Goal: Transaction & Acquisition: Purchase product/service

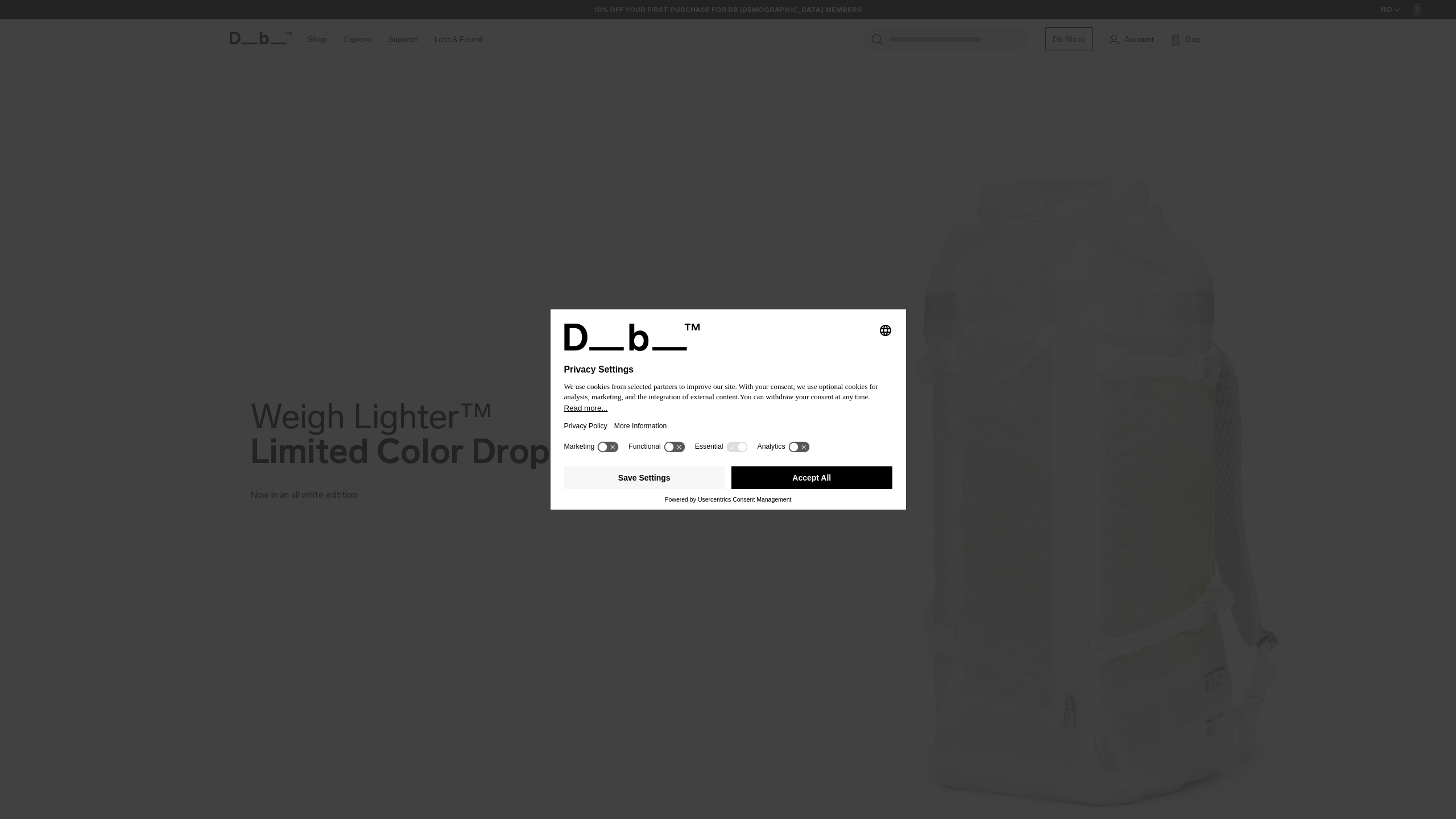
click at [796, 484] on button "Accept All" at bounding box center [811, 478] width 161 height 23
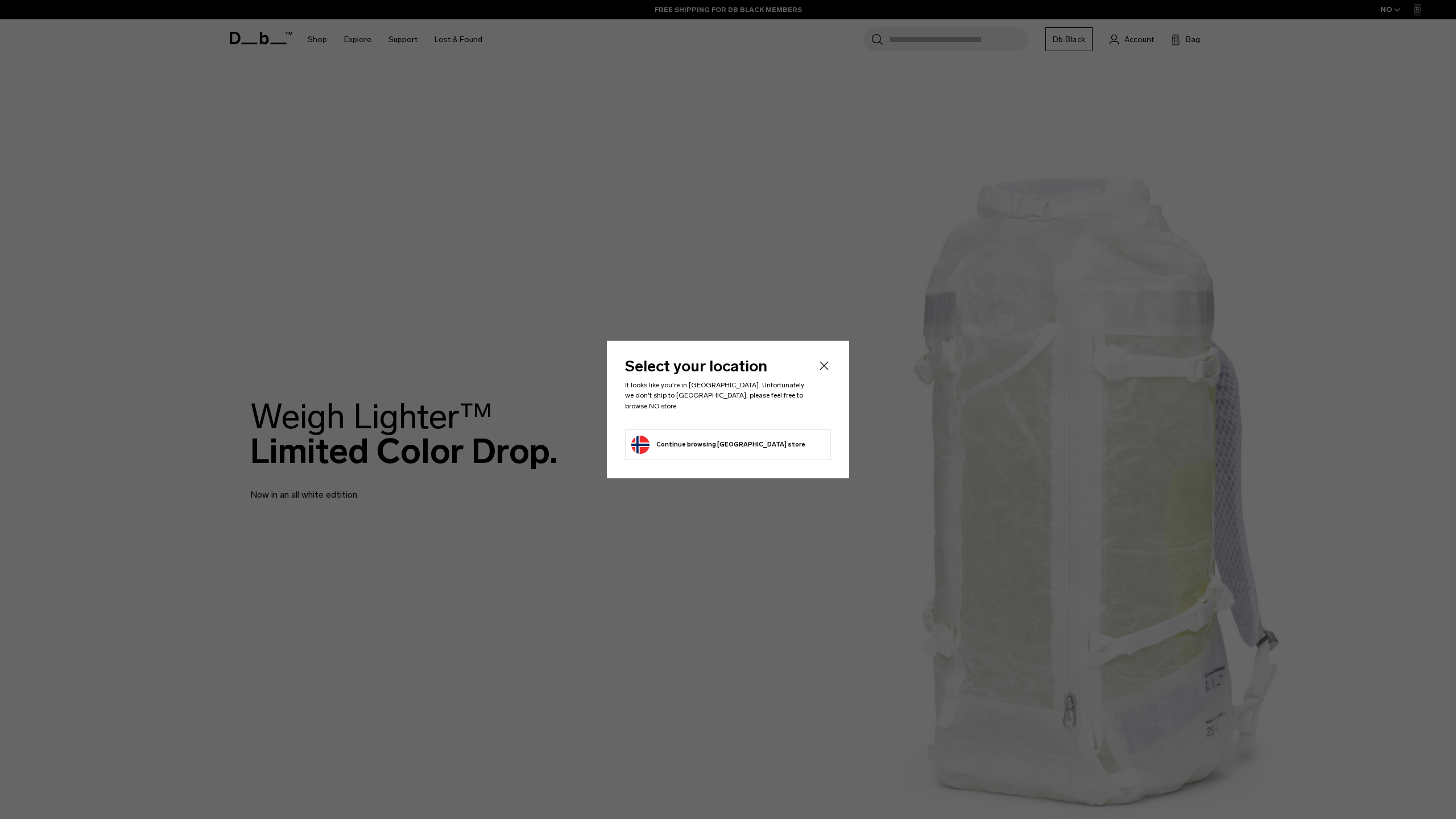
click at [823, 368] on icon "Close" at bounding box center [824, 365] width 14 height 14
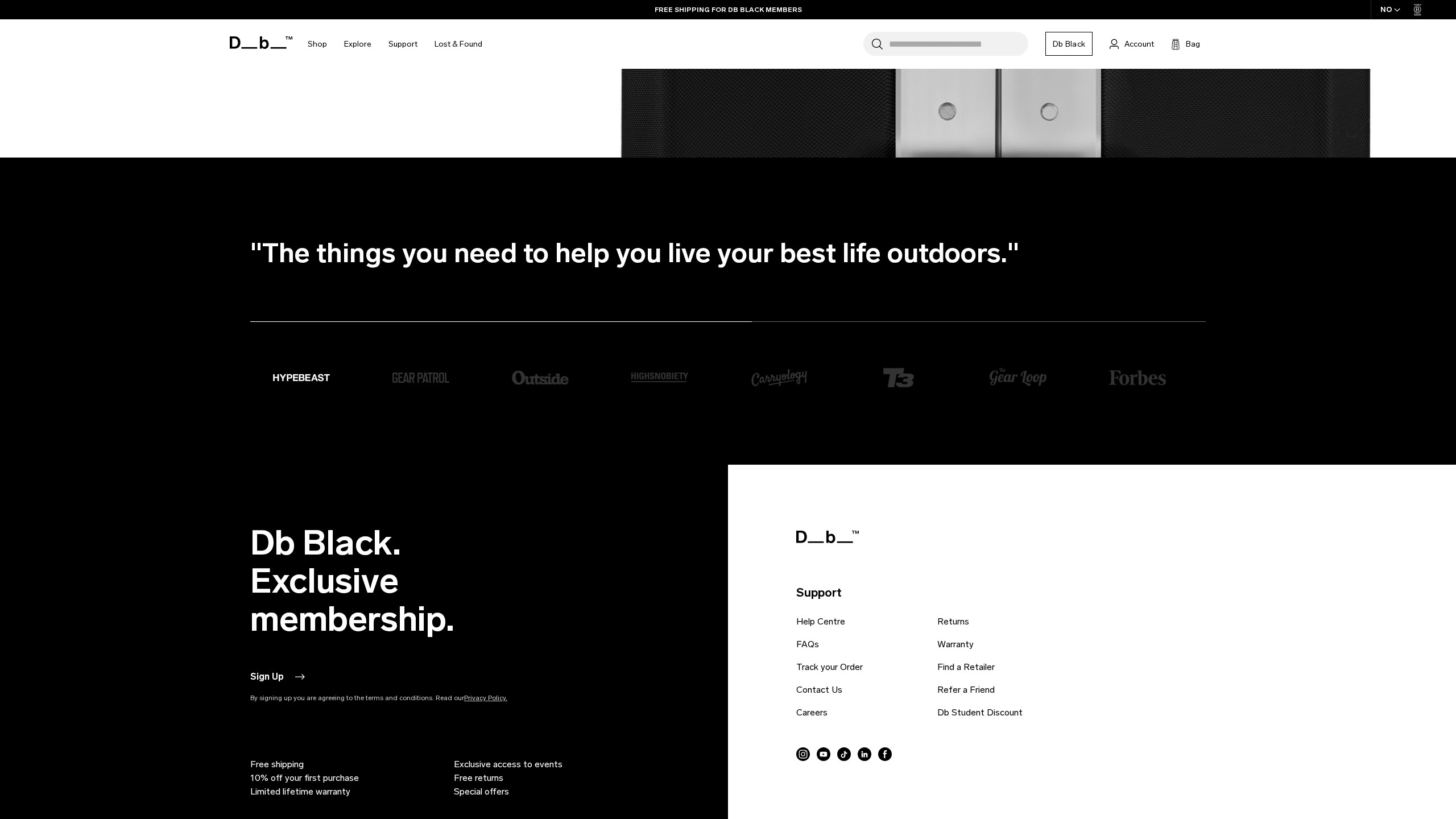
scroll to position [3338, 0]
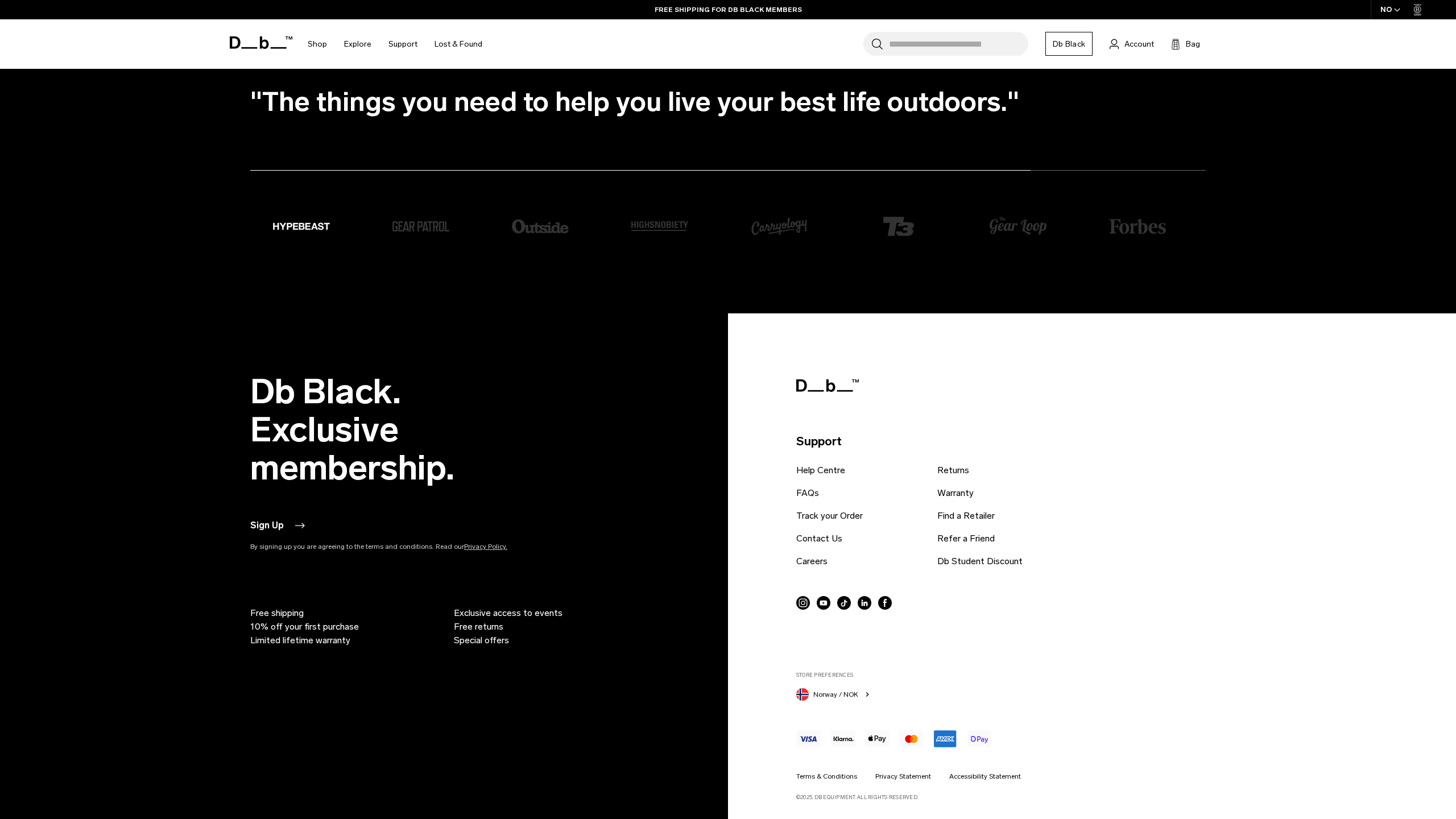
click at [864, 694] on icon "button" at bounding box center [867, 694] width 9 height 9
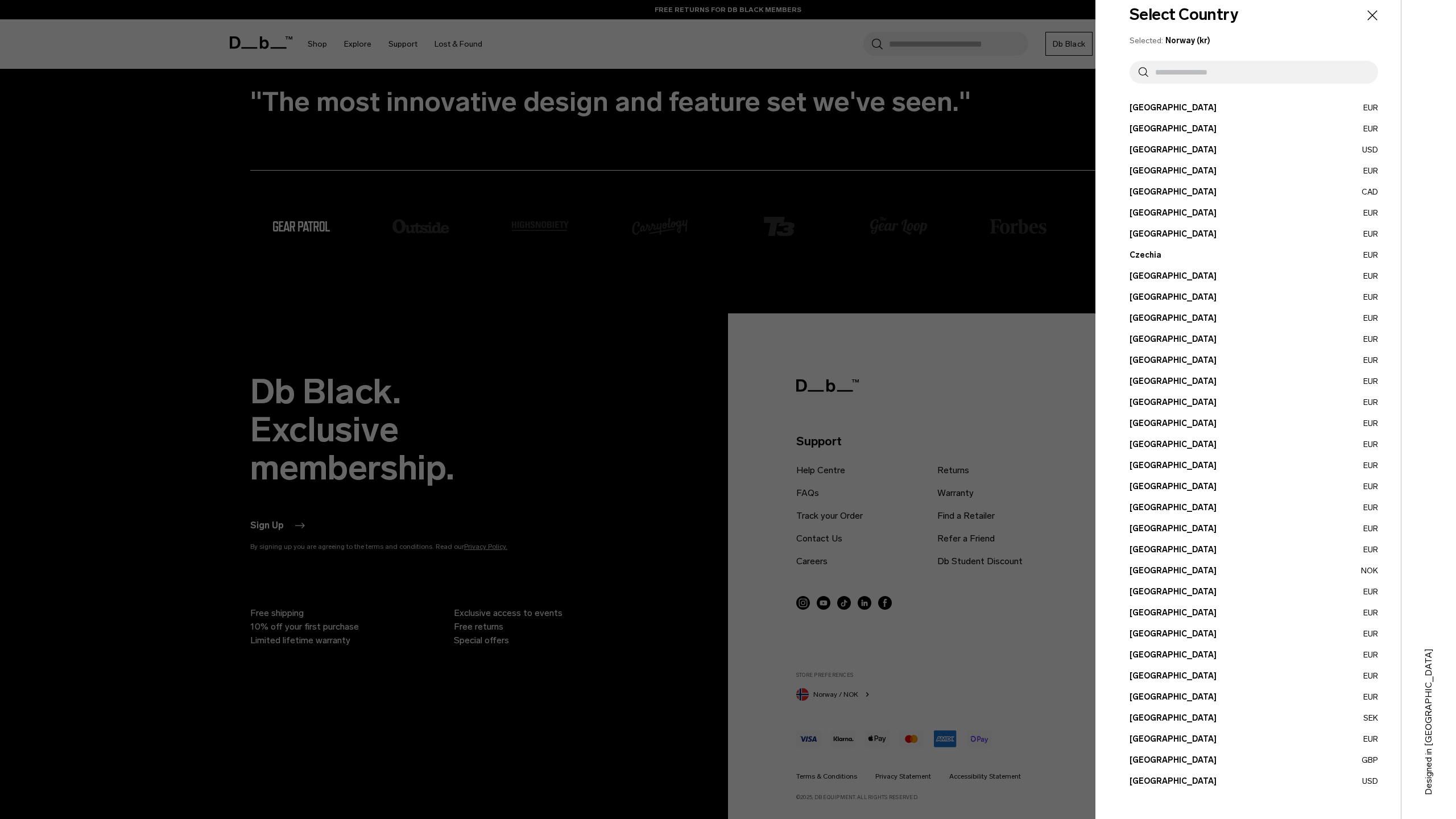
scroll to position [0, 0]
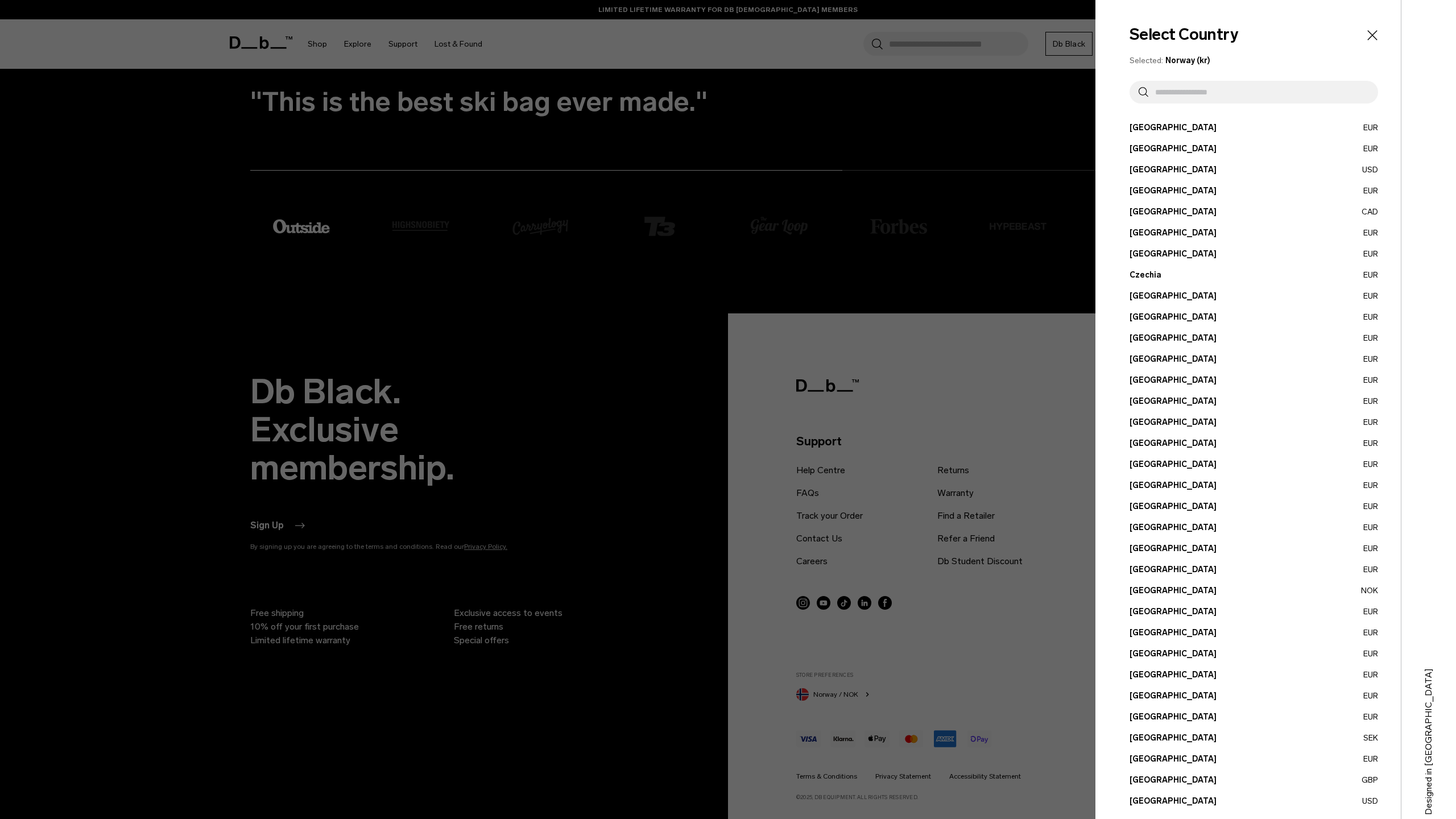
click at [1153, 799] on button "United States USD" at bounding box center [1253, 802] width 248 height 12
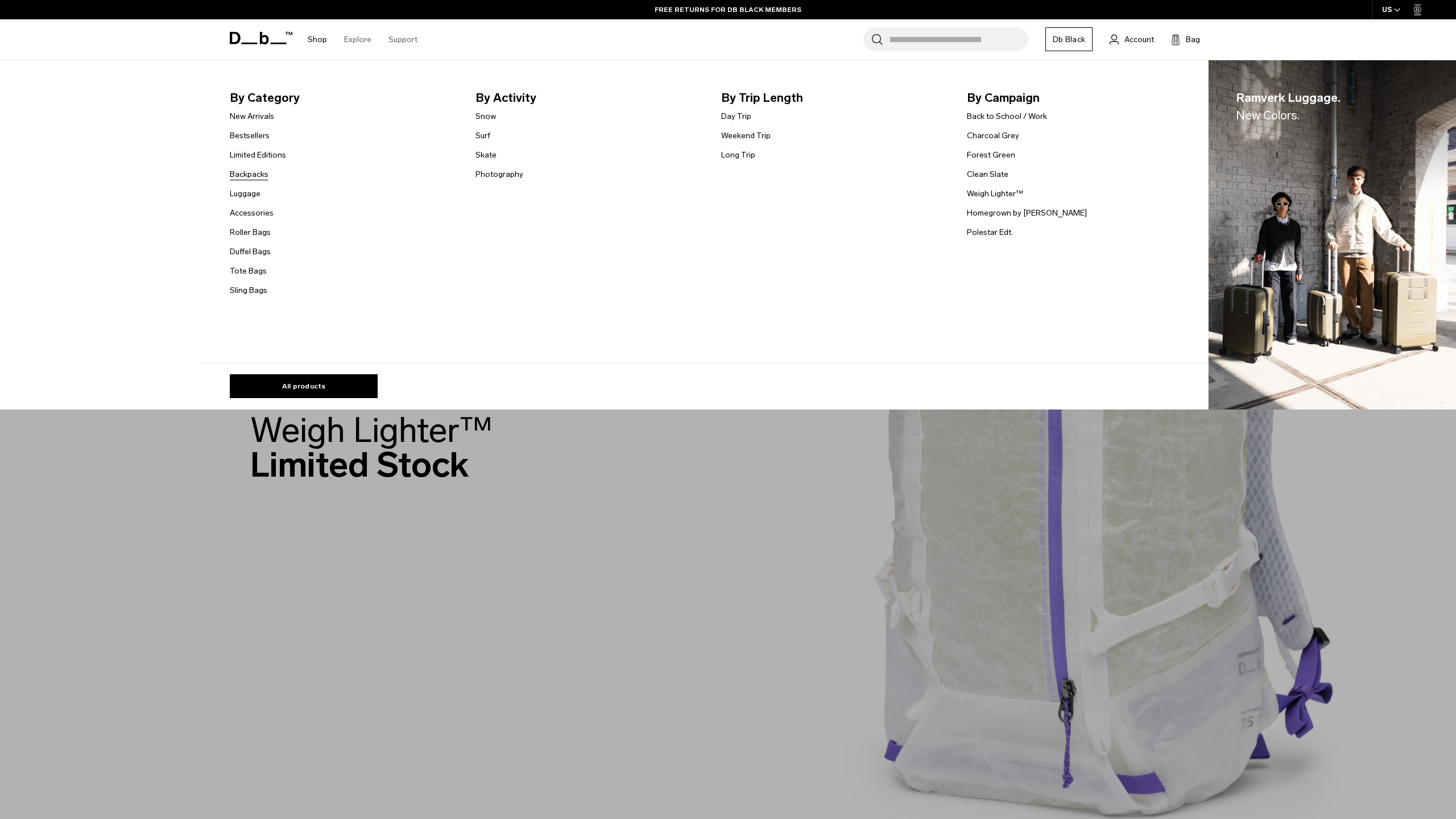
click at [245, 172] on link "Backpacks" at bounding box center [249, 175] width 38 height 12
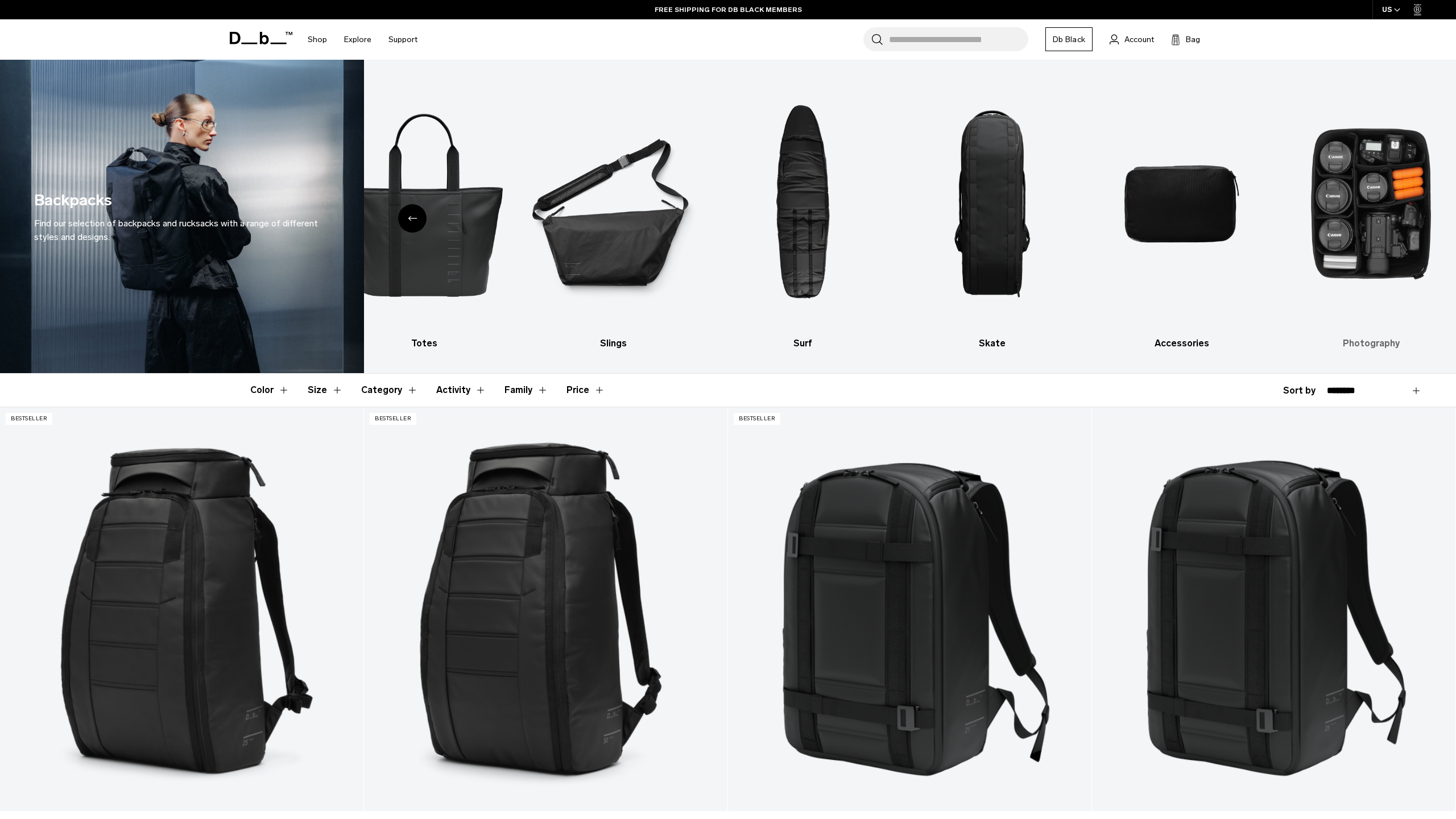
click at [1371, 246] on img "10 / 10" at bounding box center [1371, 204] width 170 height 254
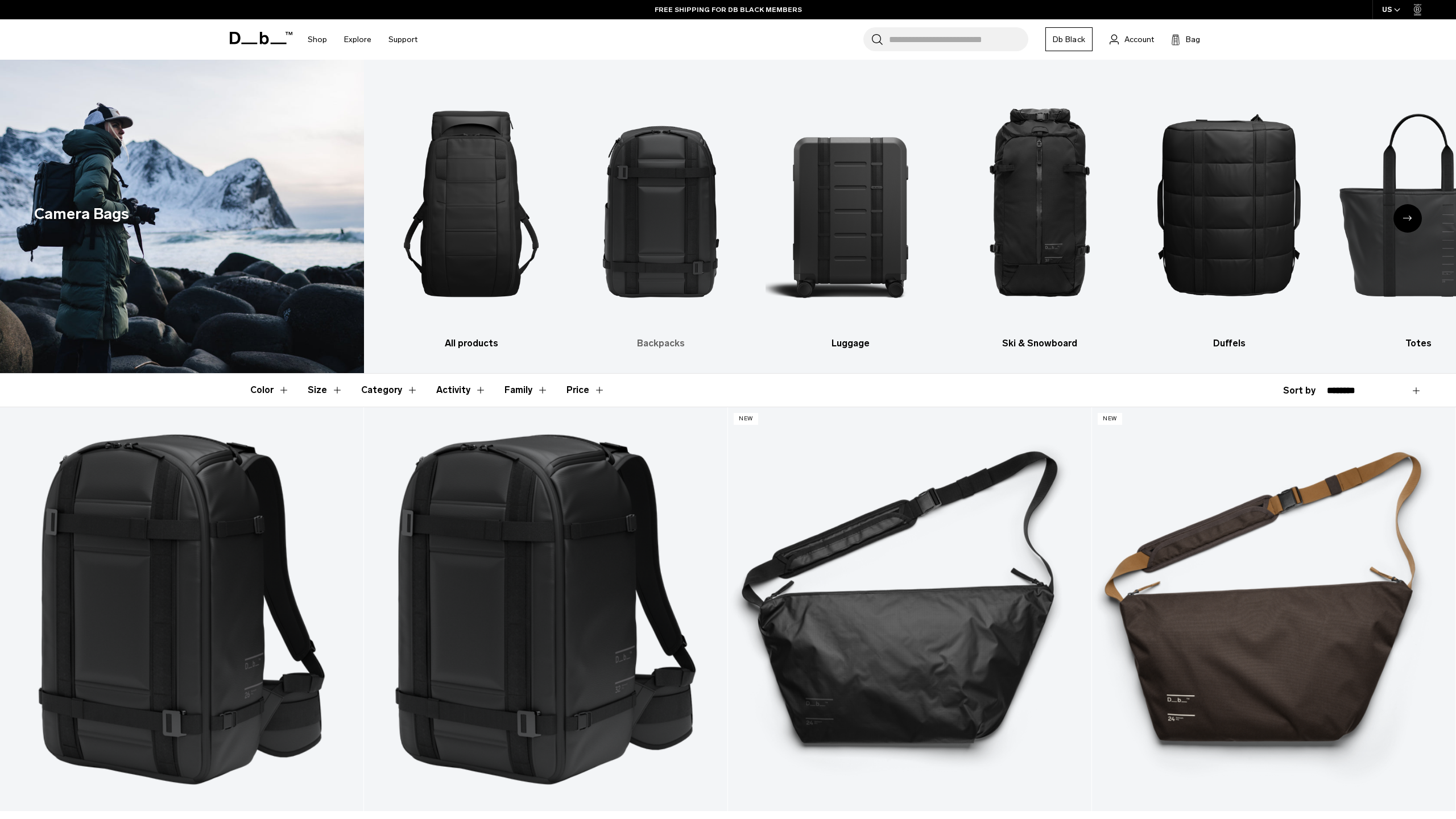
click at [649, 228] on img "2 / 10" at bounding box center [661, 204] width 170 height 254
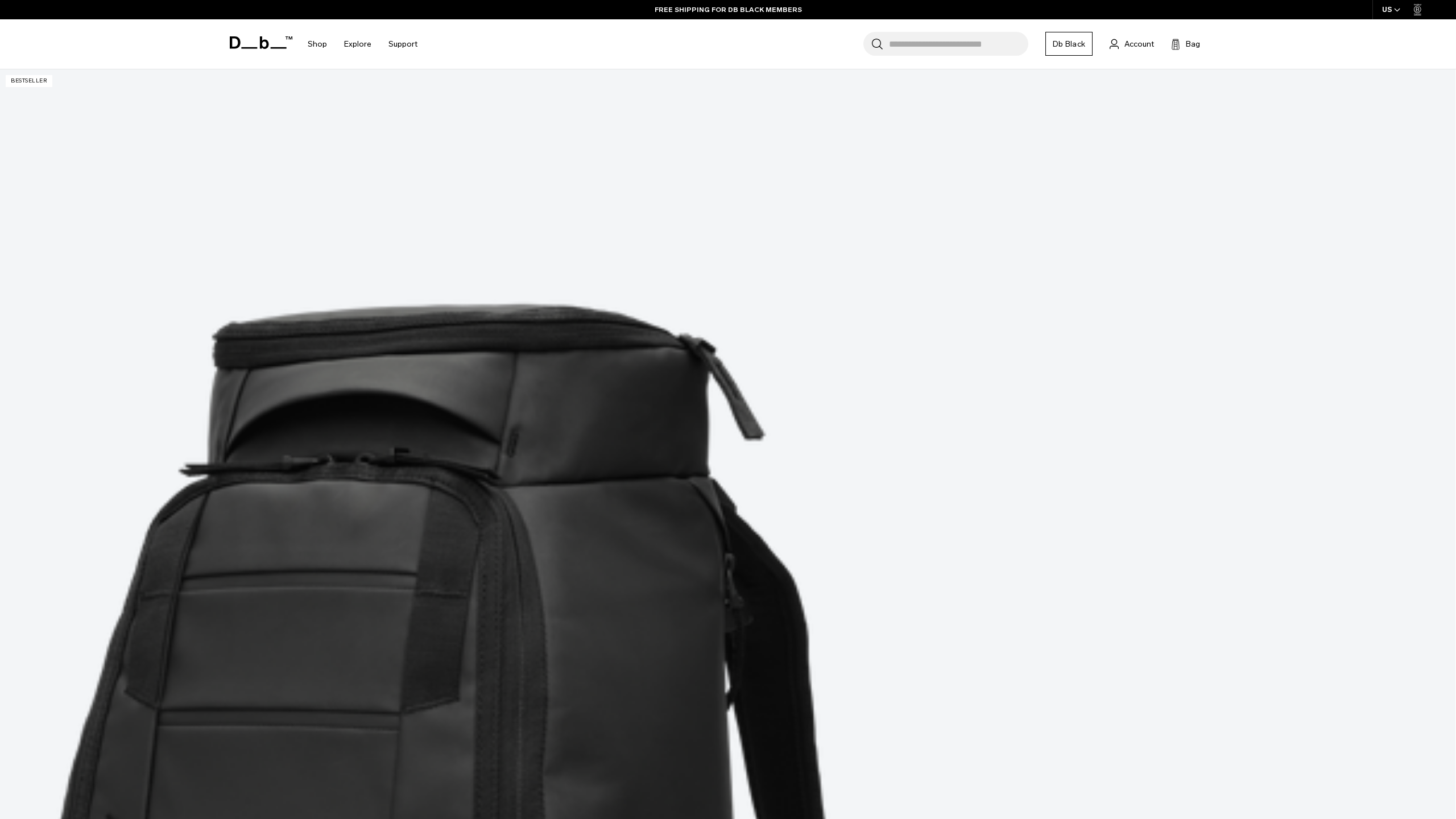
scroll to position [352, 0]
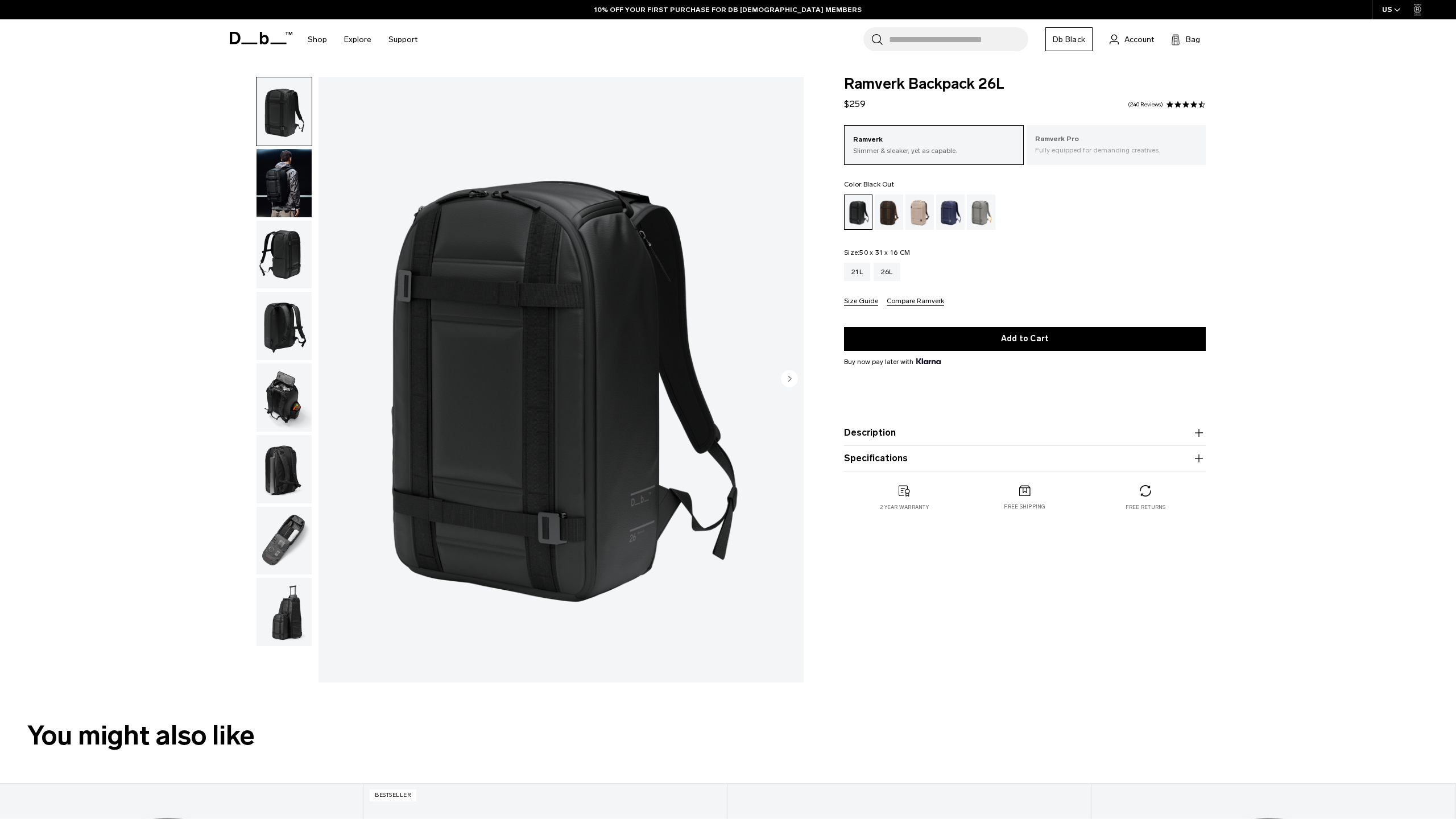
click at [1049, 151] on p "Fully equipped for demanding creatives." at bounding box center [1116, 150] width 163 height 10
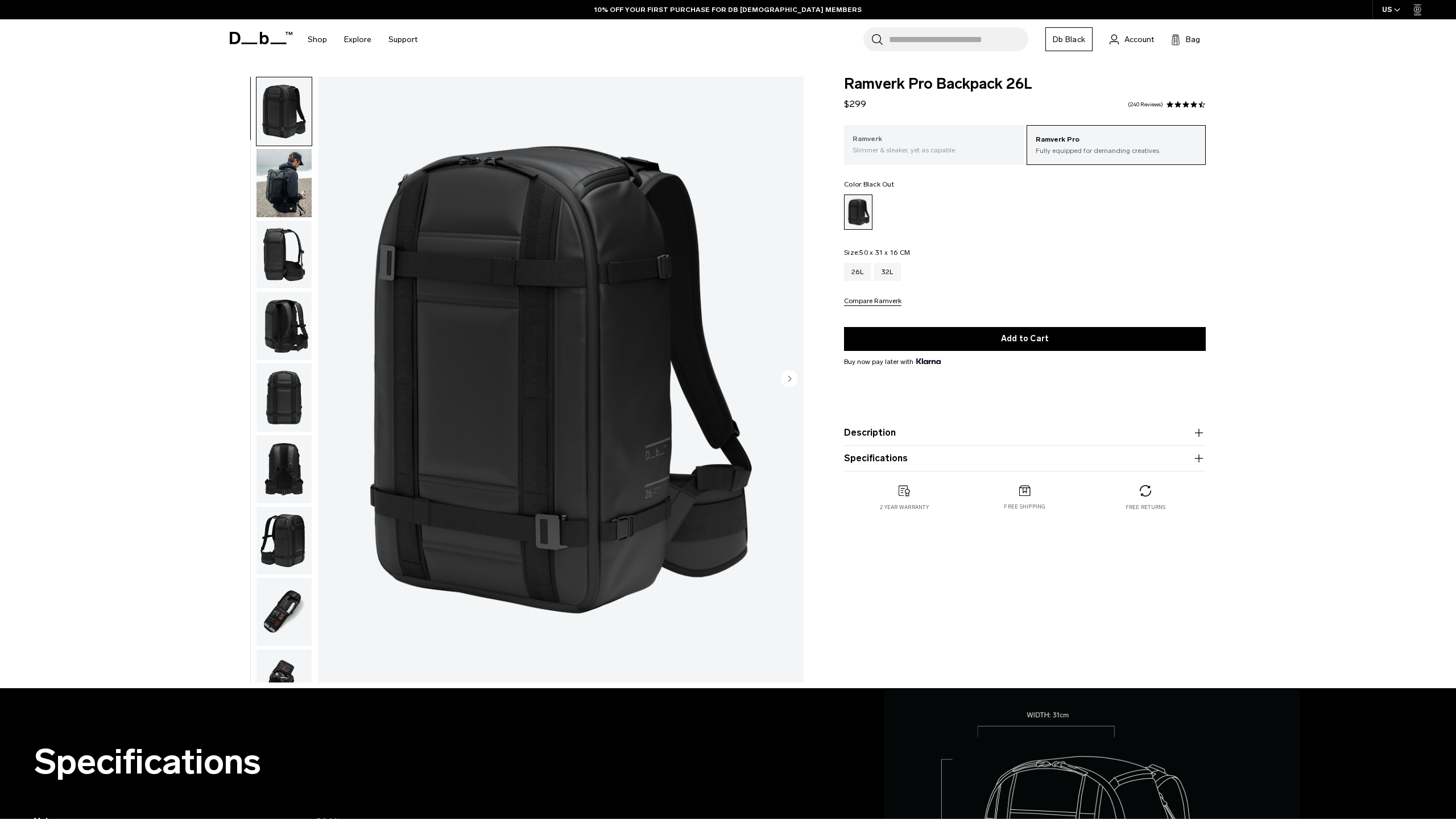
click at [976, 157] on div "Ramverk Slimmer & sleaker, yet as capable." at bounding box center [934, 145] width 180 height 38
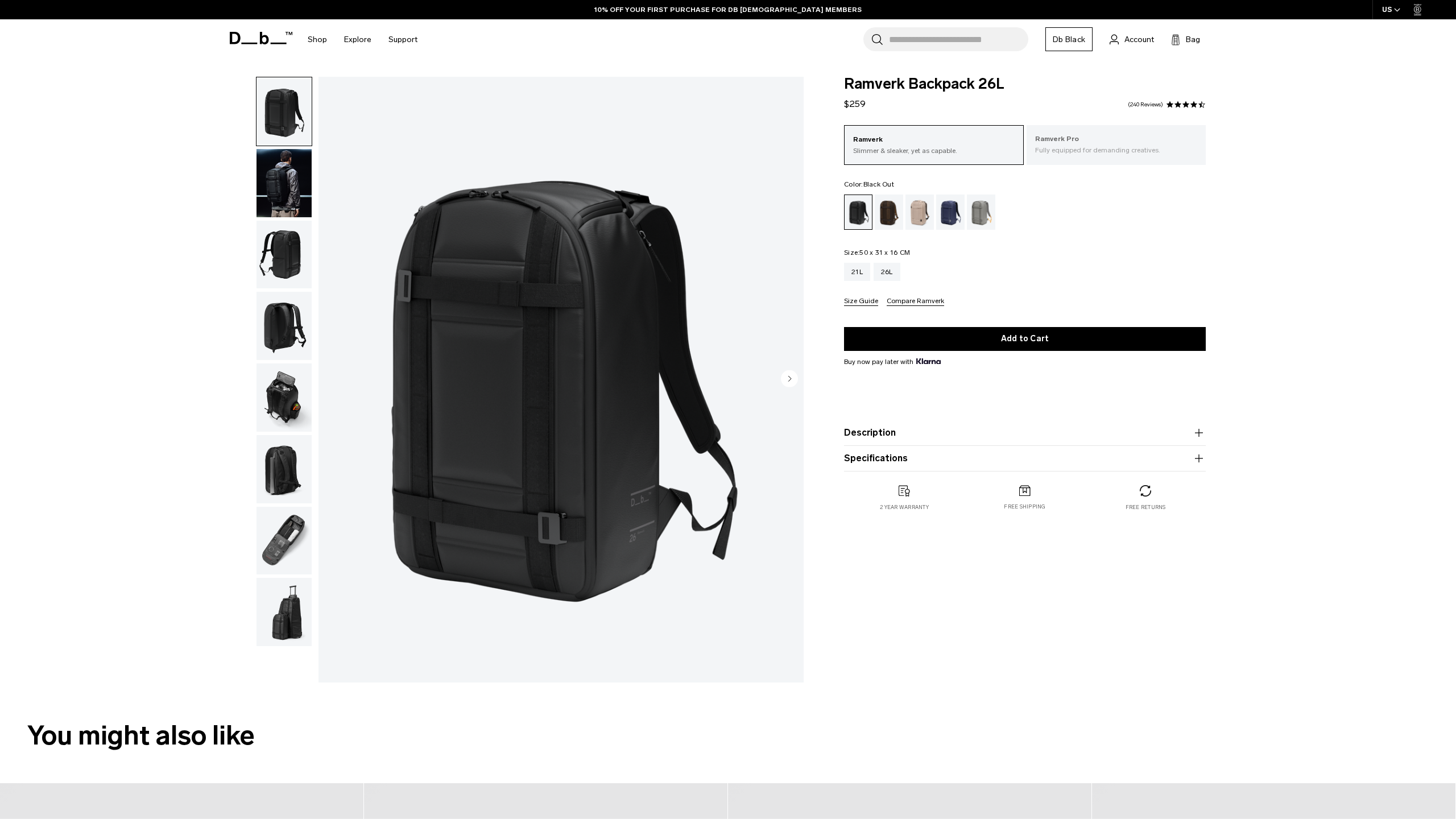
click at [1049, 157] on div "Ramverk Pro Fully equipped for demanding creatives." at bounding box center [1117, 145] width 180 height 38
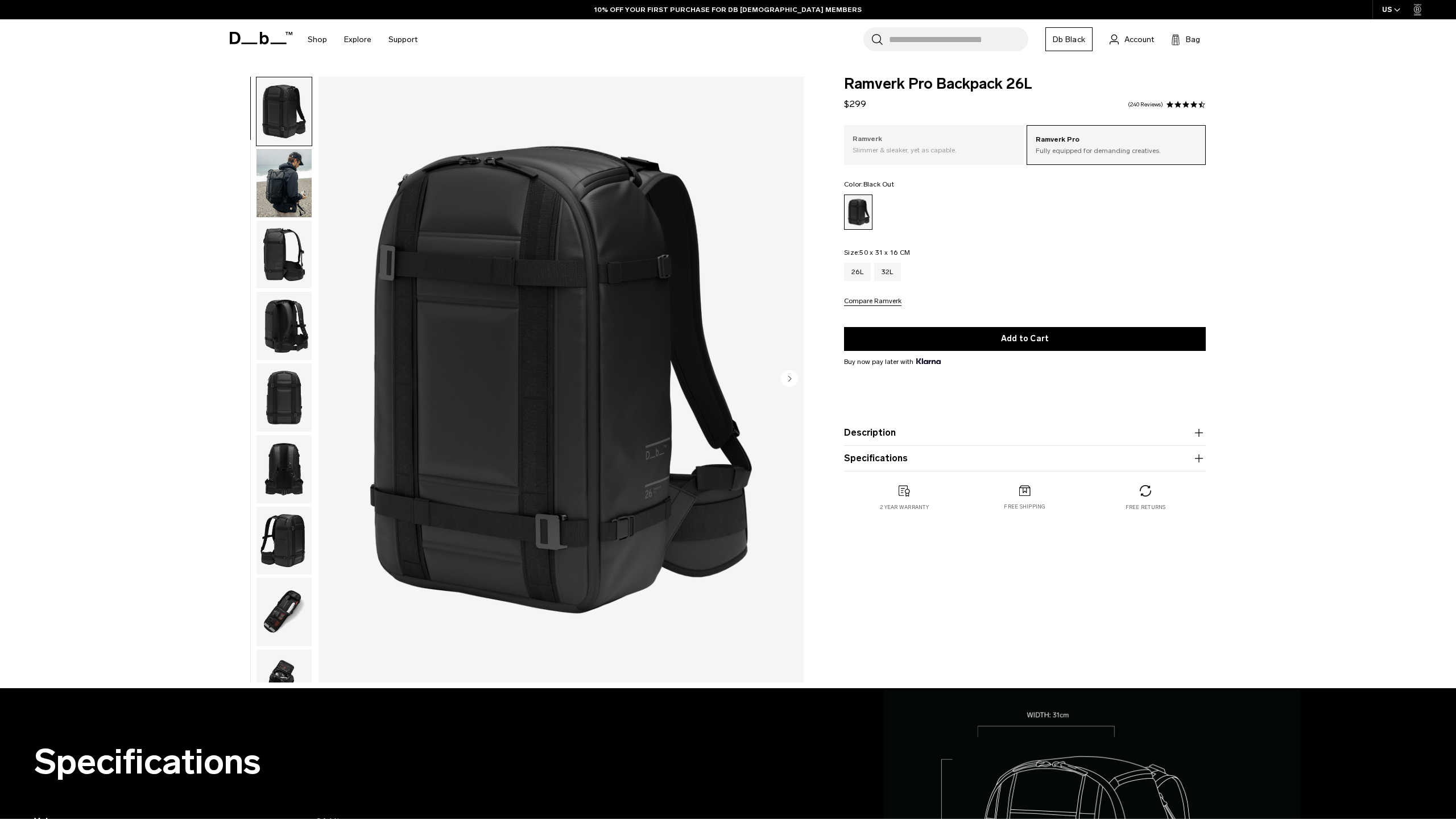
click at [960, 154] on p "Slimmer & sleaker, yet as capable." at bounding box center [933, 150] width 163 height 10
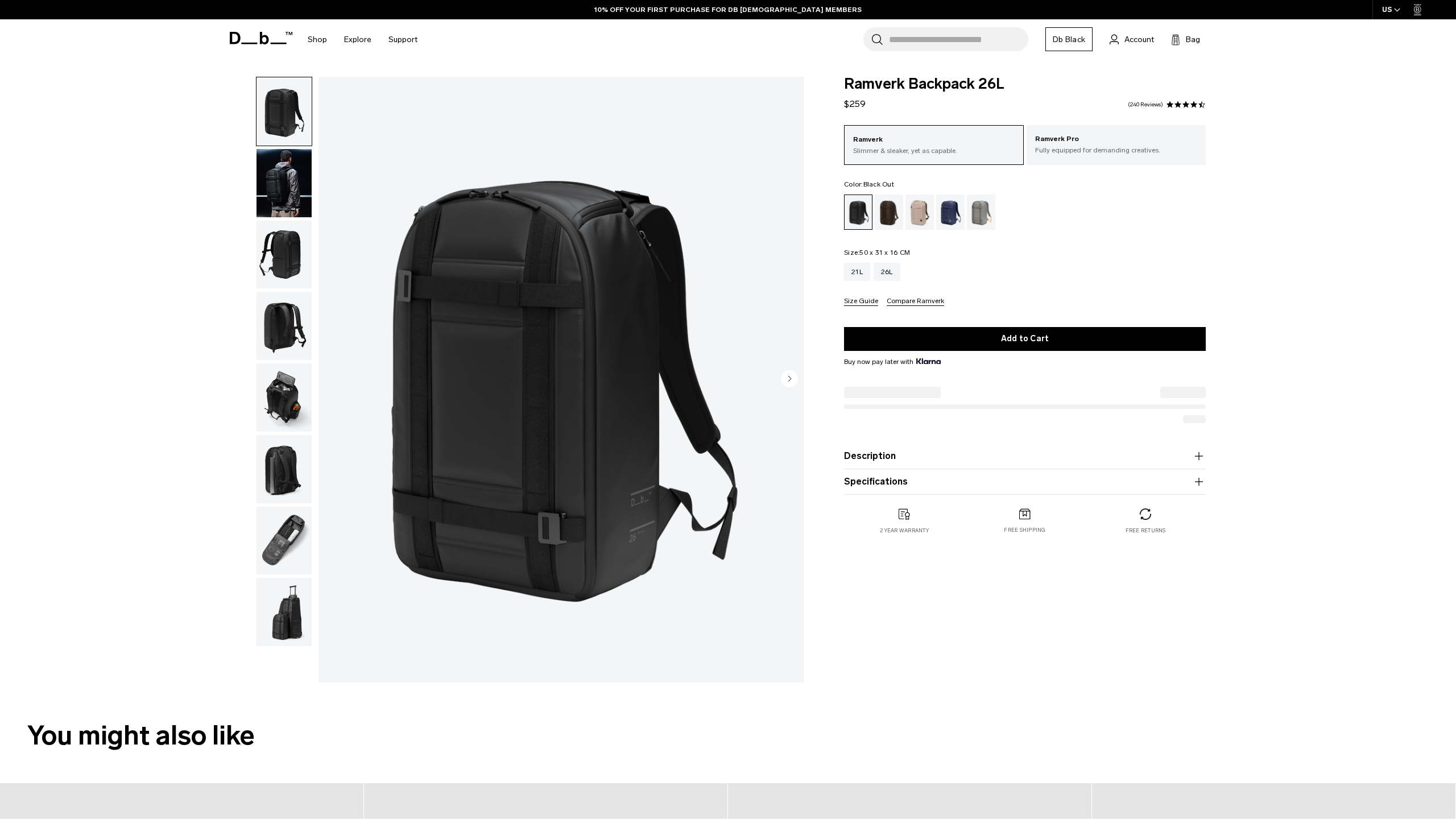
click at [1105, 143] on p "Ramverk Pro" at bounding box center [1116, 139] width 163 height 11
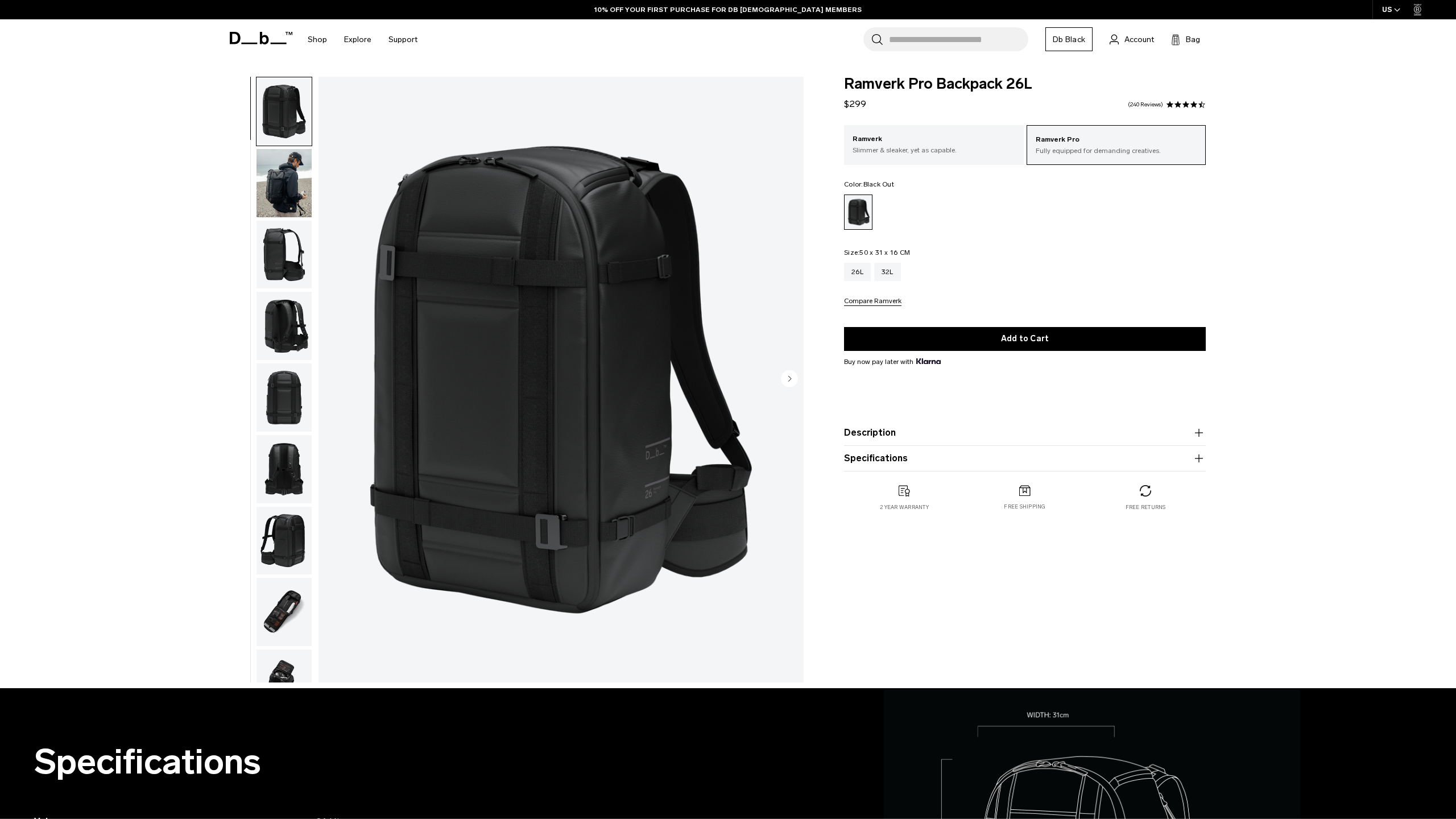
click at [284, 188] on img "button" at bounding box center [284, 183] width 55 height 68
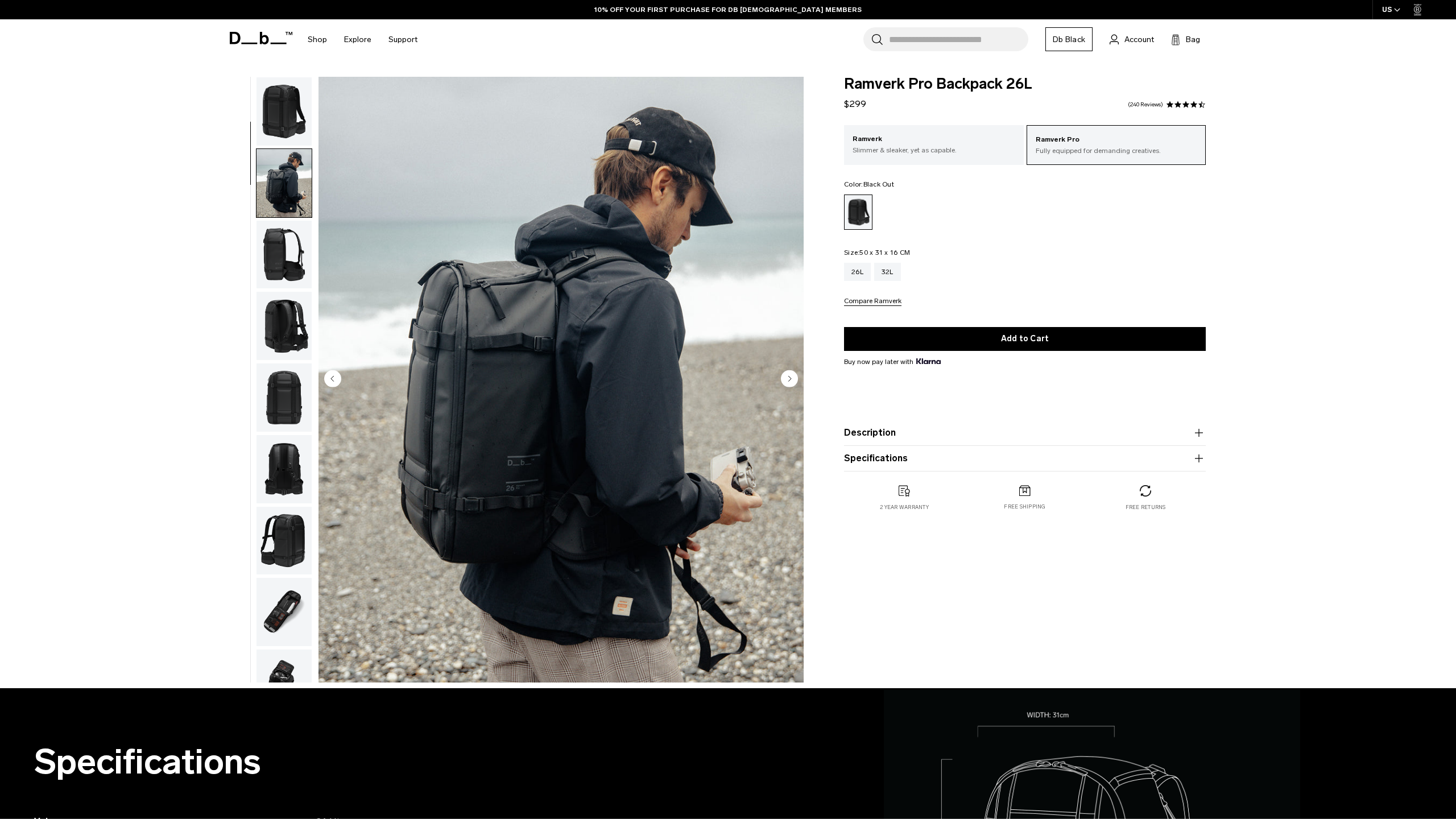
scroll to position [71, 0]
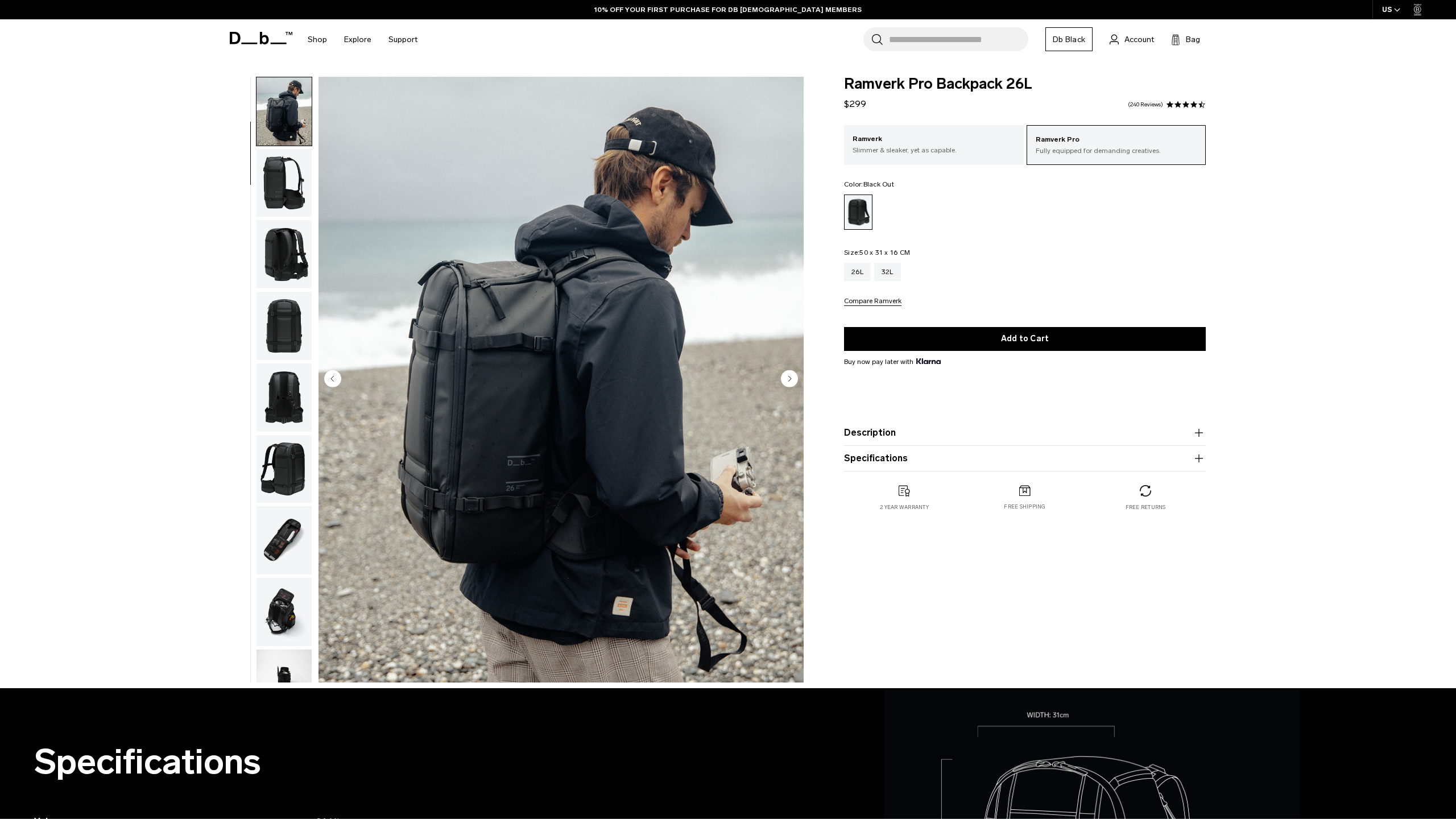
click at [792, 374] on circle "Next slide" at bounding box center [789, 378] width 17 height 17
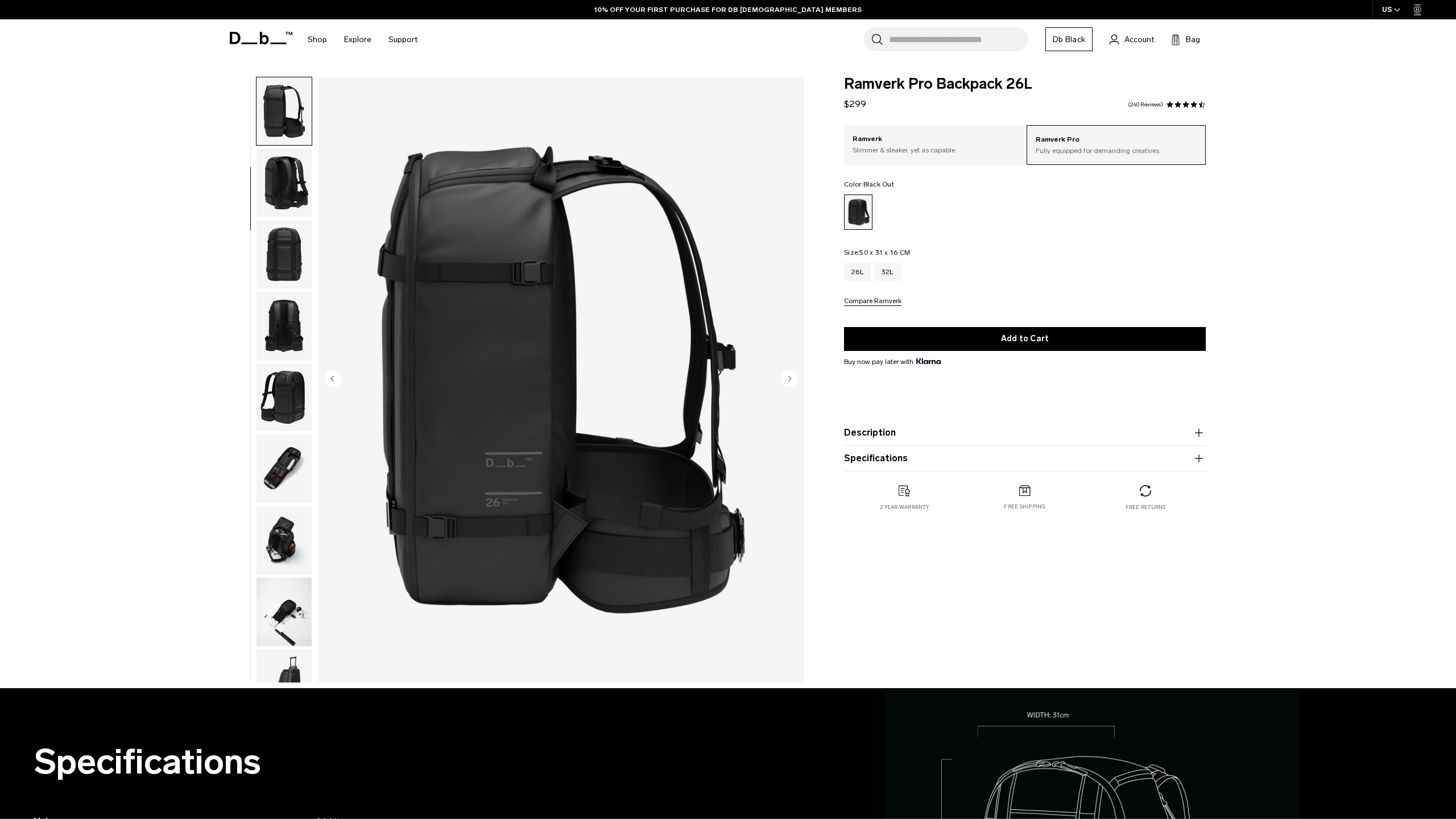
click at [792, 374] on circle "Next slide" at bounding box center [789, 378] width 17 height 17
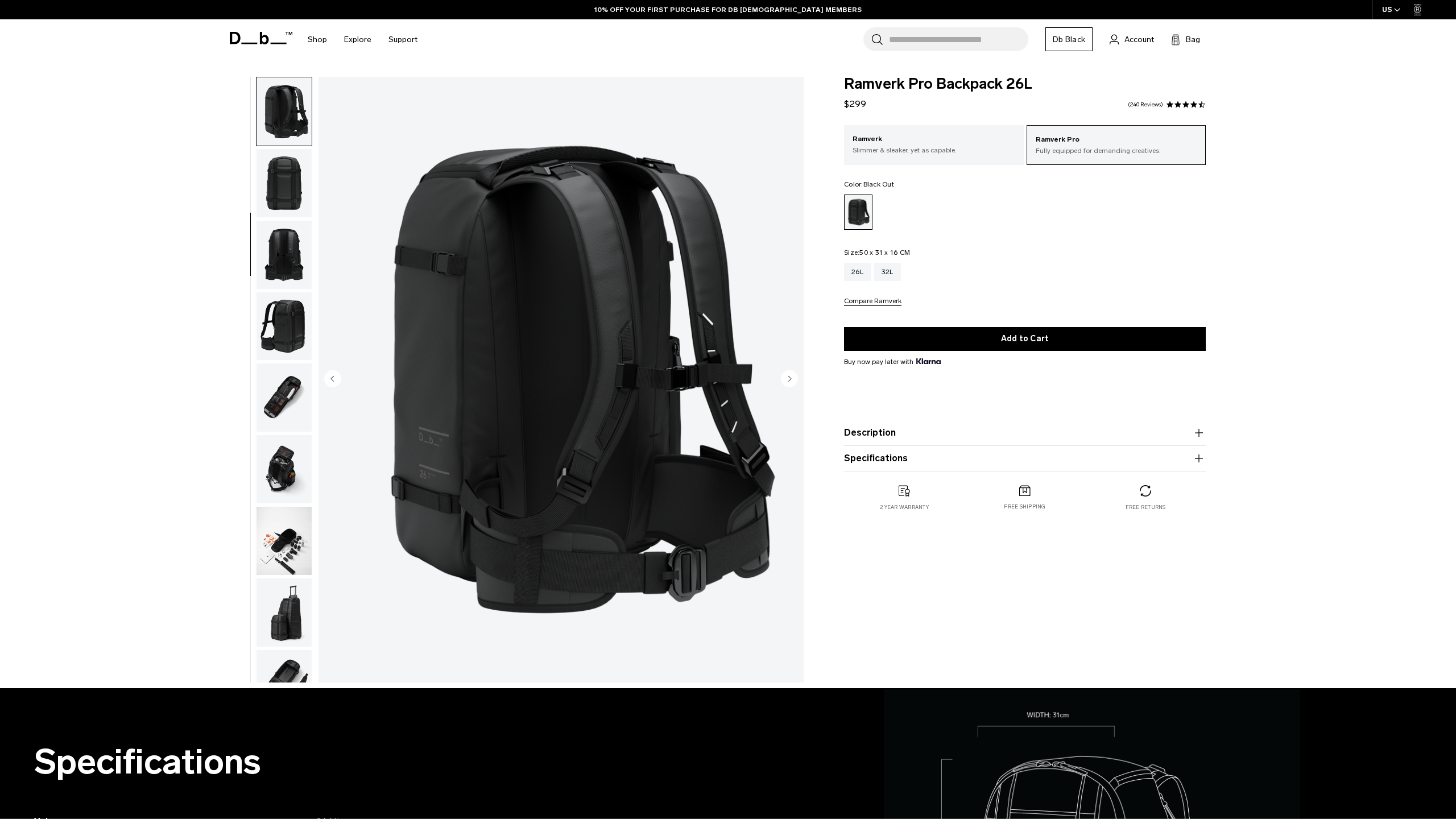
click at [792, 374] on circle "Next slide" at bounding box center [789, 378] width 17 height 17
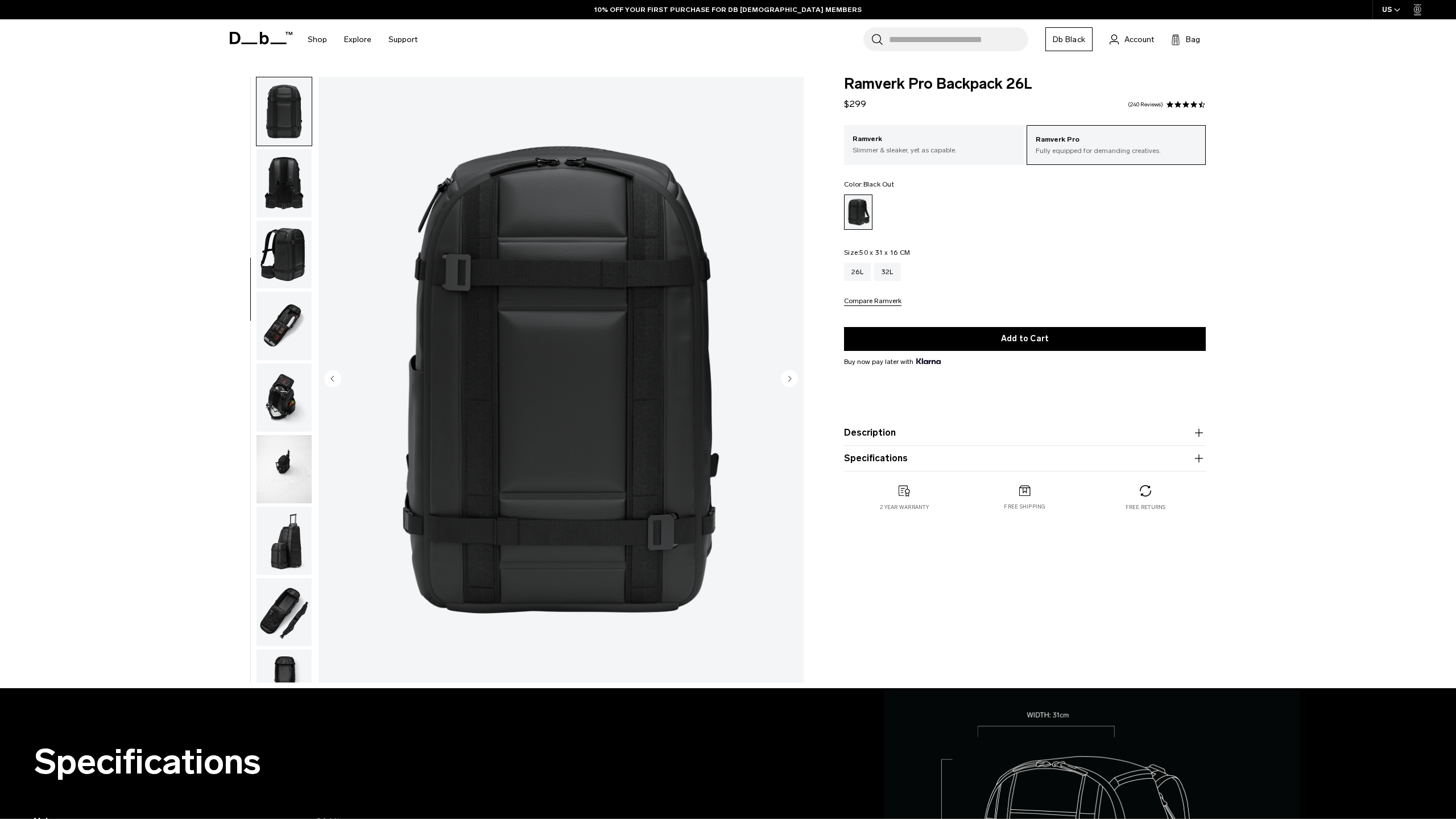
click at [792, 374] on circle "Next slide" at bounding box center [789, 378] width 17 height 17
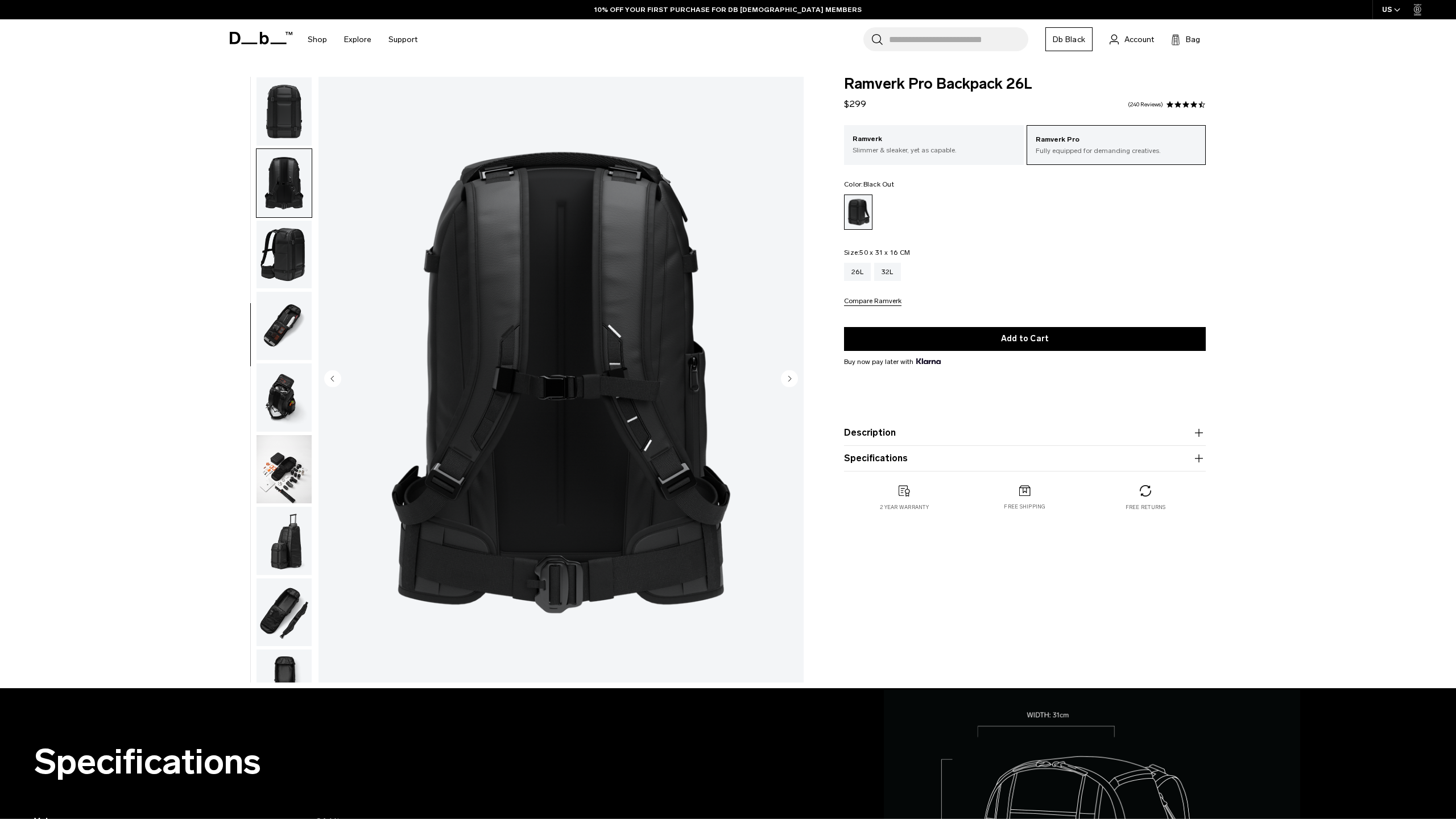
scroll to position [322, 0]
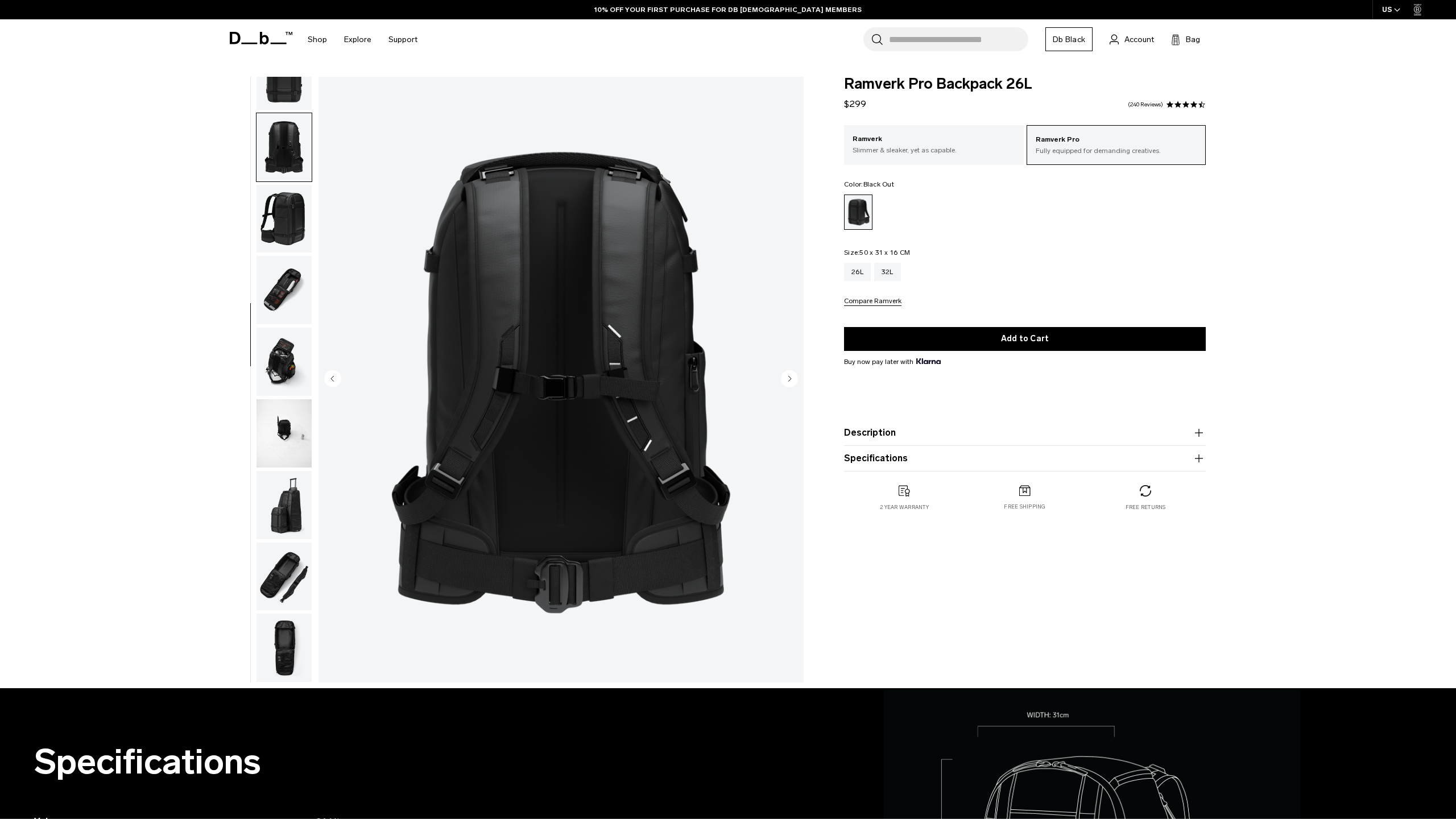
click at [792, 374] on circle "Next slide" at bounding box center [789, 378] width 17 height 17
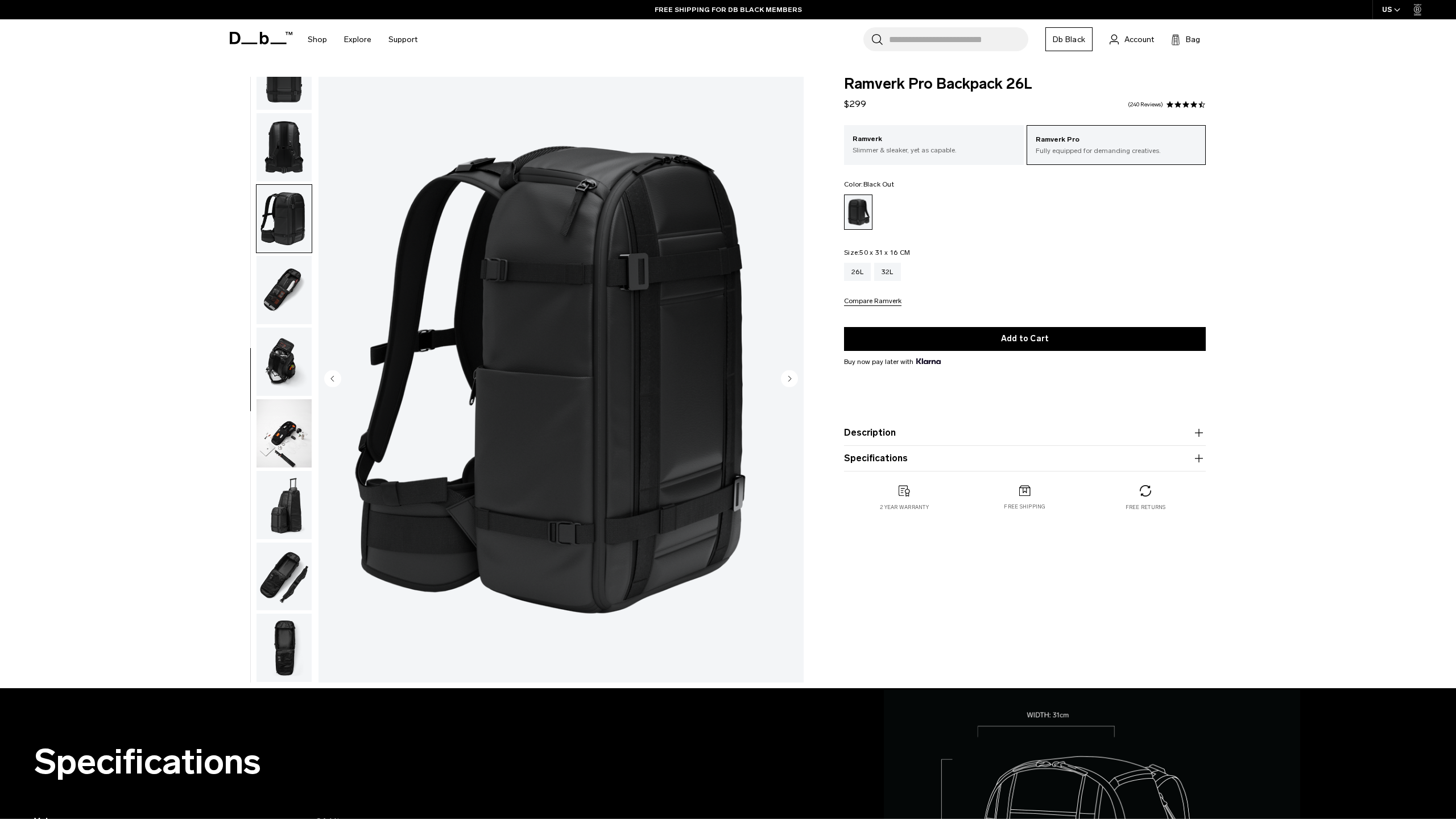
click at [792, 374] on circle "Next slide" at bounding box center [789, 378] width 17 height 17
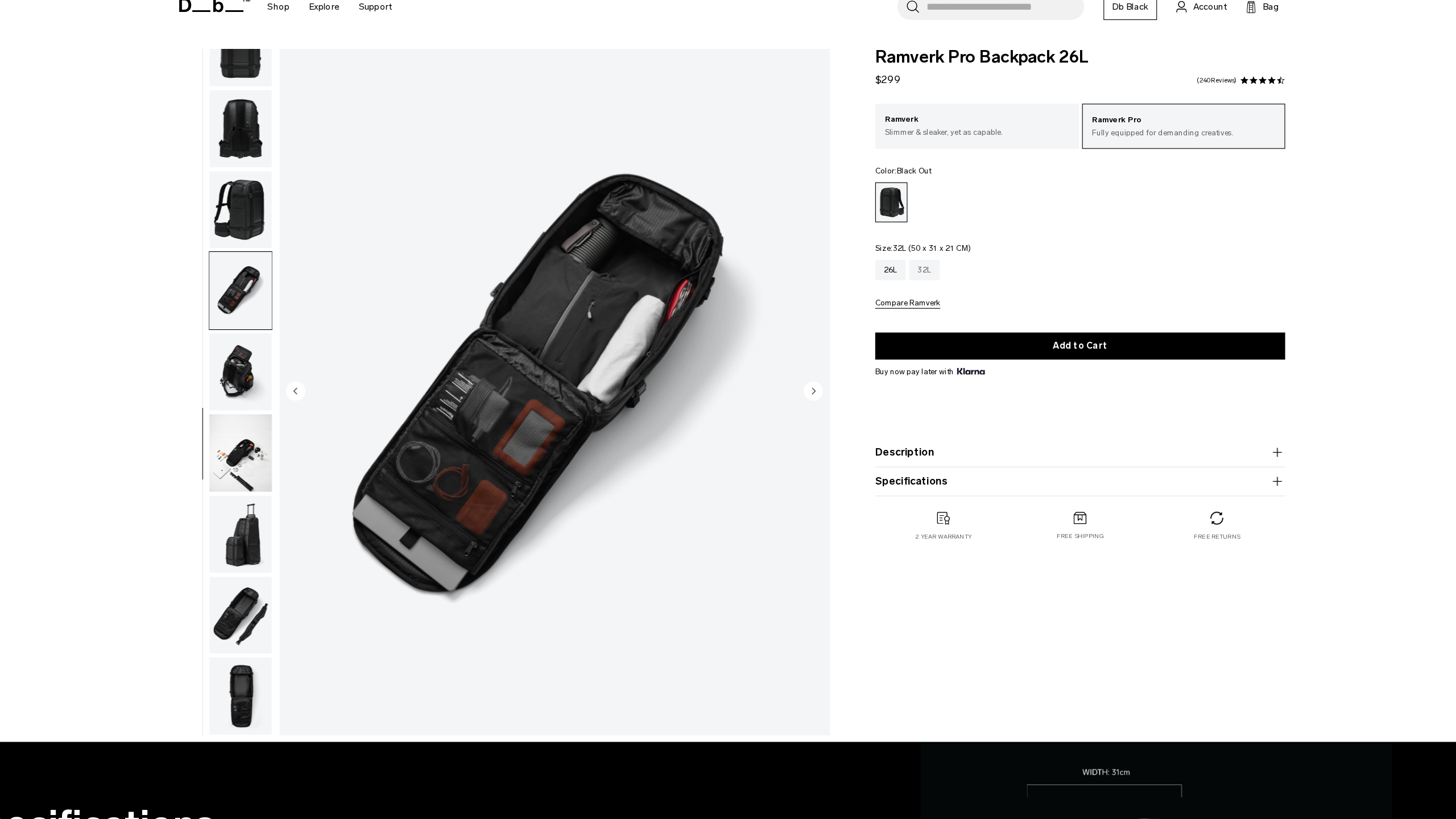
click at [889, 273] on div "32L" at bounding box center [887, 272] width 27 height 18
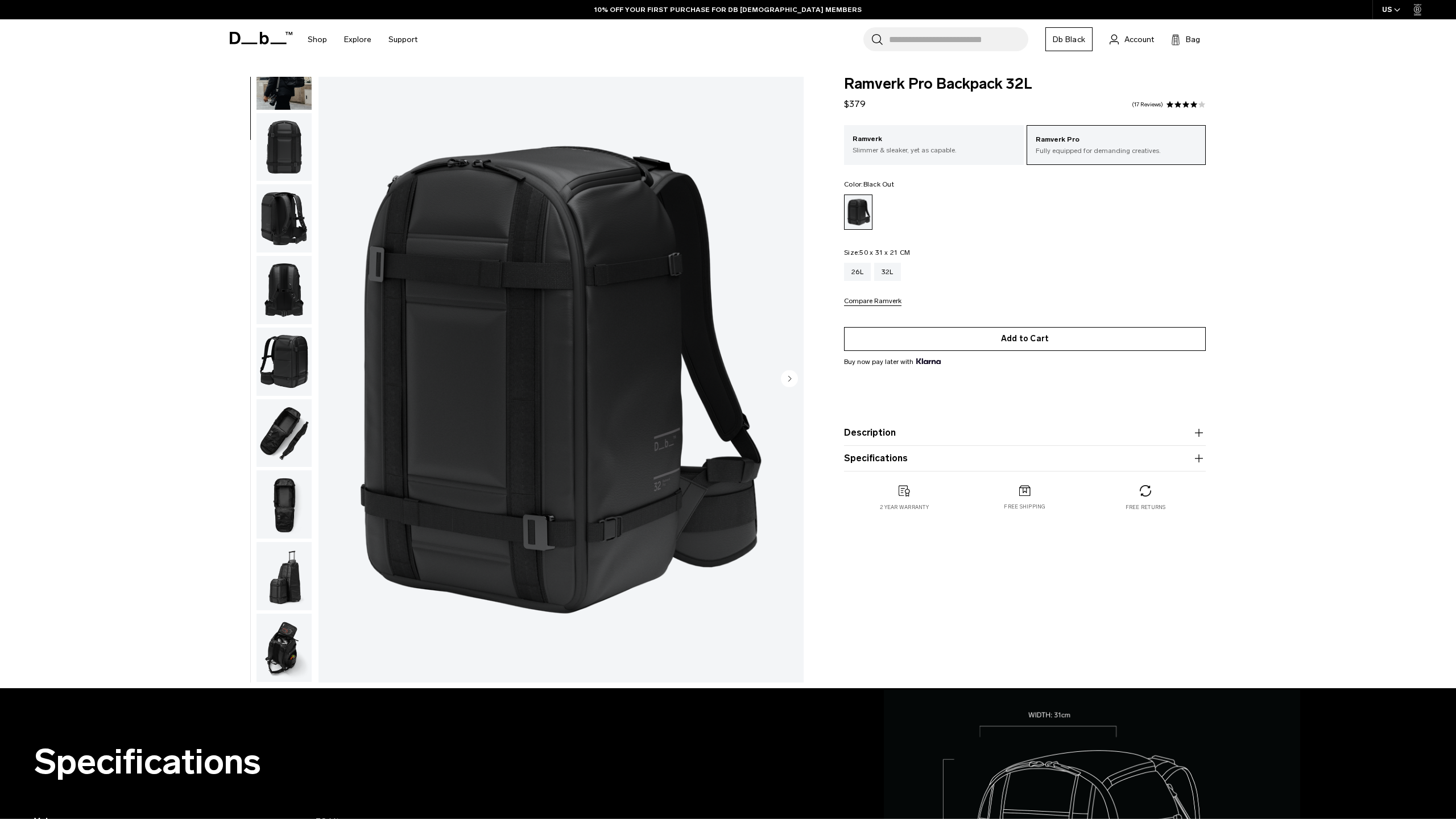
click at [956, 338] on button "Add to Cart" at bounding box center [1024, 339] width 362 height 24
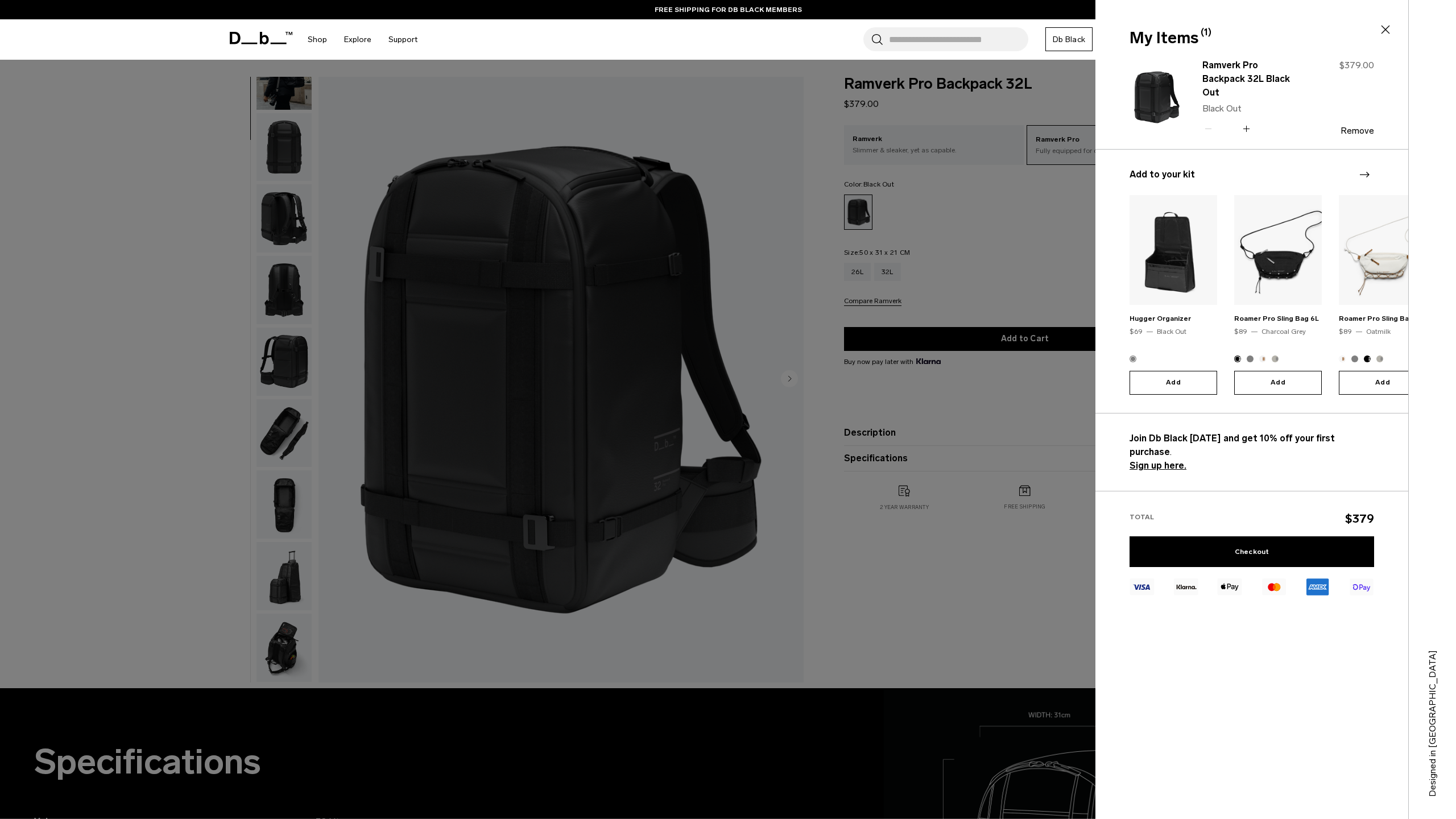
click at [1370, 173] on icon "Next slide" at bounding box center [1364, 175] width 14 height 14
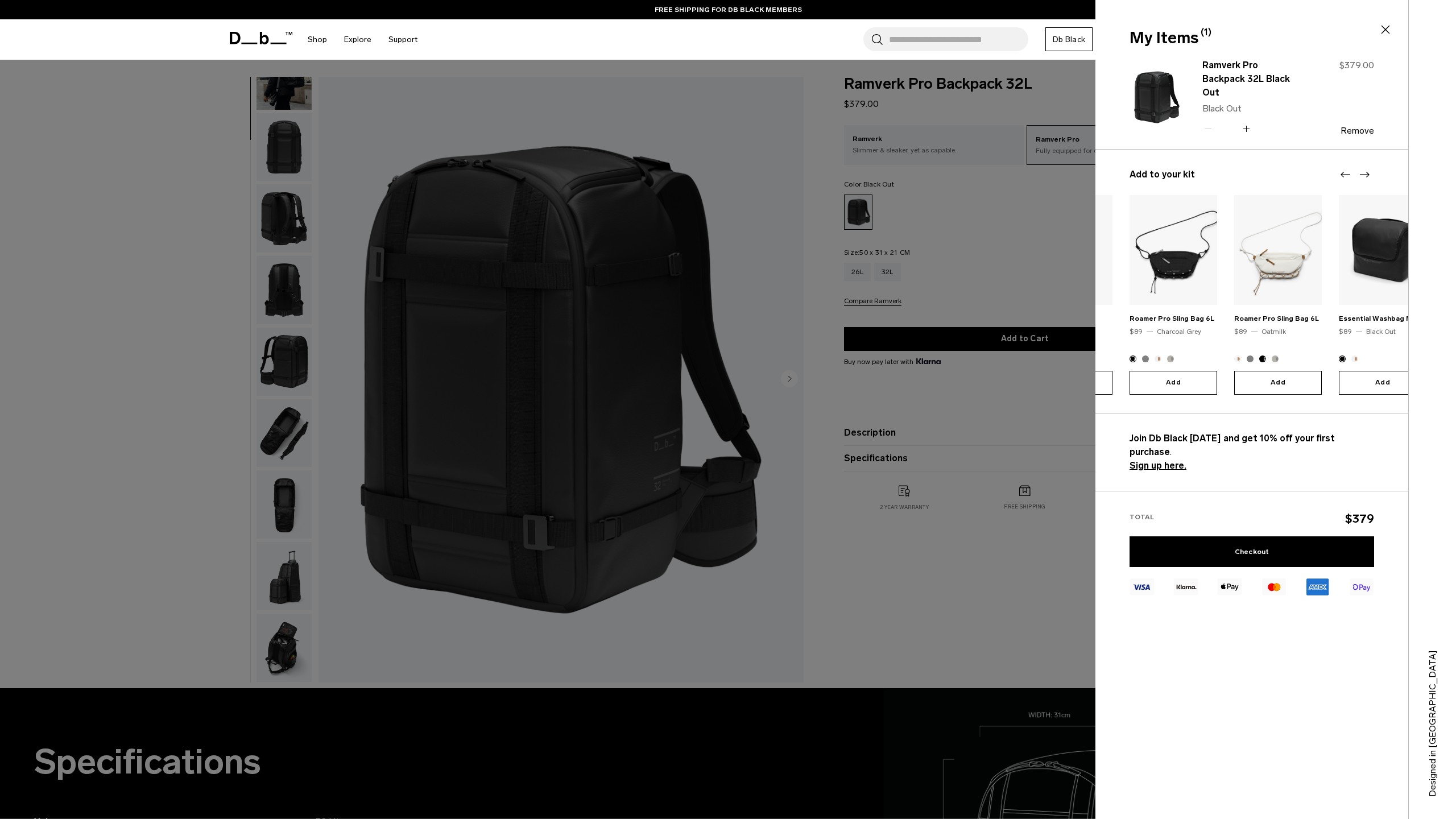
click at [1370, 173] on icon "Next slide" at bounding box center [1364, 175] width 14 height 14
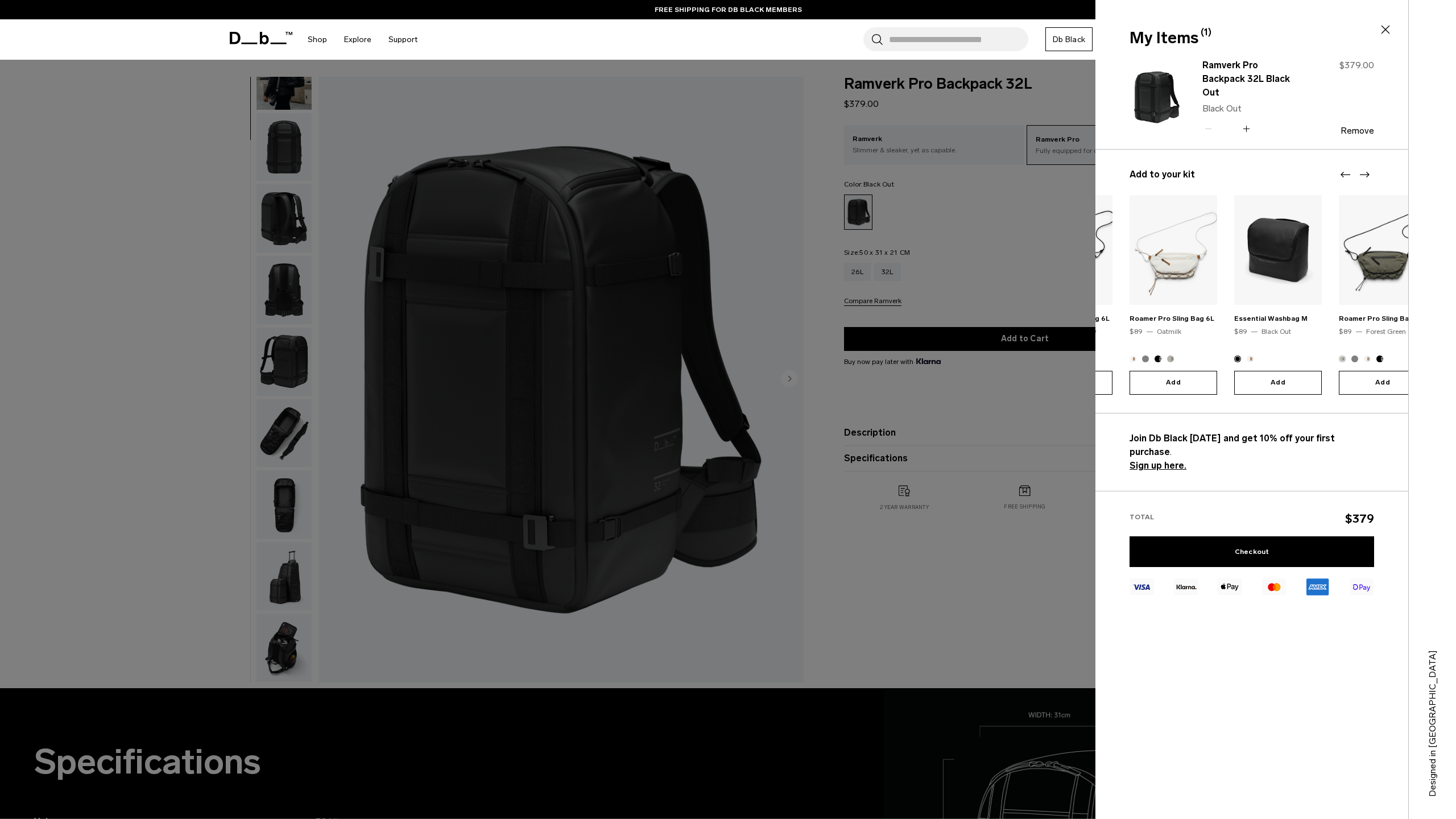
click at [1370, 173] on icon "Next slide" at bounding box center [1364, 175] width 14 height 14
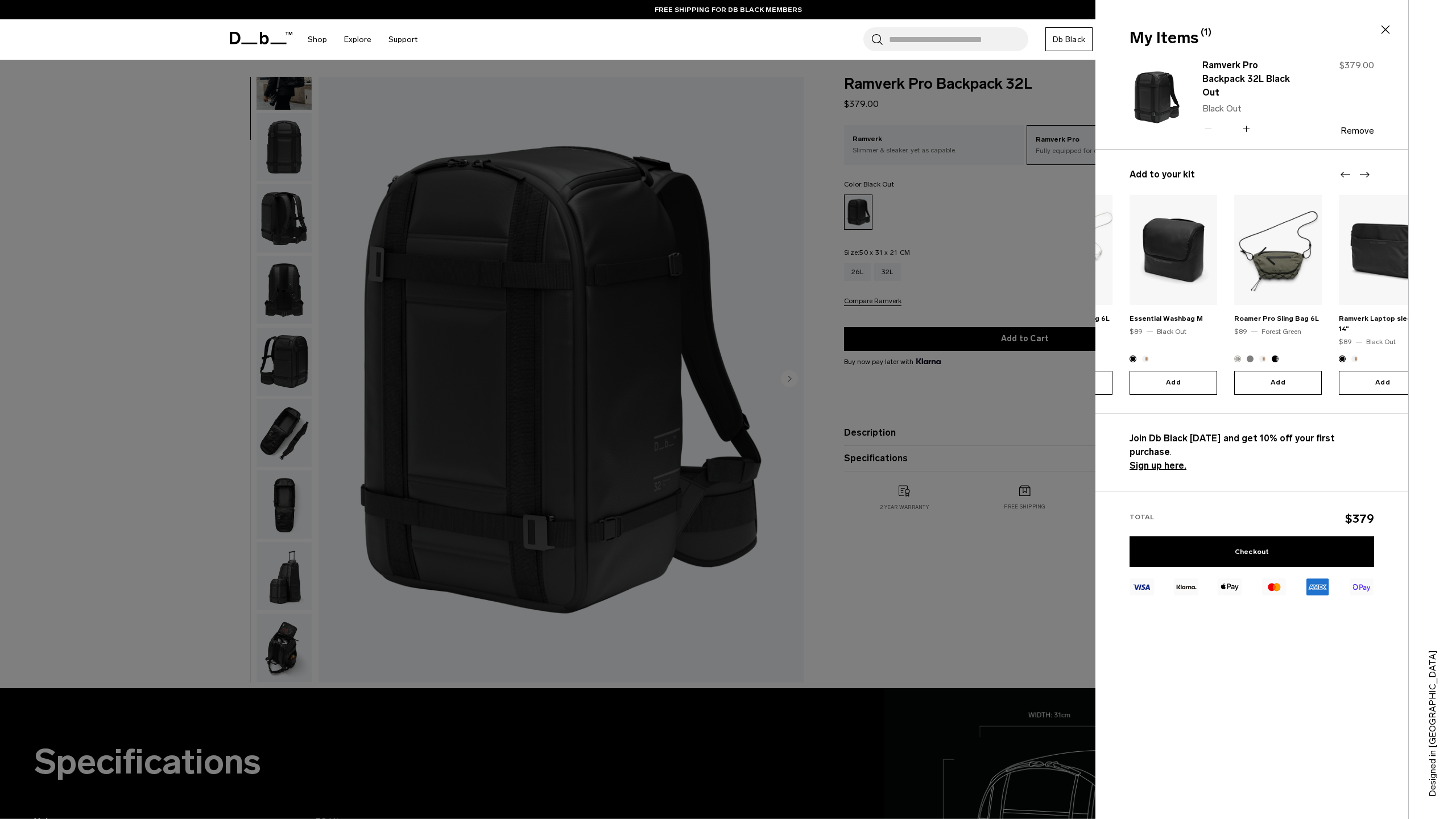
click at [1370, 173] on icon "Next slide" at bounding box center [1364, 175] width 14 height 14
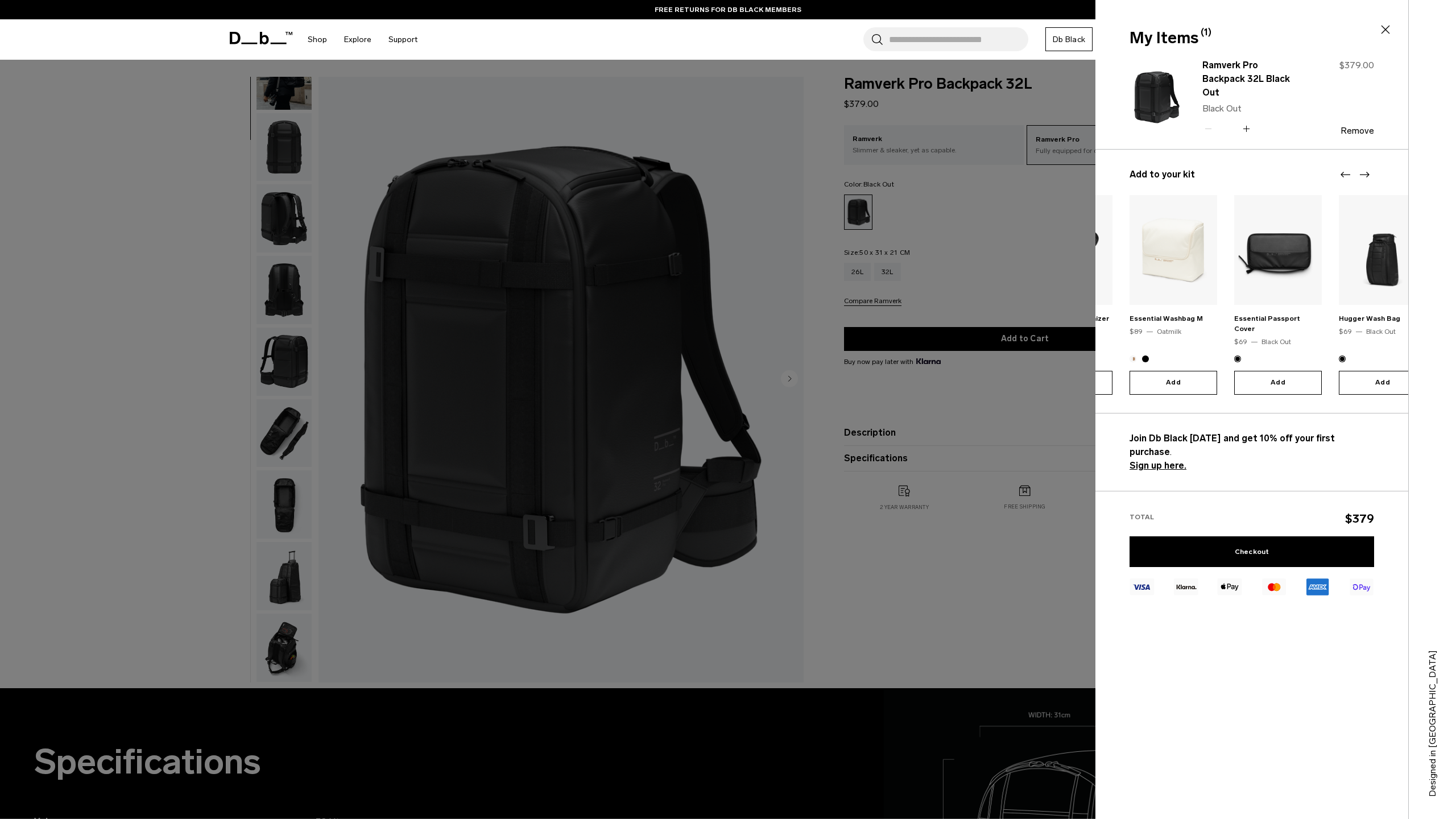
click at [1370, 173] on icon "Next slide" at bounding box center [1364, 175] width 14 height 14
click at [1387, 35] on icon at bounding box center [1385, 29] width 14 height 14
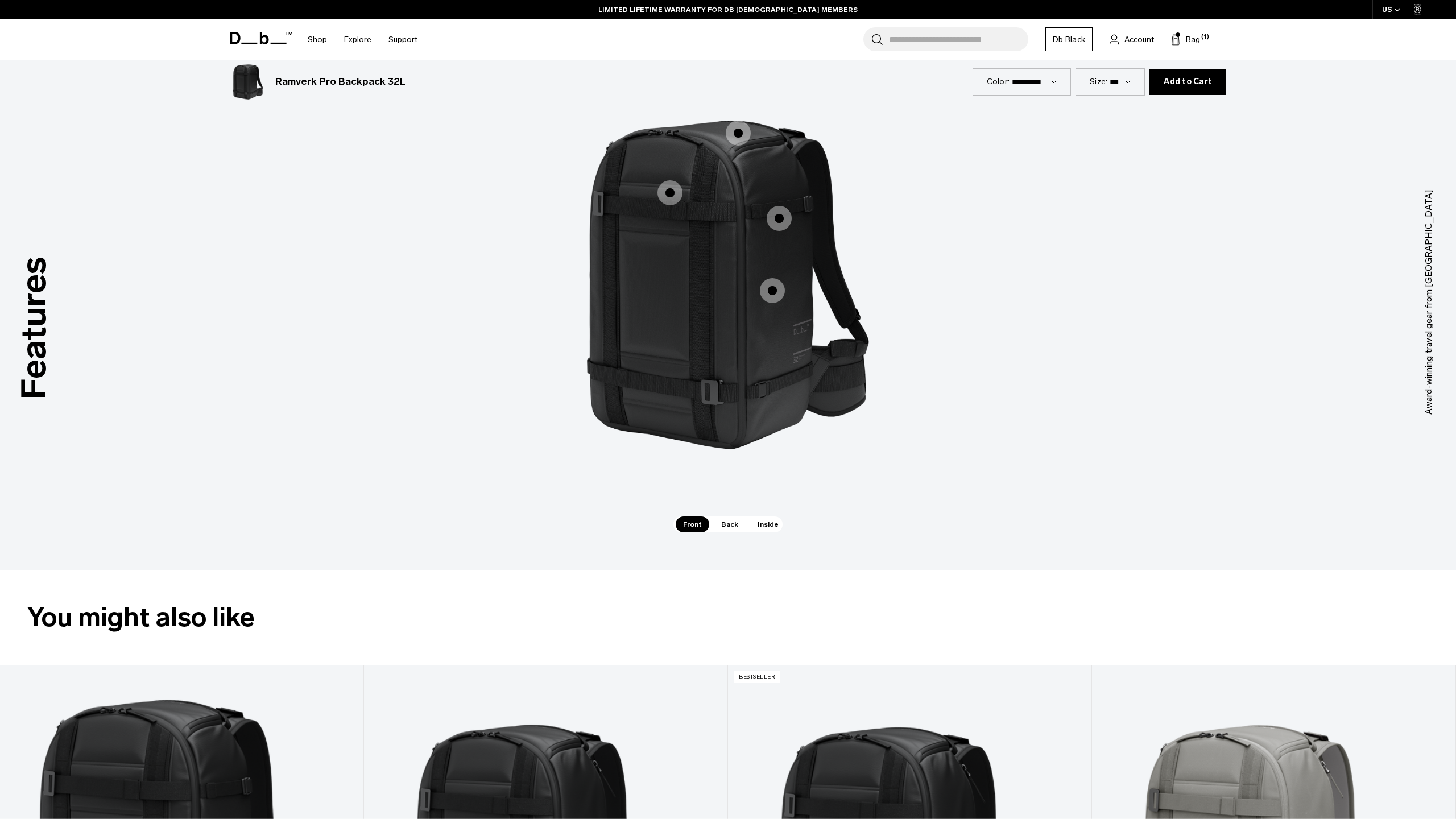
scroll to position [982, 0]
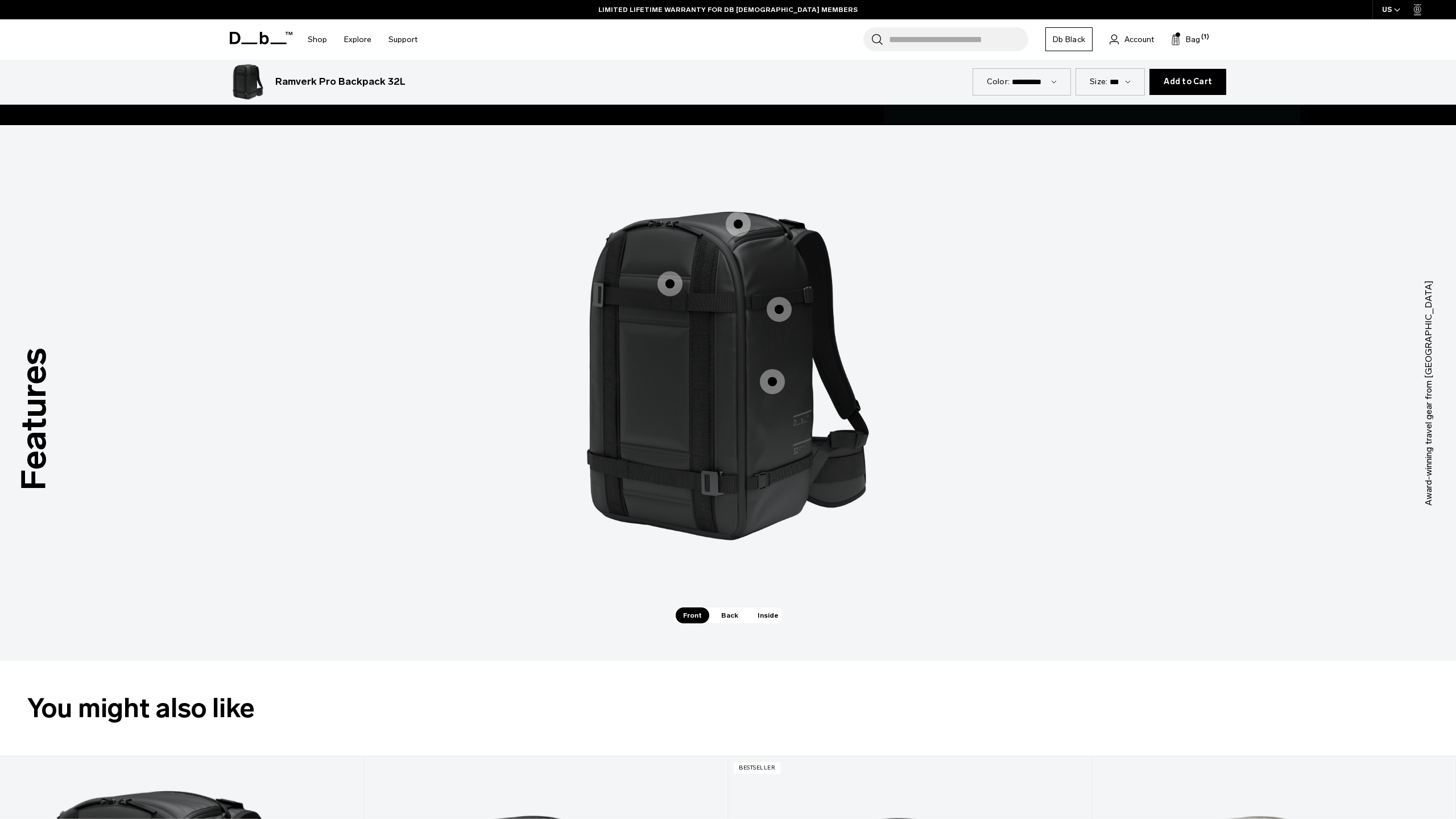
click at [729, 616] on span "Back" at bounding box center [729, 616] width 32 height 16
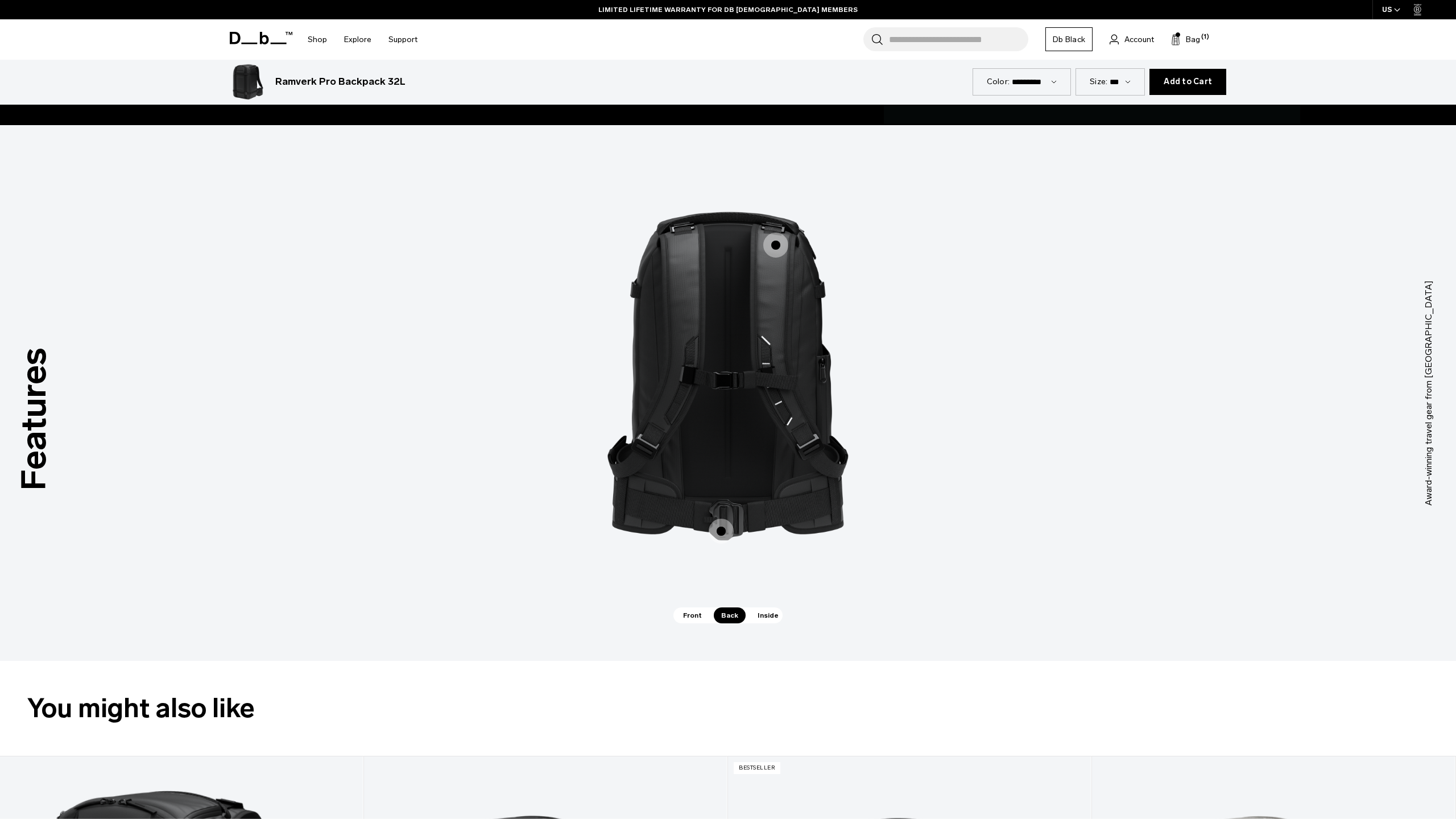
click at [756, 613] on span "Inside" at bounding box center [768, 616] width 36 height 16
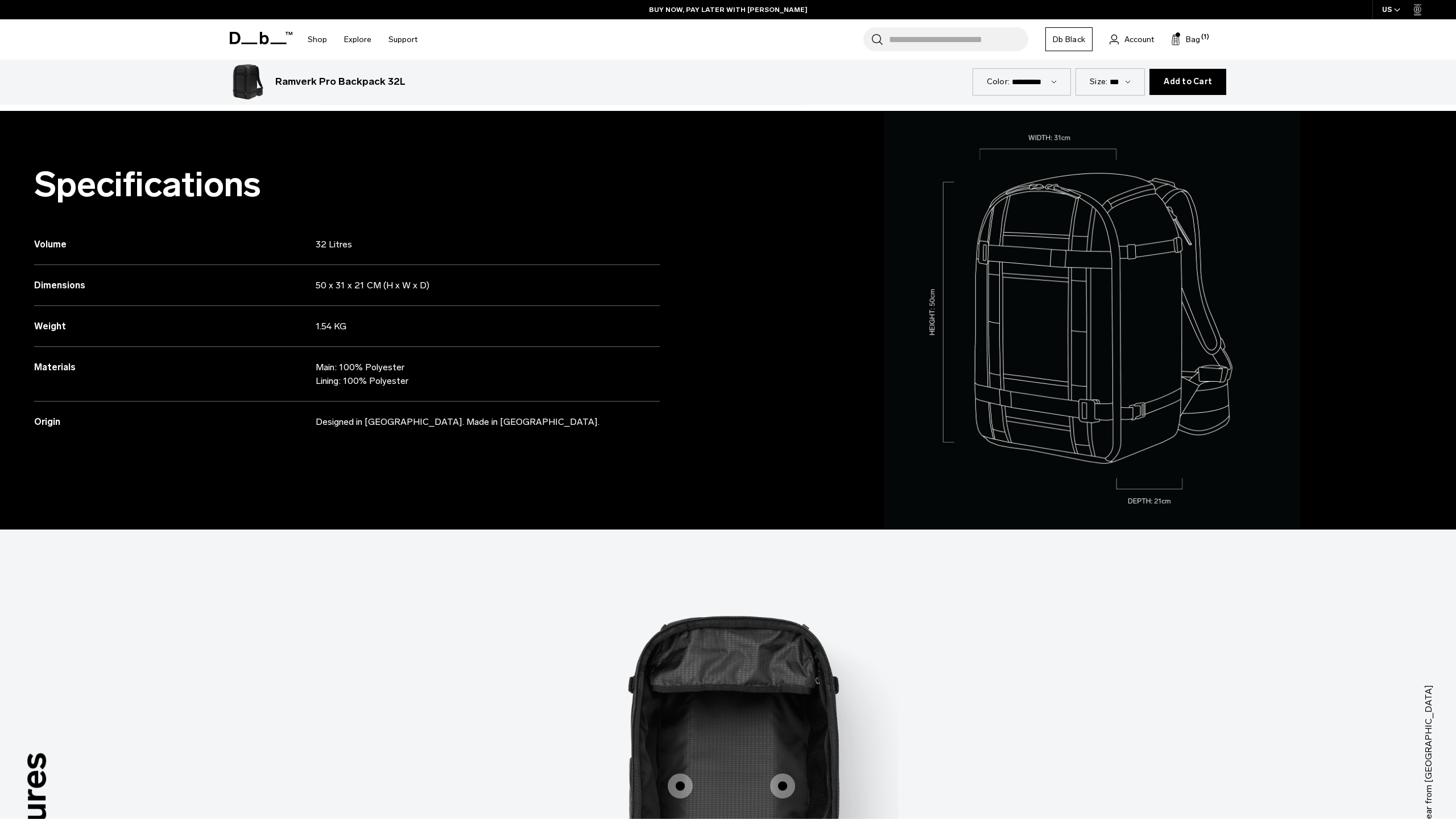
scroll to position [0, 0]
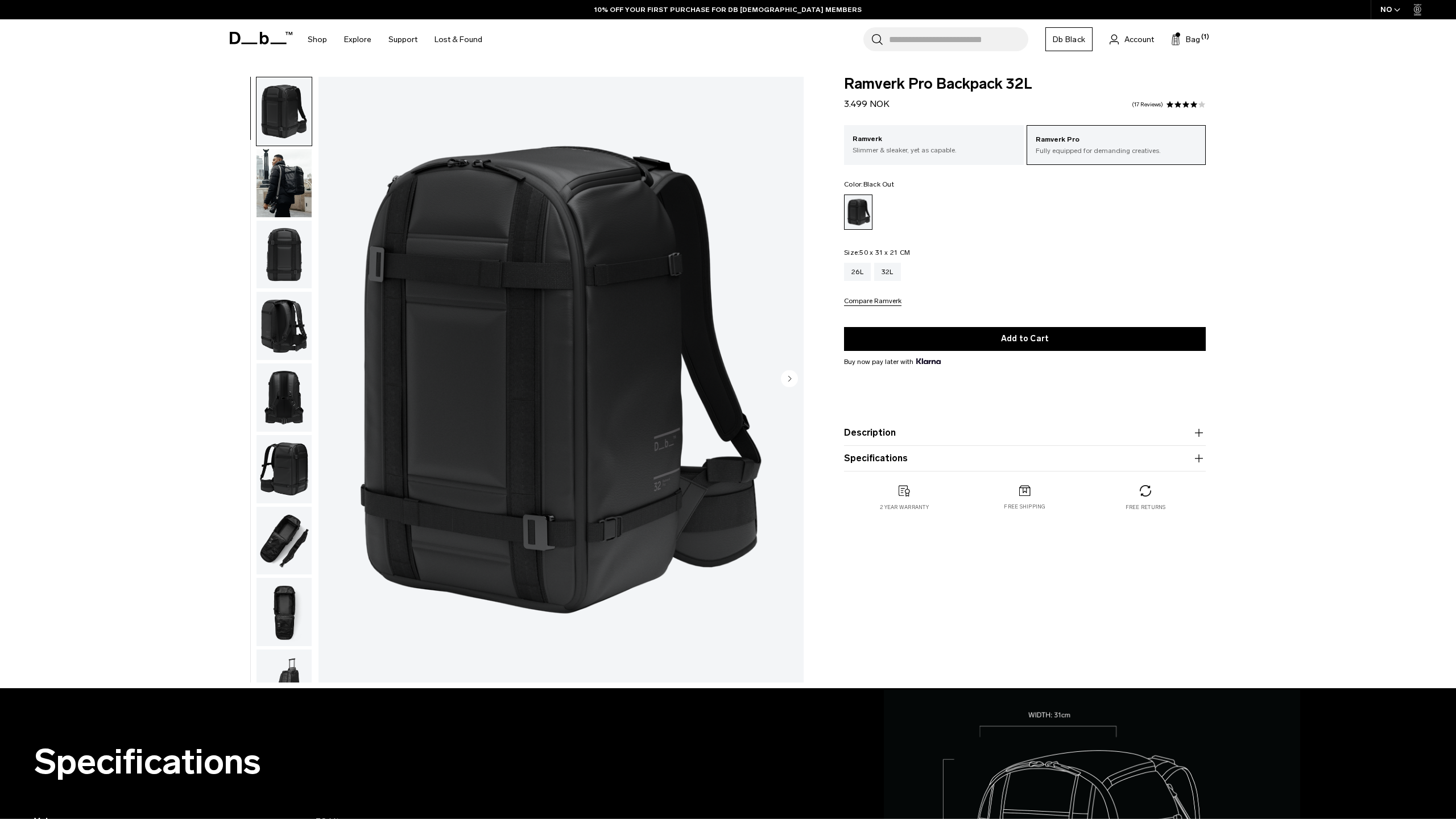
click at [959, 422] on product-accordion "Description The roomier version of a Db icon. We’ve taken the photographer’s fa…" at bounding box center [1024, 433] width 362 height 26
click at [951, 434] on button "Description" at bounding box center [1024, 433] width 362 height 14
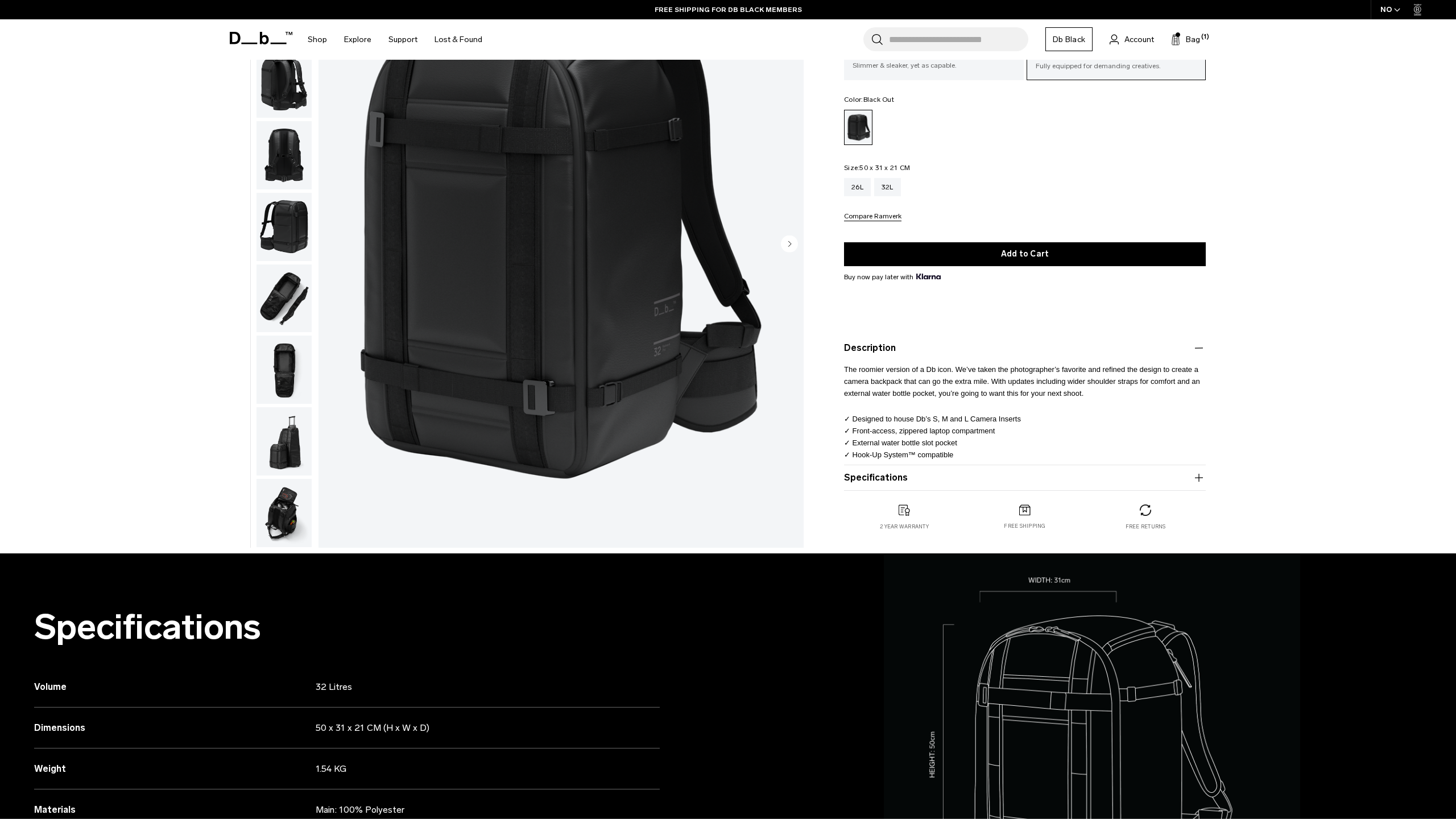
scroll to position [142, 0]
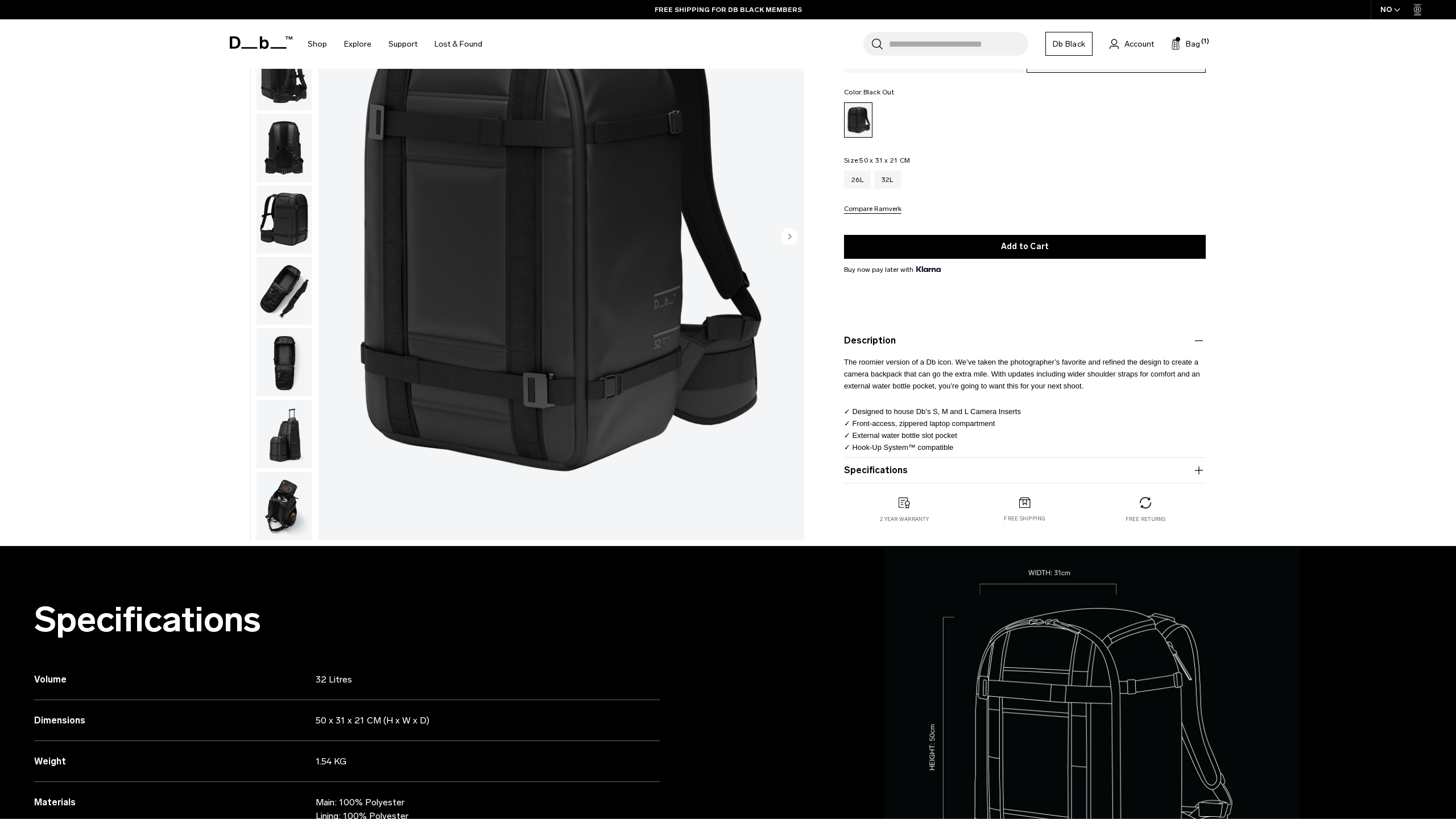
click at [279, 497] on img "button" at bounding box center [284, 506] width 55 height 68
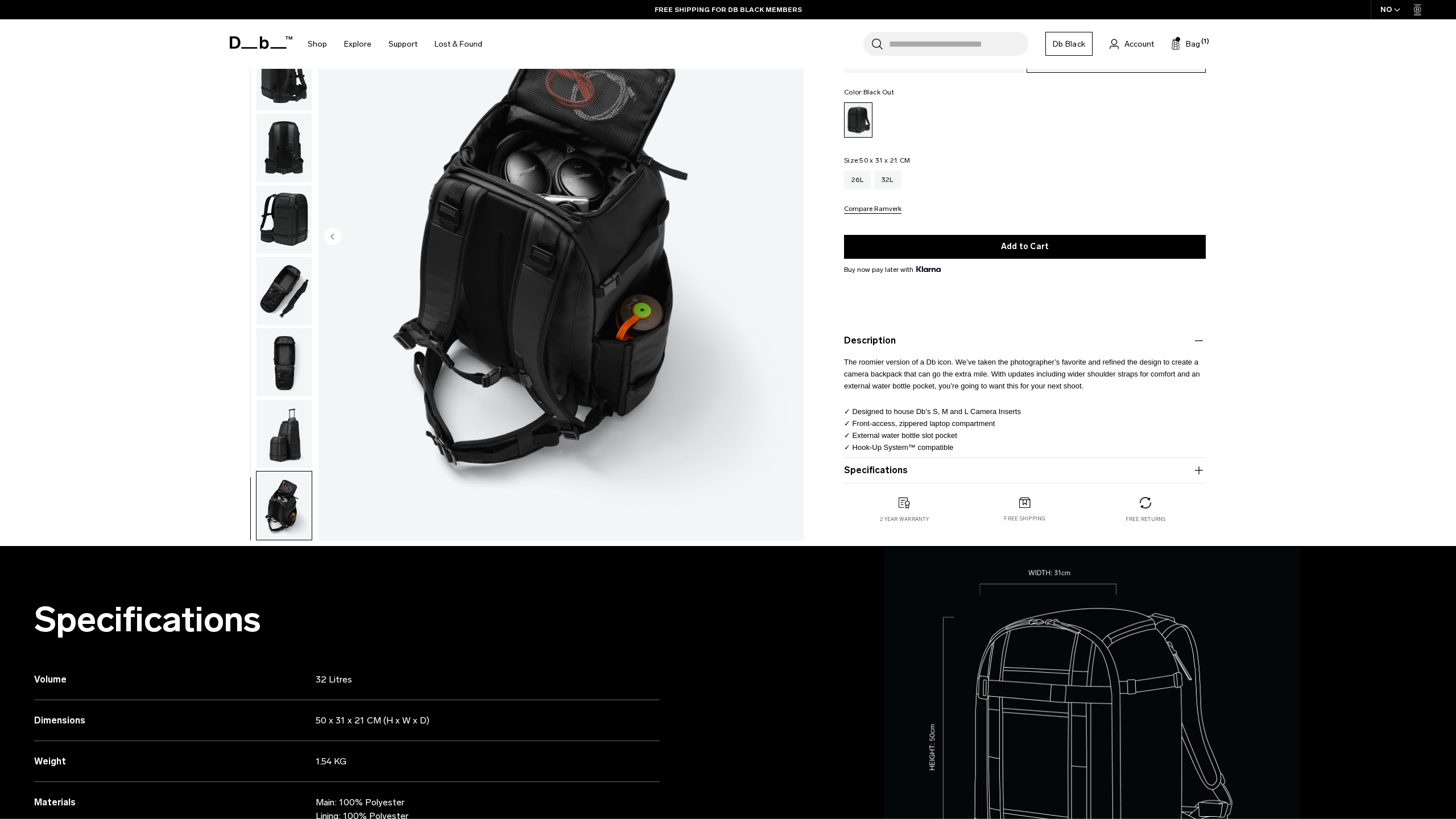
scroll to position [0, 0]
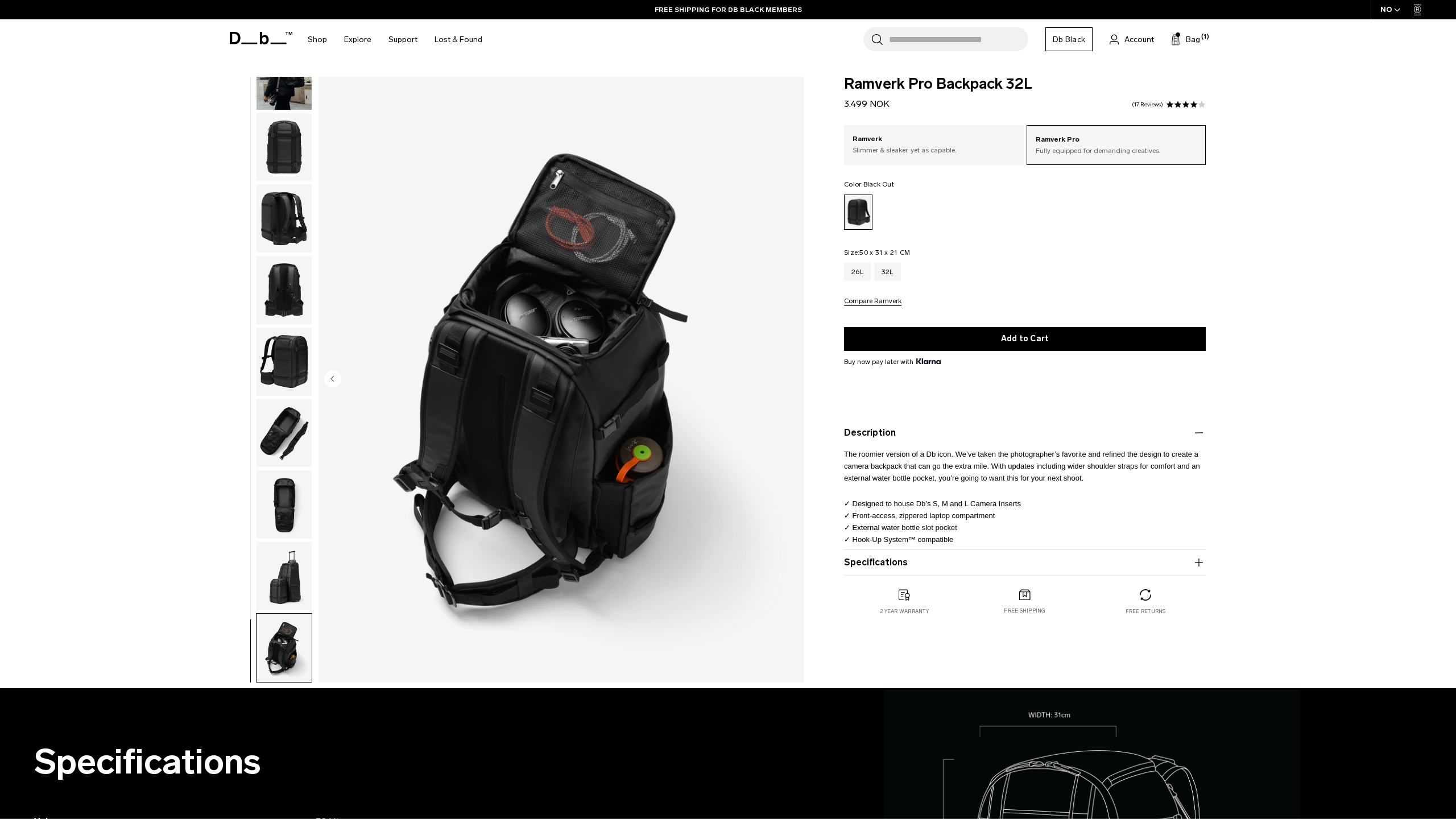
click at [286, 290] on img "button" at bounding box center [284, 290] width 55 height 68
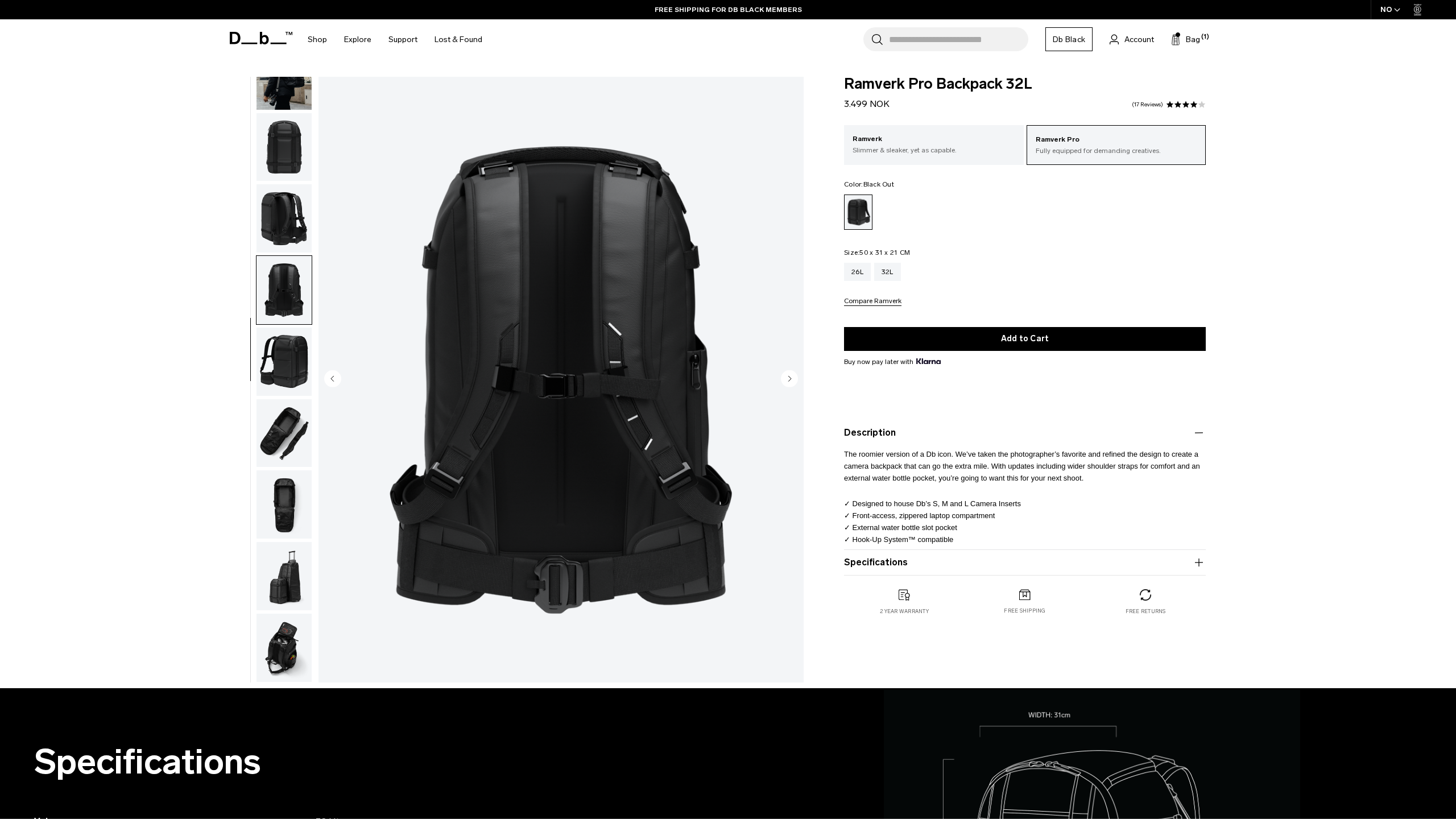
click at [284, 227] on img "button" at bounding box center [284, 218] width 55 height 68
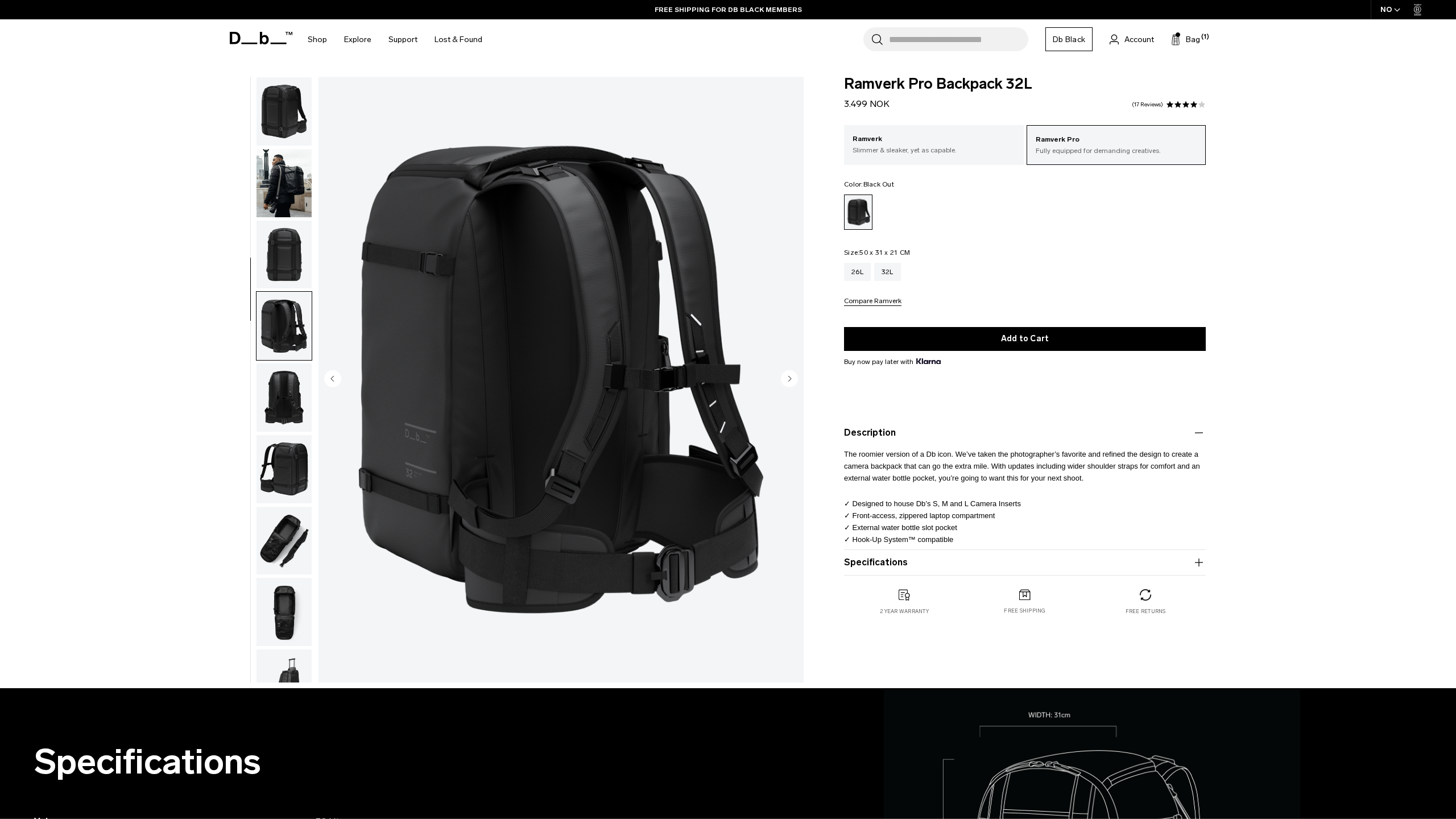
click at [284, 186] on img "button" at bounding box center [284, 183] width 55 height 68
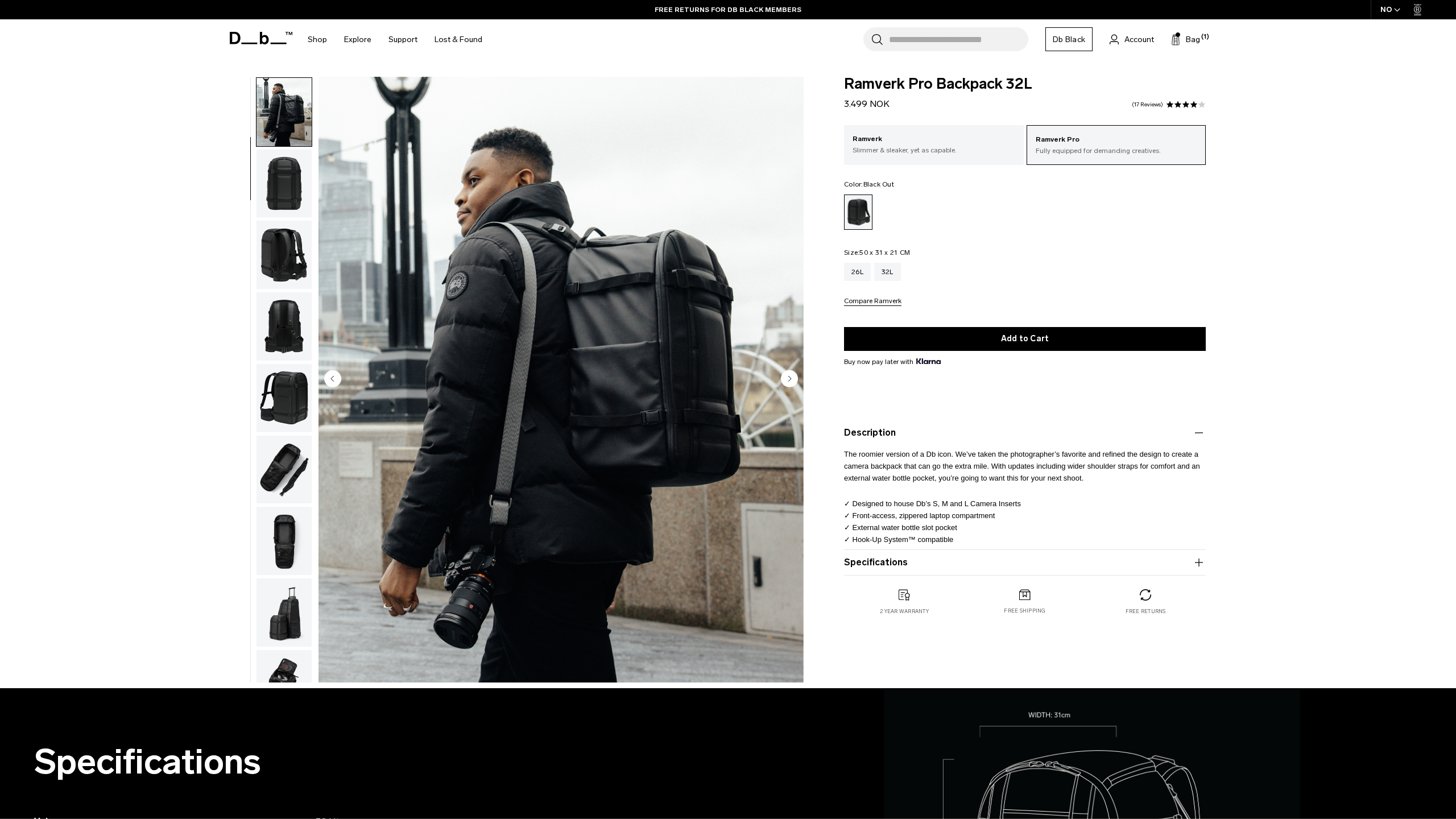
scroll to position [71, 0]
click at [907, 135] on p "Ramverk" at bounding box center [933, 139] width 163 height 11
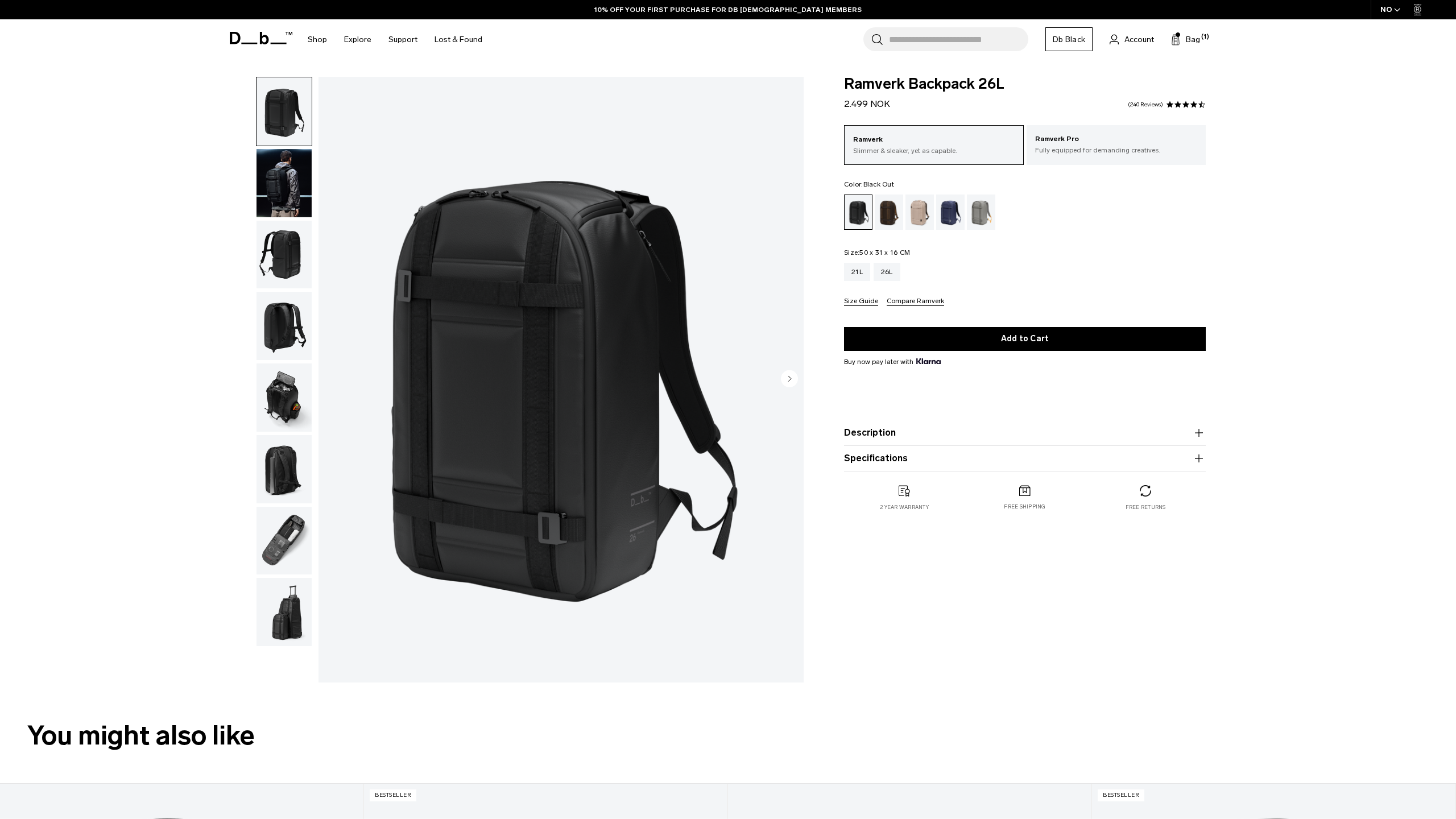
click at [275, 185] on img "button" at bounding box center [284, 183] width 55 height 68
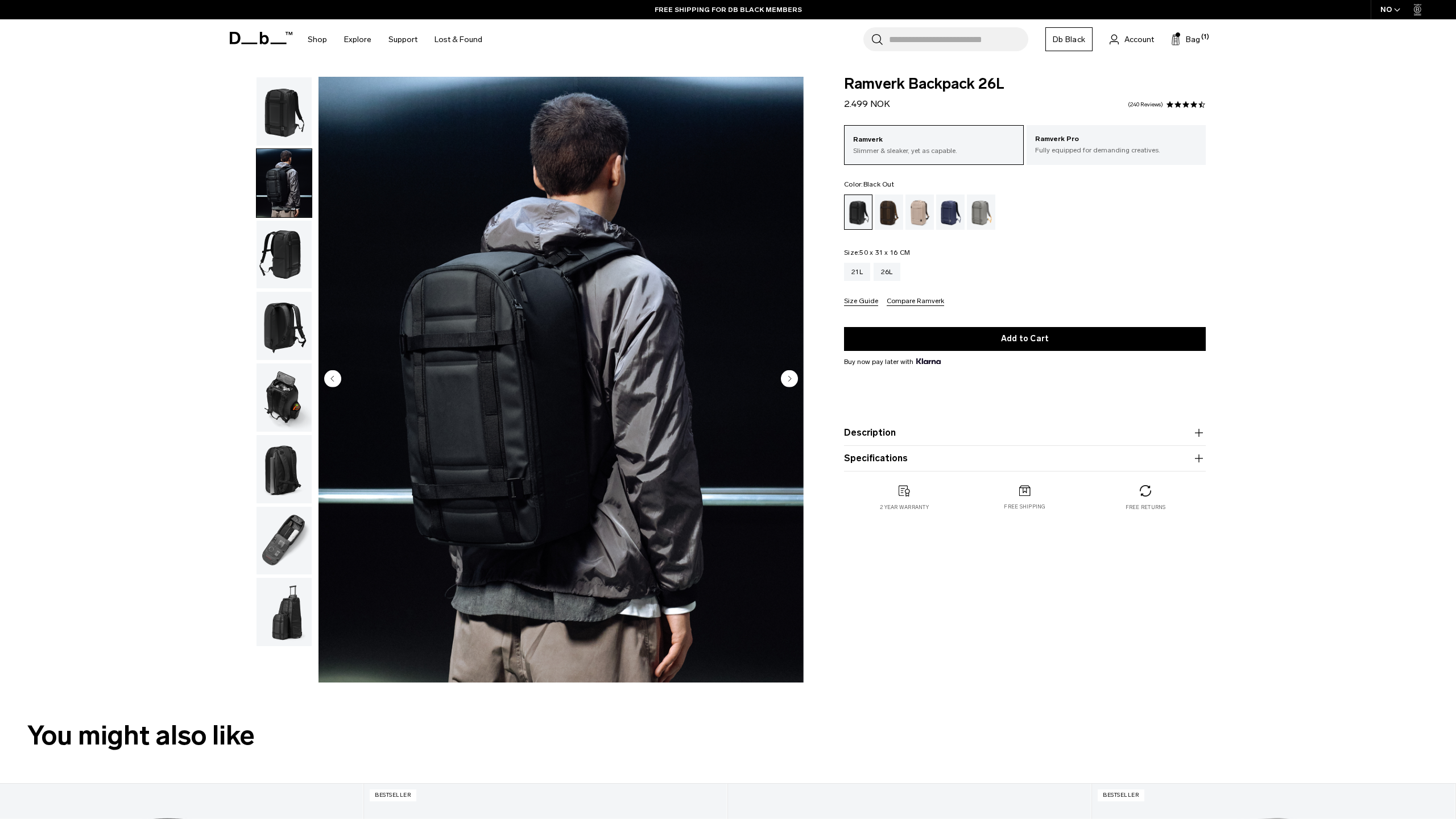
click at [789, 374] on circle "Next slide" at bounding box center [789, 378] width 17 height 17
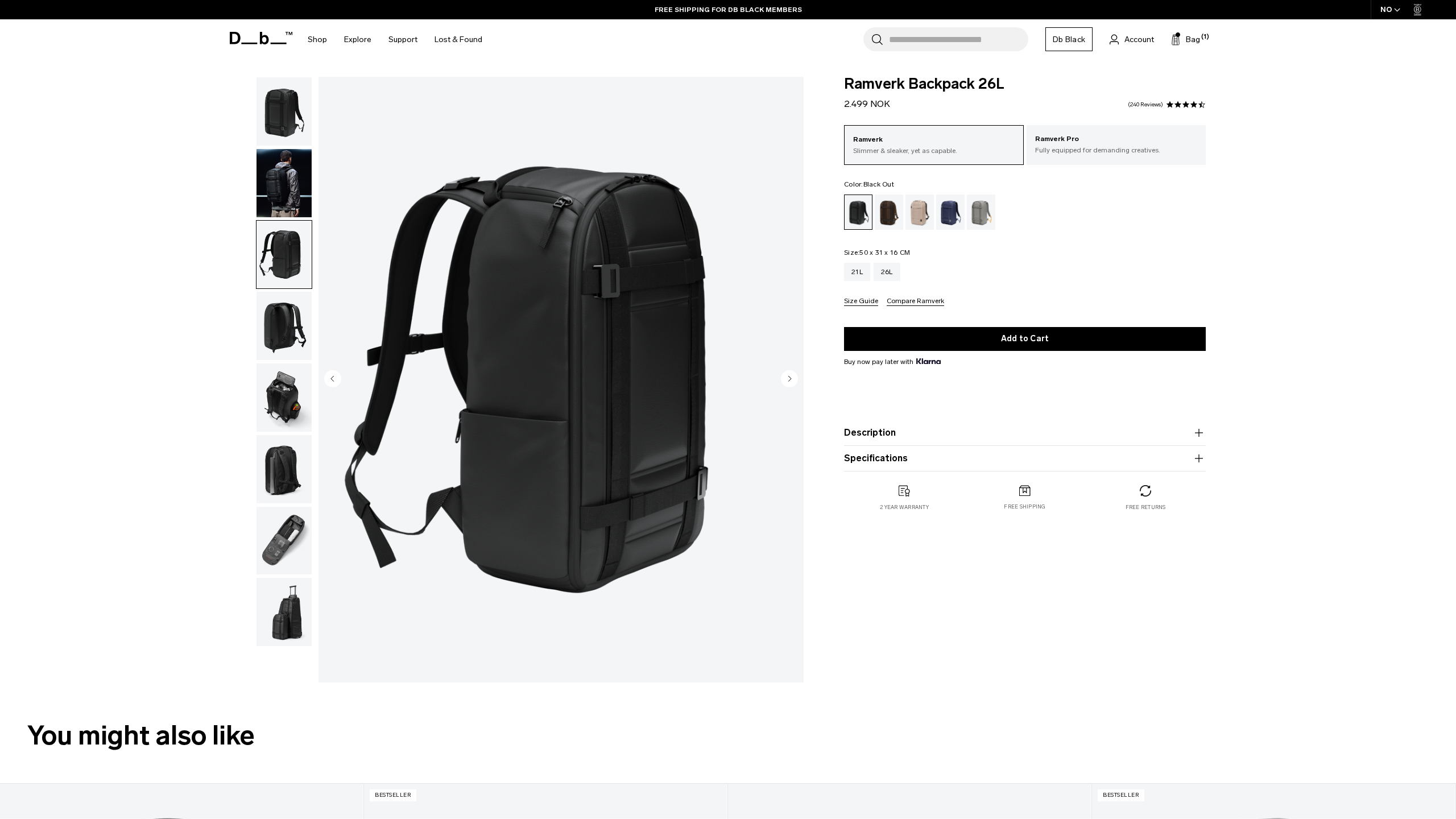
click at [789, 374] on circle "Next slide" at bounding box center [789, 378] width 17 height 17
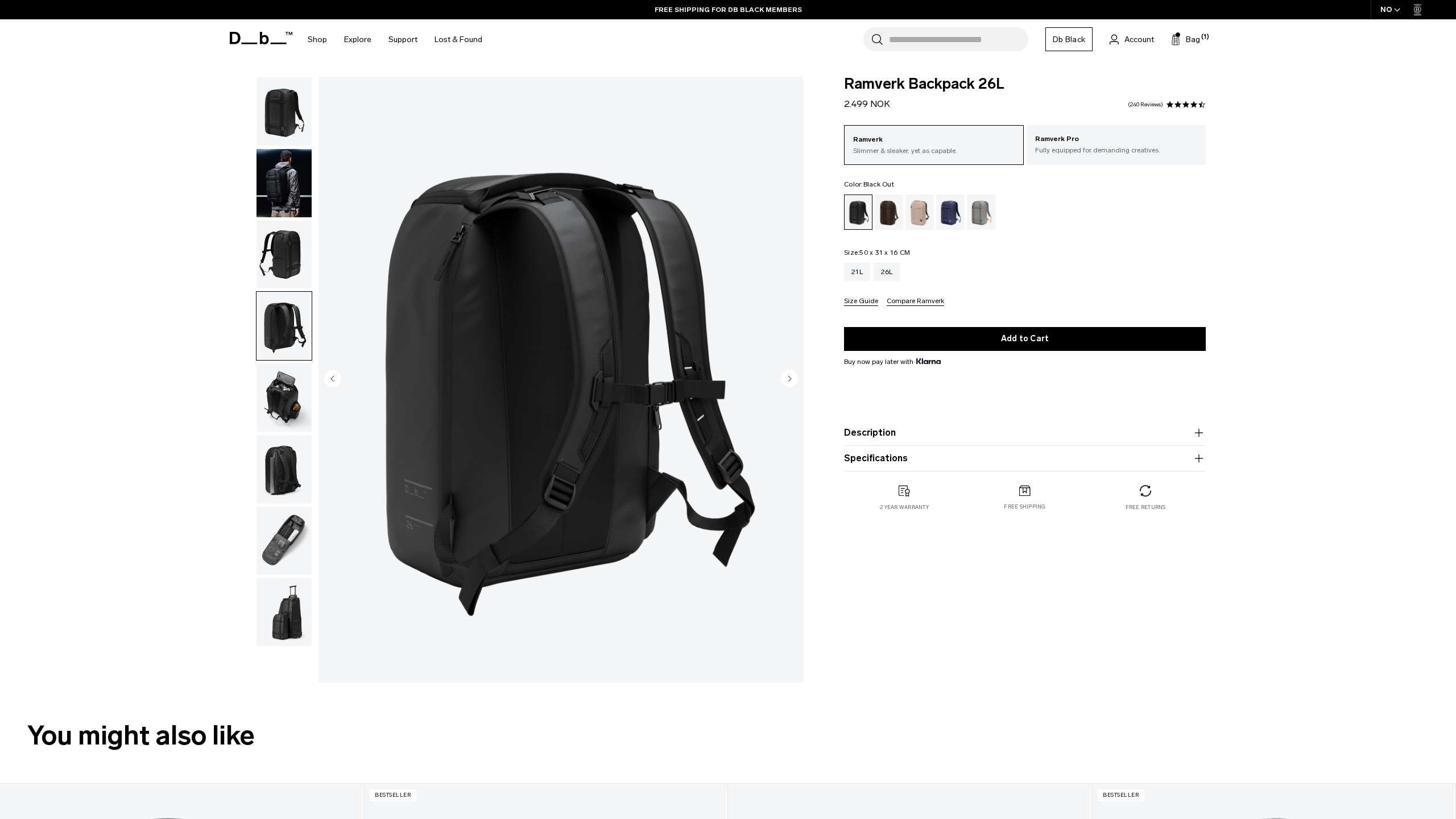
click at [789, 374] on circle "Next slide" at bounding box center [789, 378] width 17 height 17
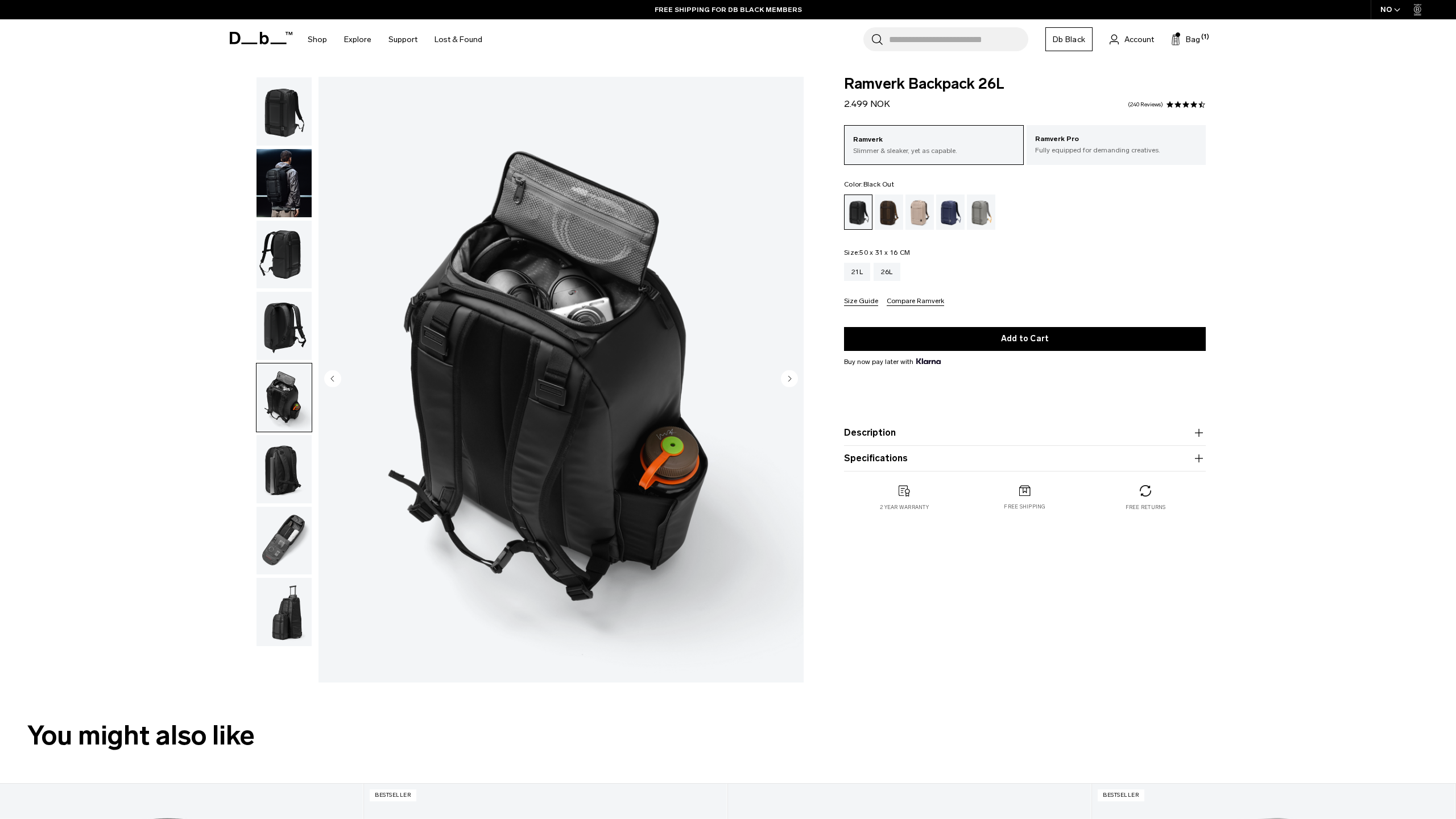
click at [789, 374] on circle "Next slide" at bounding box center [789, 378] width 17 height 17
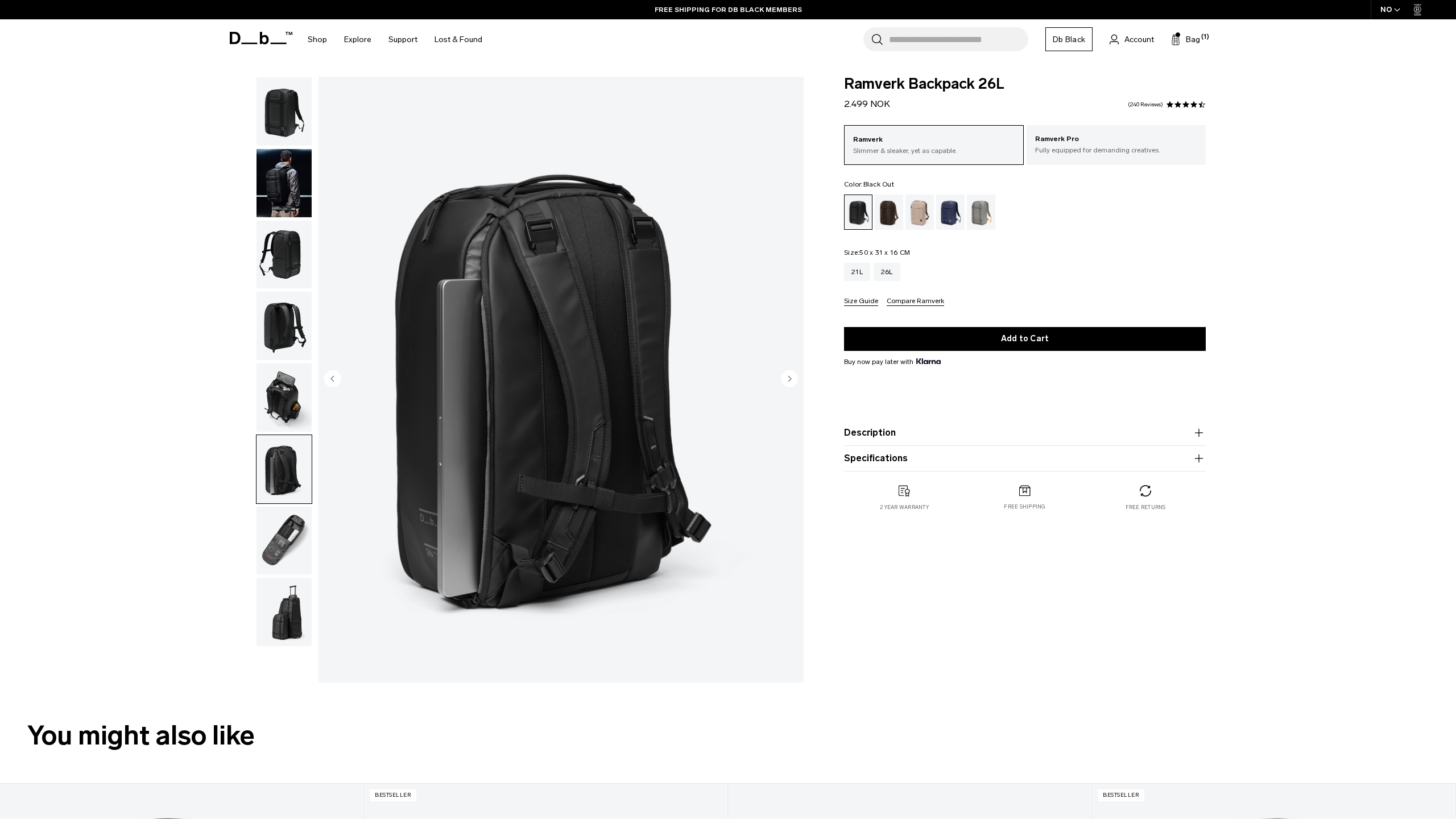
click at [789, 374] on circle "Next slide" at bounding box center [789, 378] width 17 height 17
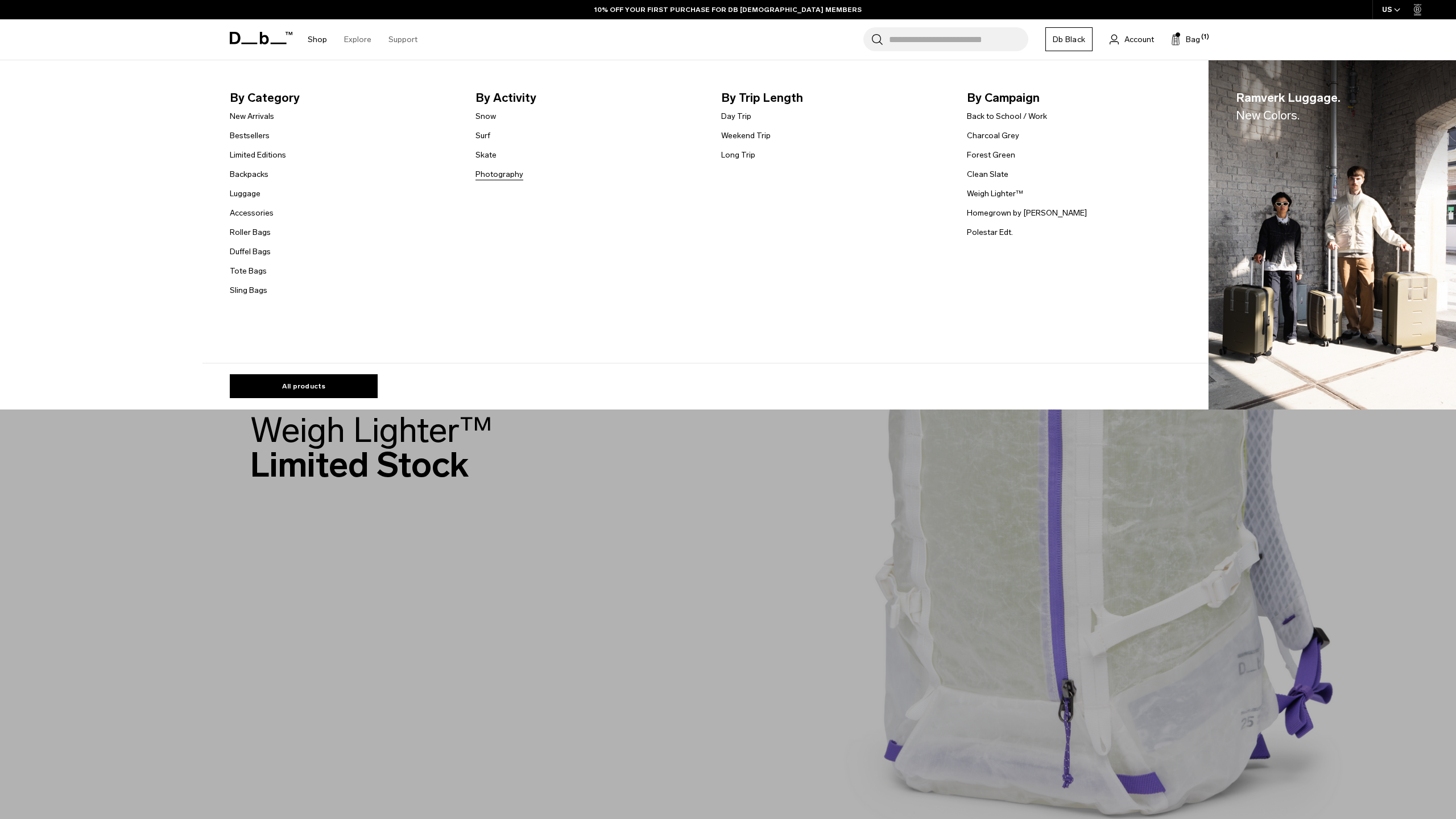
click at [507, 174] on link "Photography" at bounding box center [500, 175] width 48 height 12
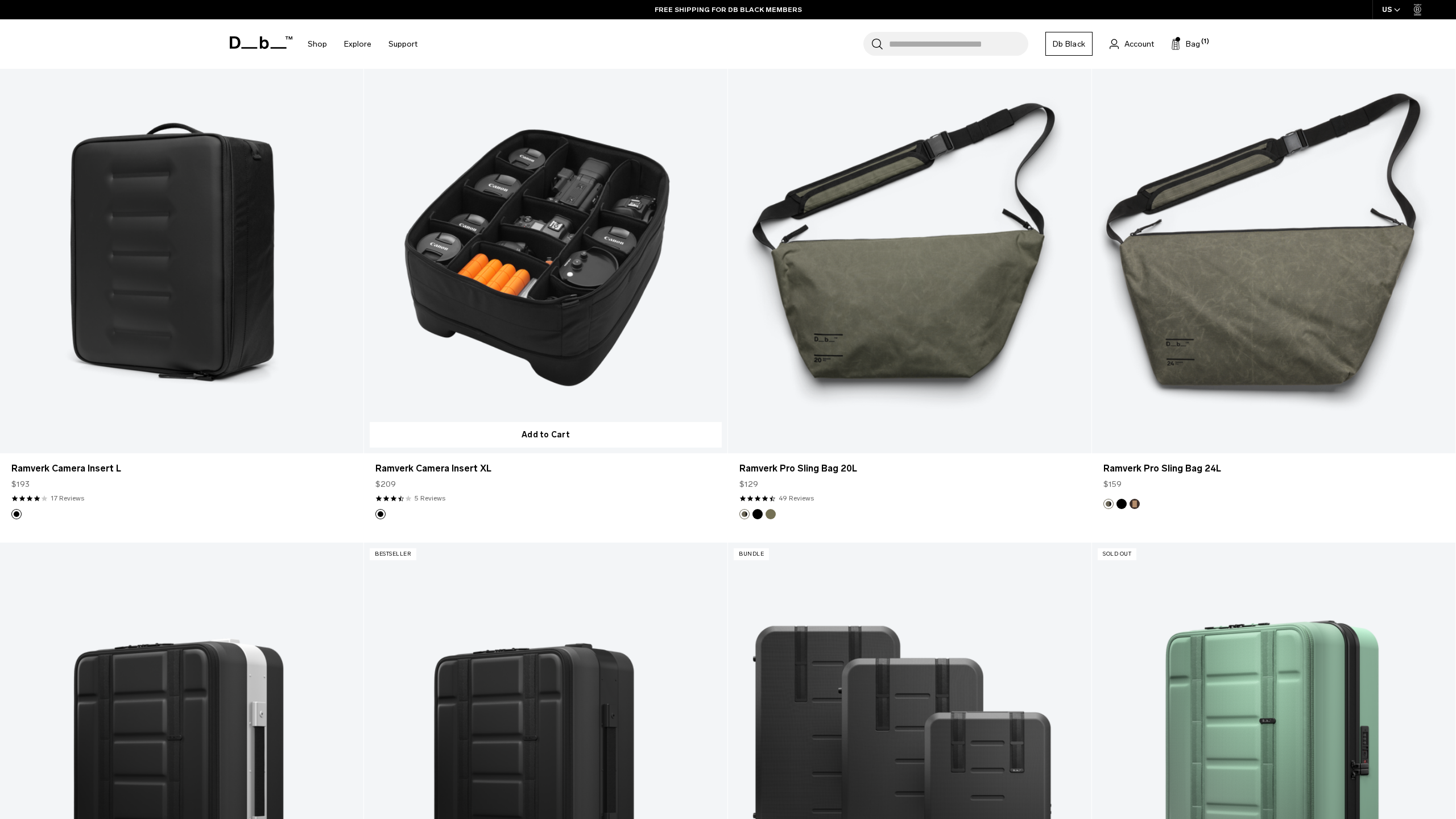
scroll to position [851, 0]
click at [544, 292] on link "Ramverk Camera Insert XL" at bounding box center [546, 251] width 363 height 404
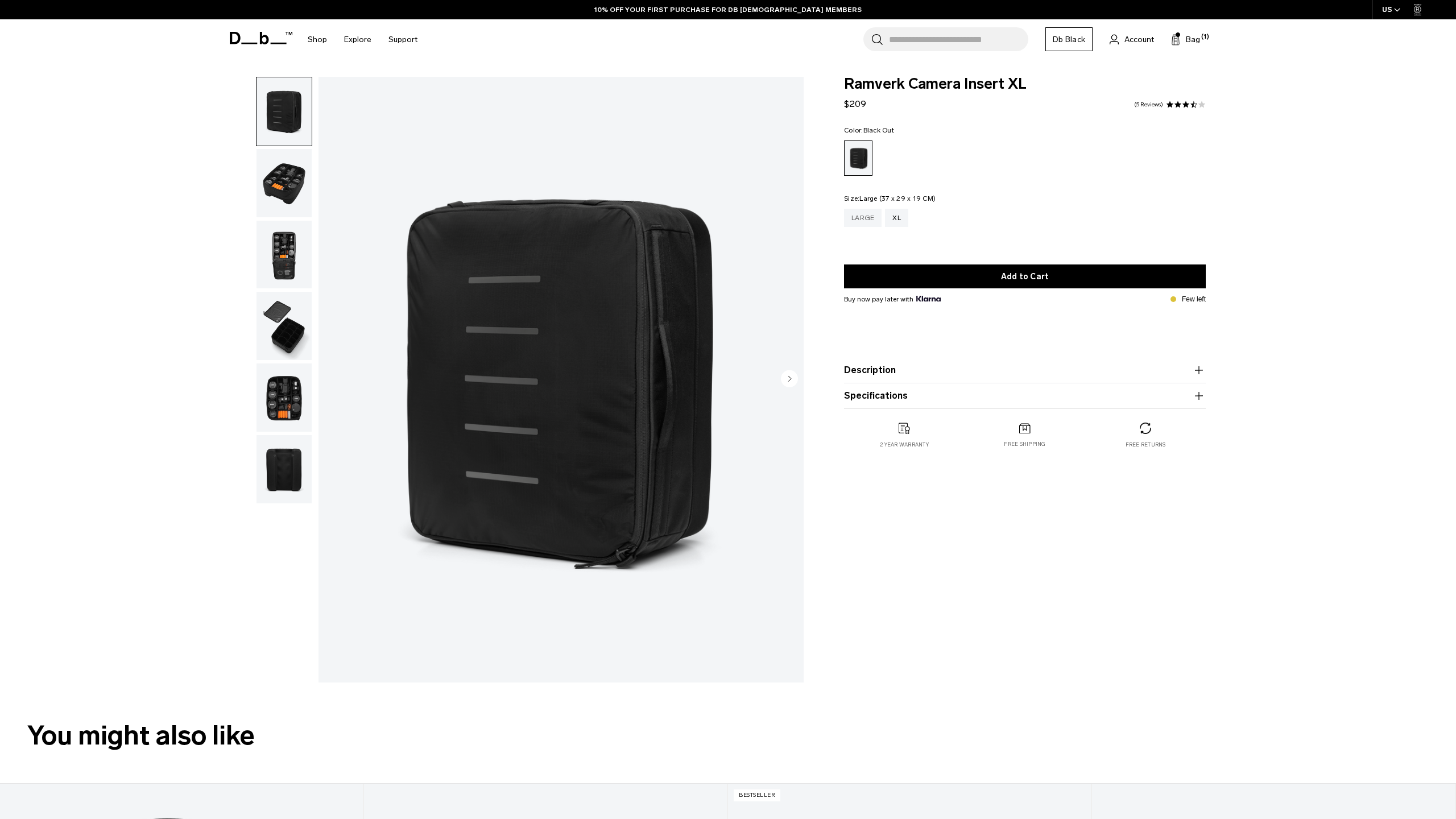
click at [861, 220] on div "Large" at bounding box center [862, 218] width 38 height 18
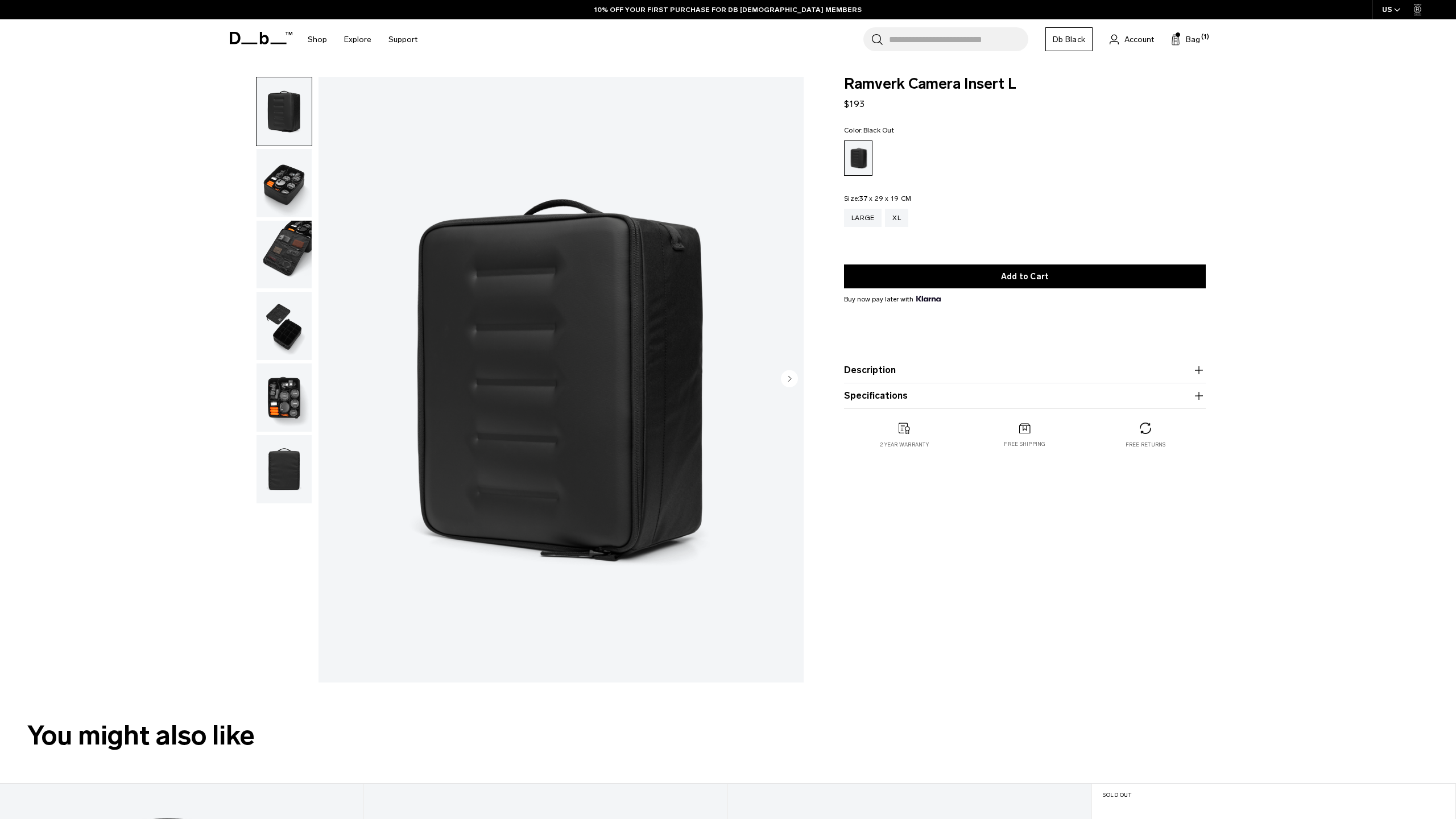
click at [287, 178] on img "button" at bounding box center [284, 183] width 55 height 68
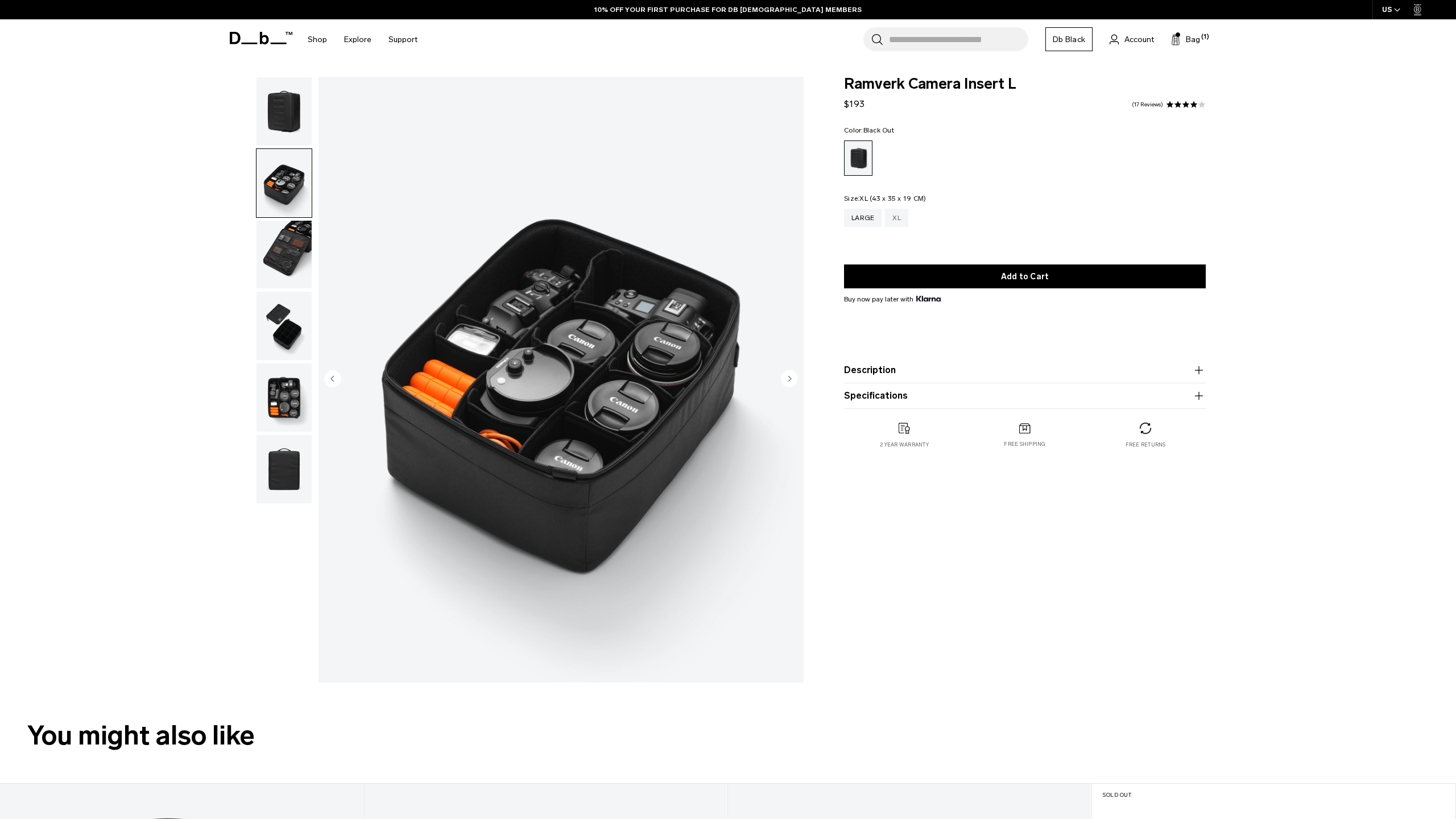
click at [892, 219] on div "XL" at bounding box center [896, 218] width 23 height 18
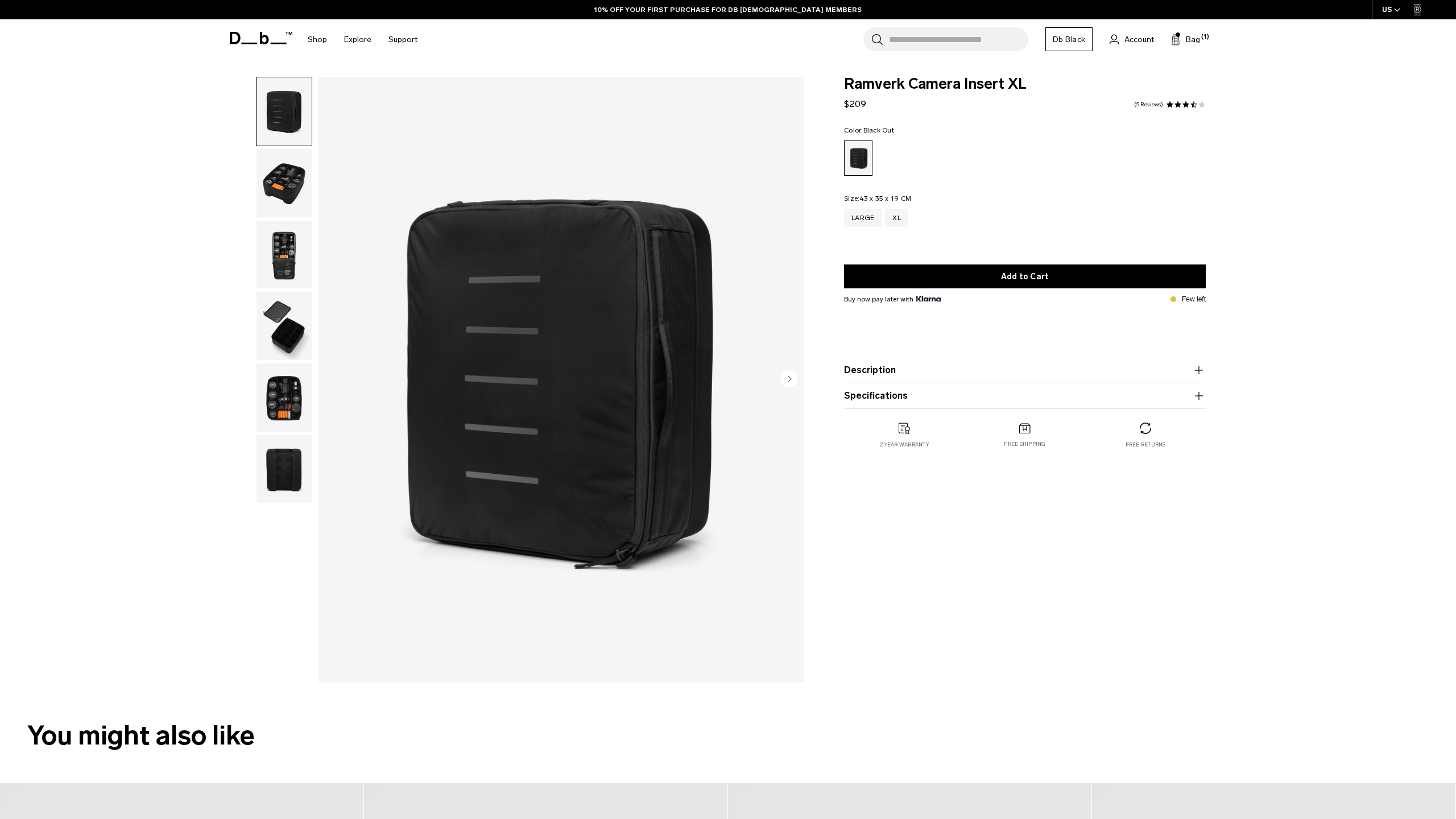
click at [282, 182] on img "button" at bounding box center [284, 183] width 55 height 68
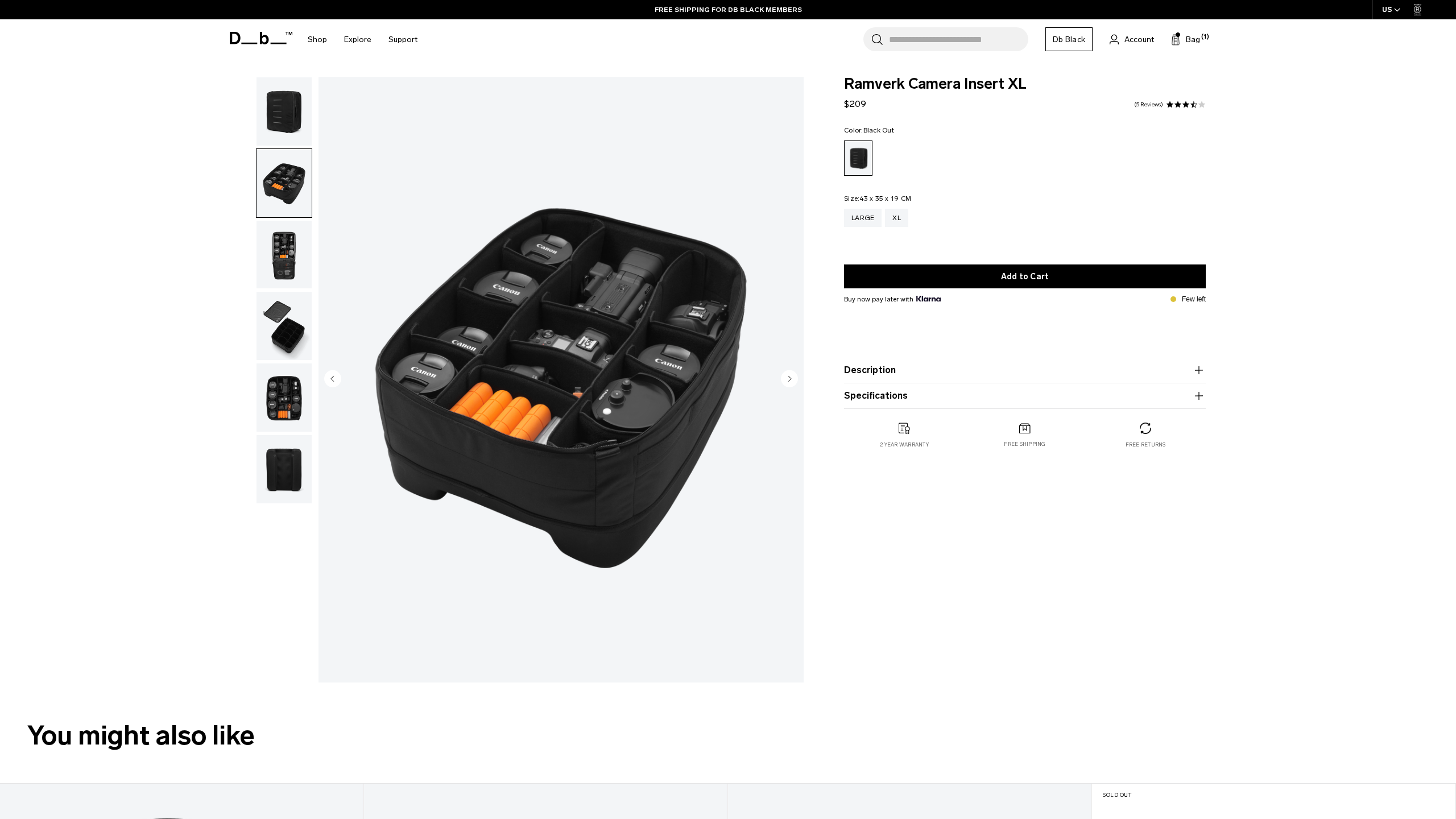
click at [280, 398] on img "button" at bounding box center [284, 398] width 55 height 68
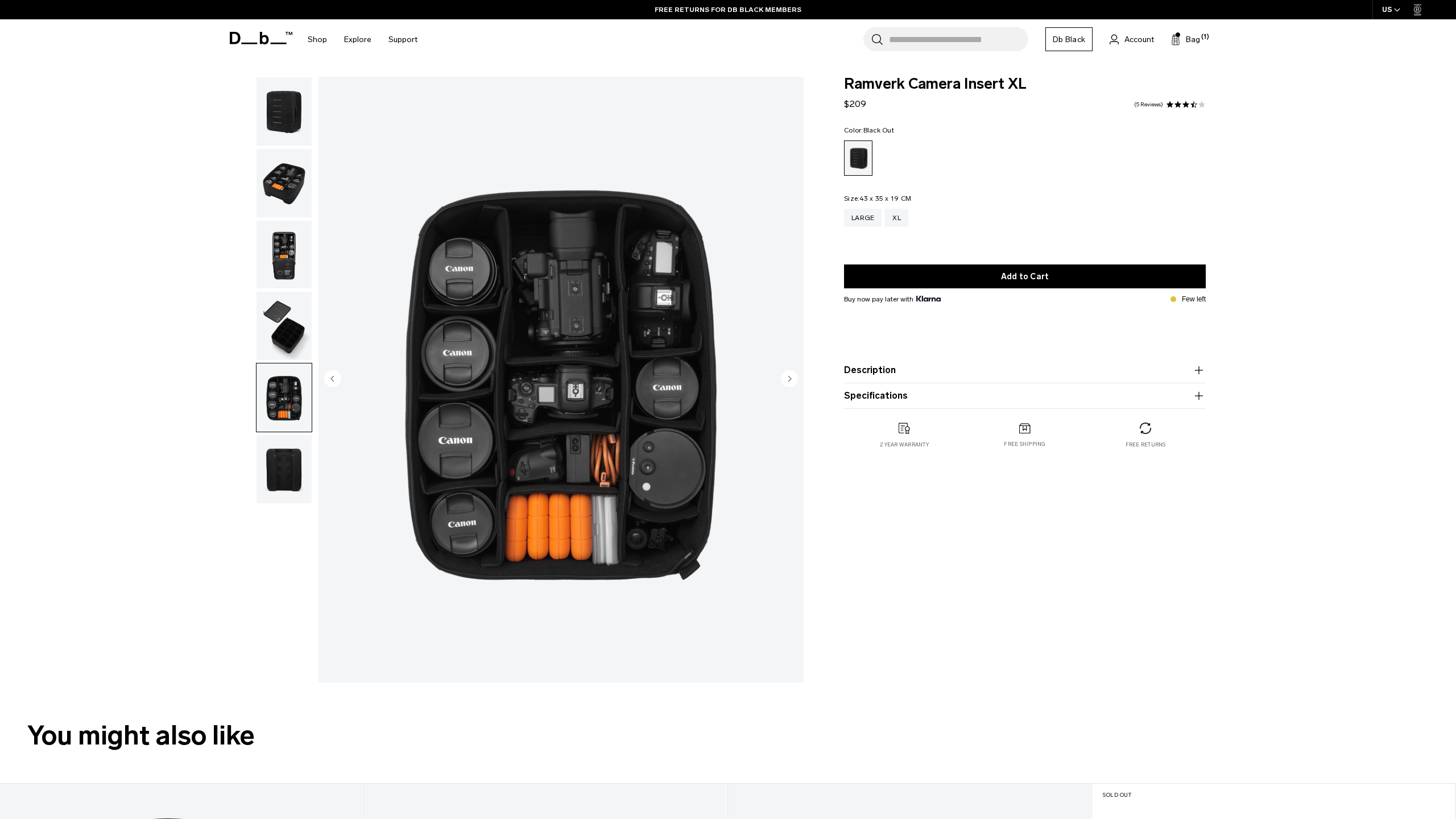
click at [283, 335] on img "button" at bounding box center [284, 326] width 55 height 68
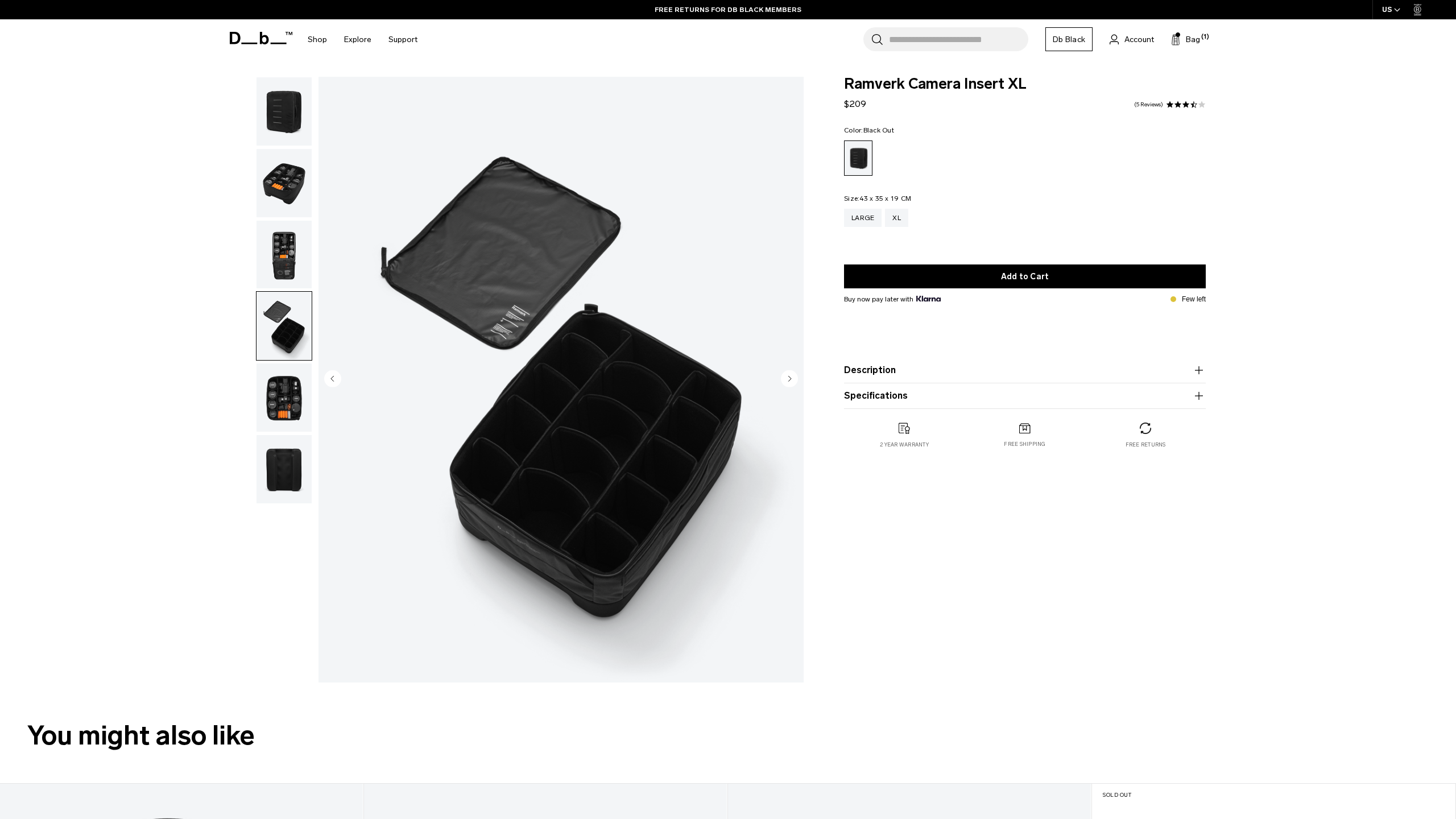
click at [285, 274] on img "button" at bounding box center [284, 255] width 55 height 68
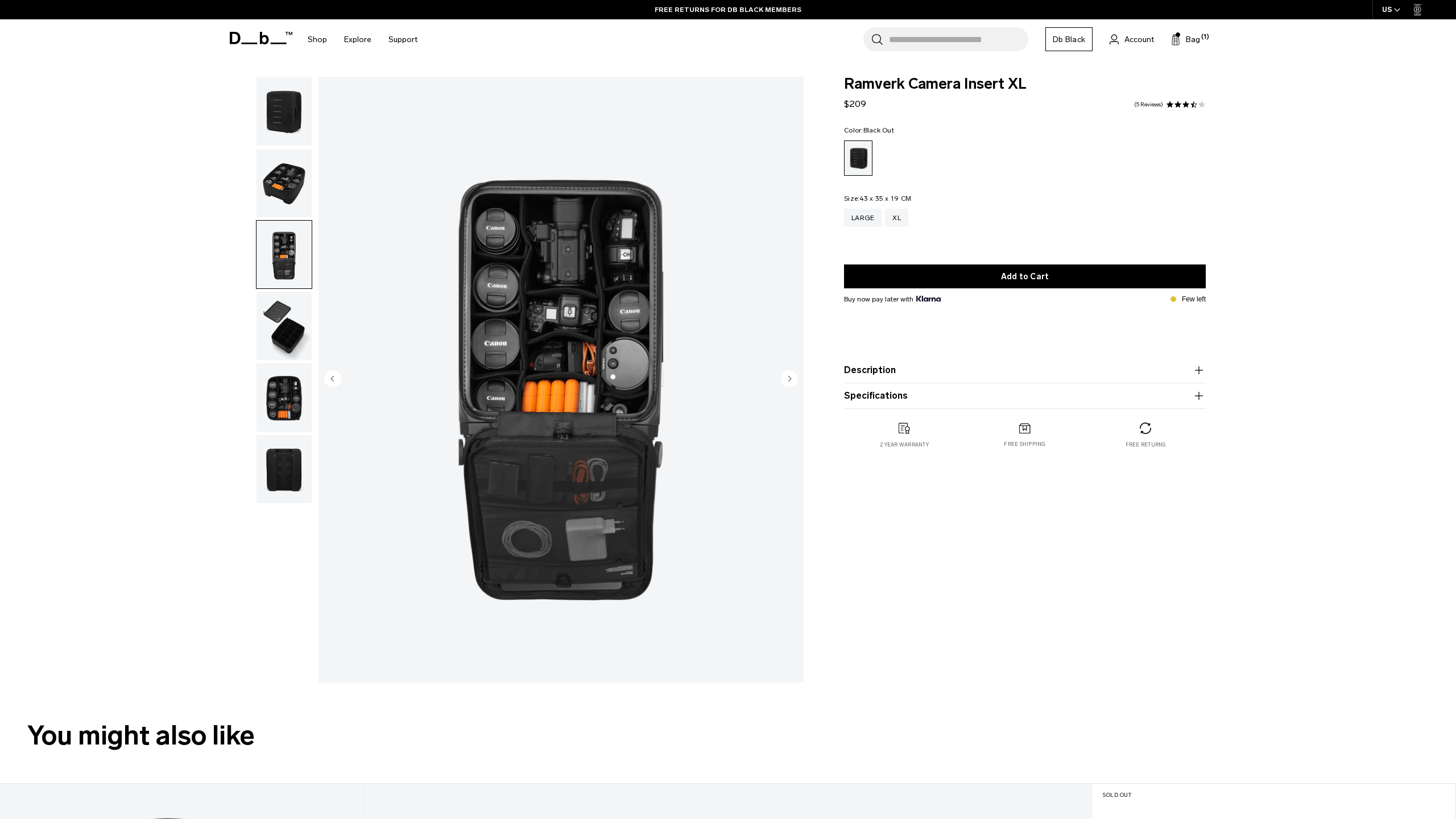
click at [284, 203] on img "button" at bounding box center [284, 183] width 55 height 68
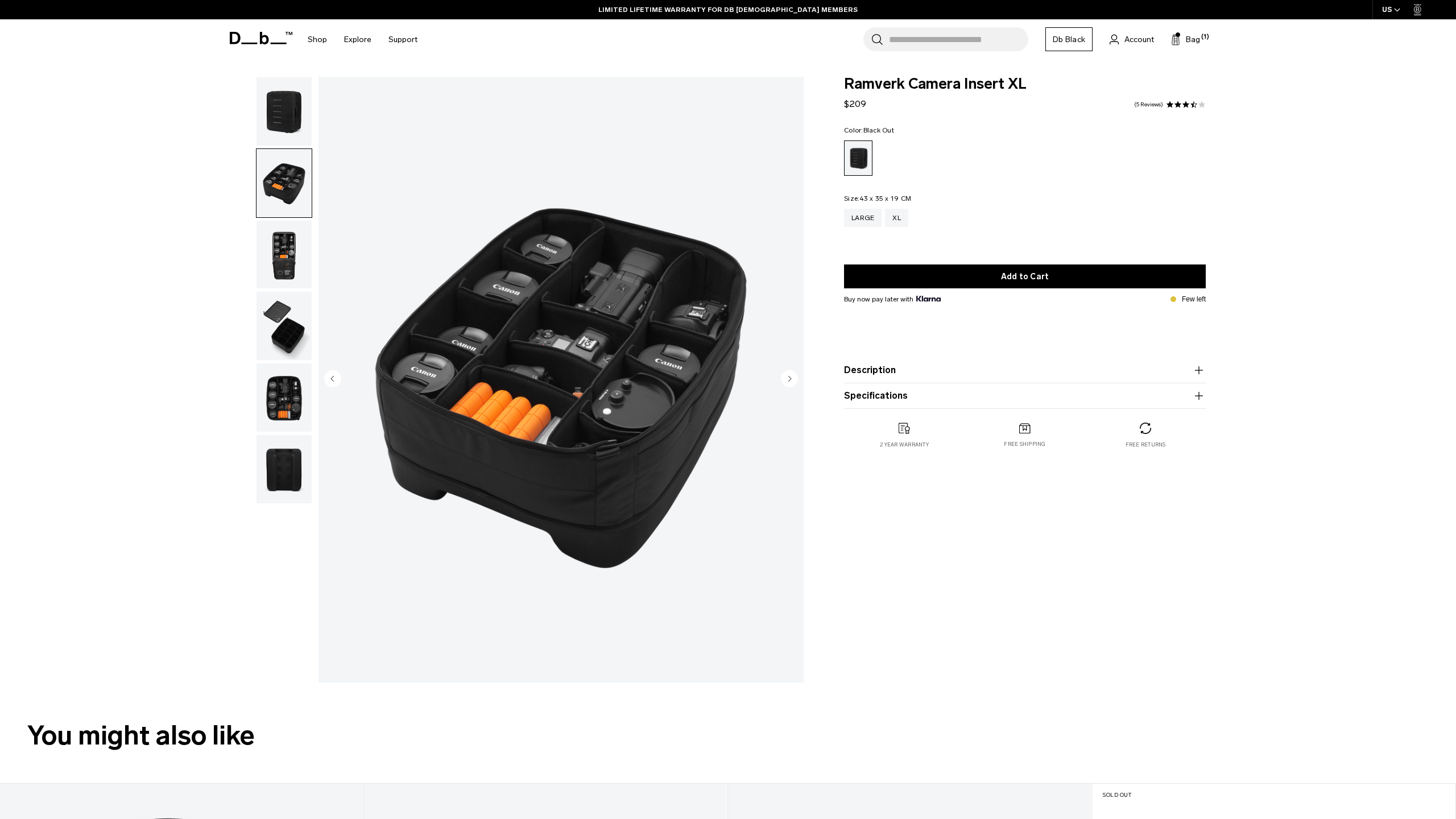
click at [278, 132] on img "button" at bounding box center [284, 112] width 55 height 68
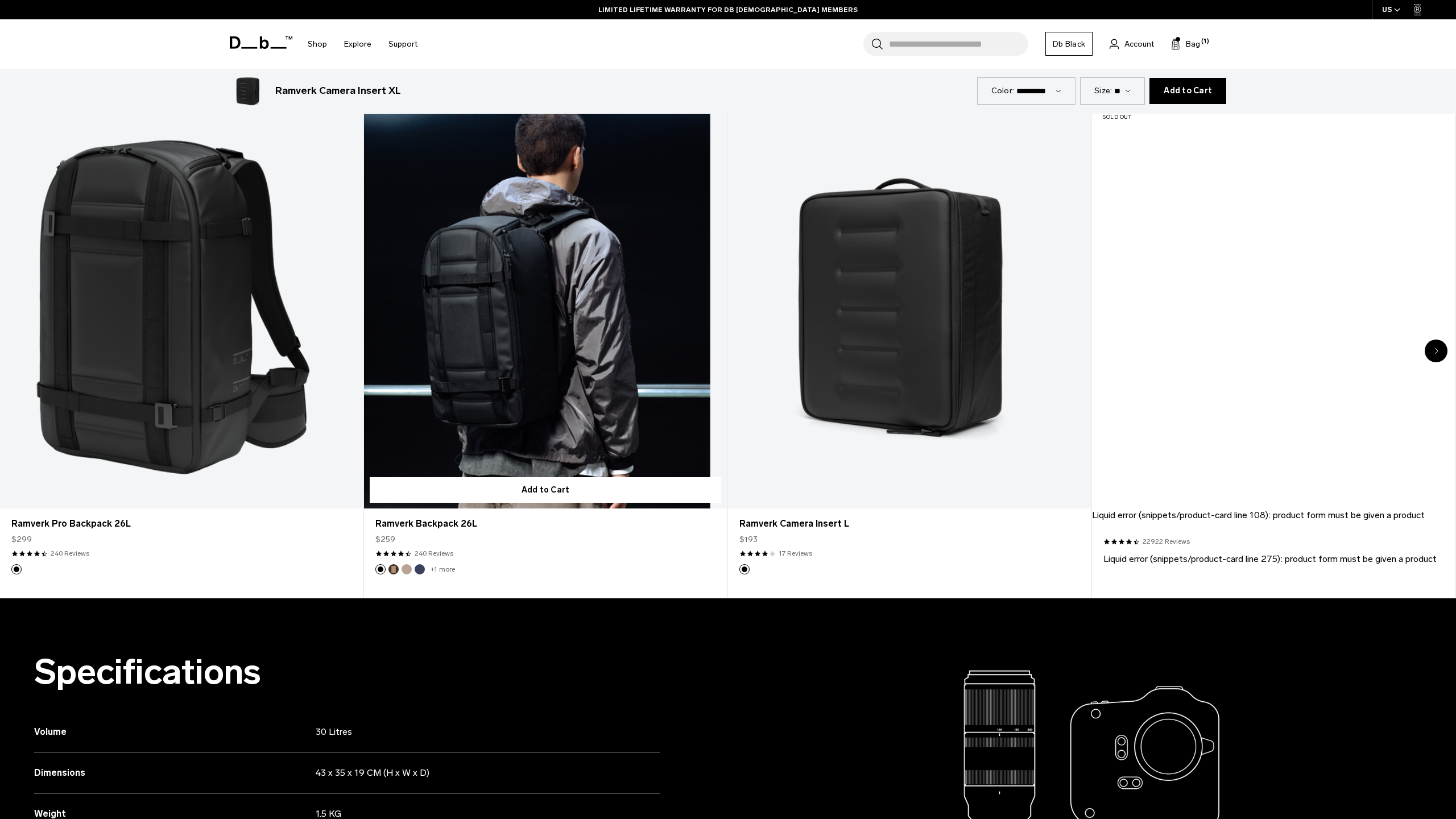
scroll to position [670, 0]
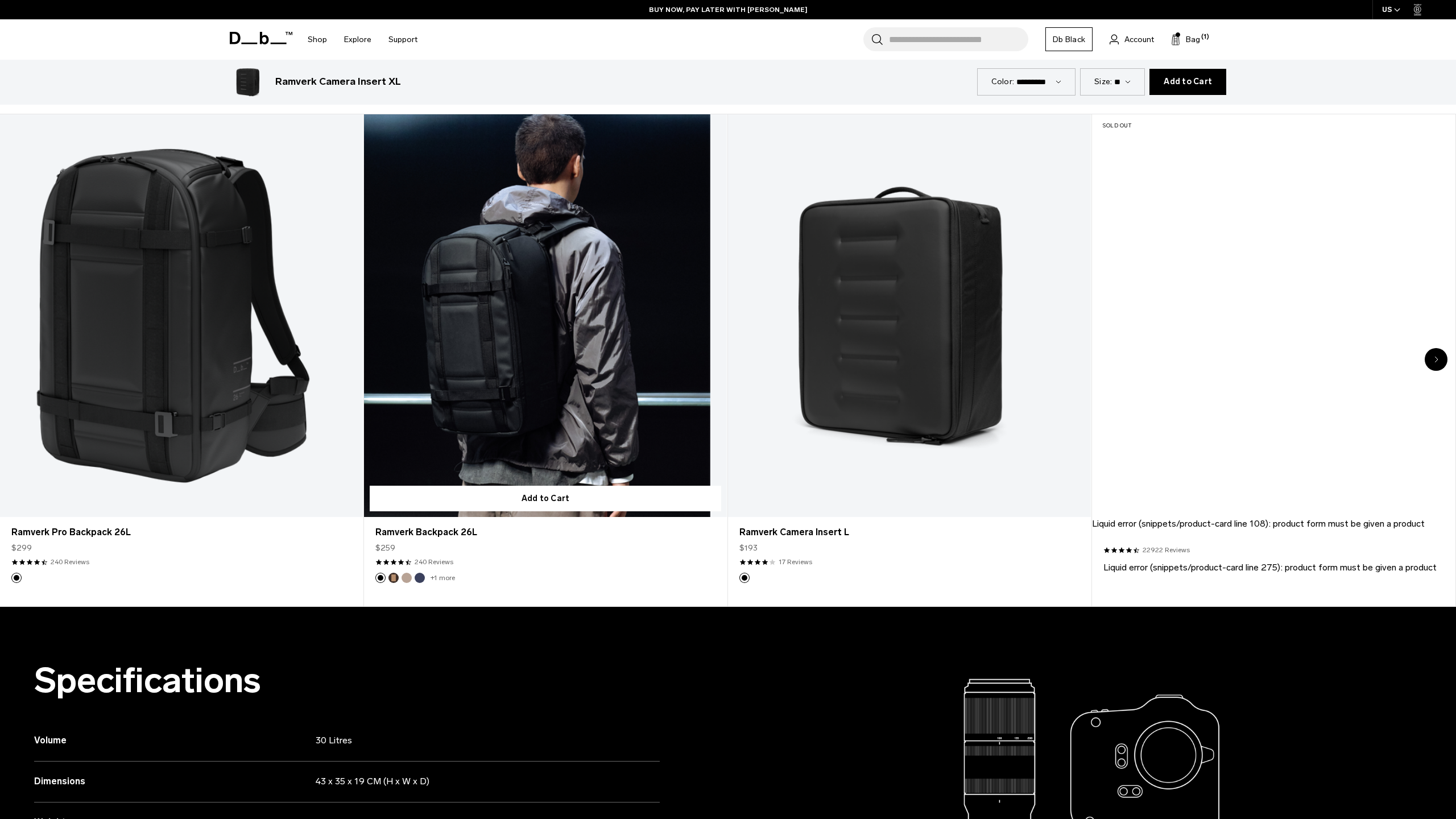
click at [498, 267] on link "Ramverk Backpack 26L" at bounding box center [545, 316] width 363 height 403
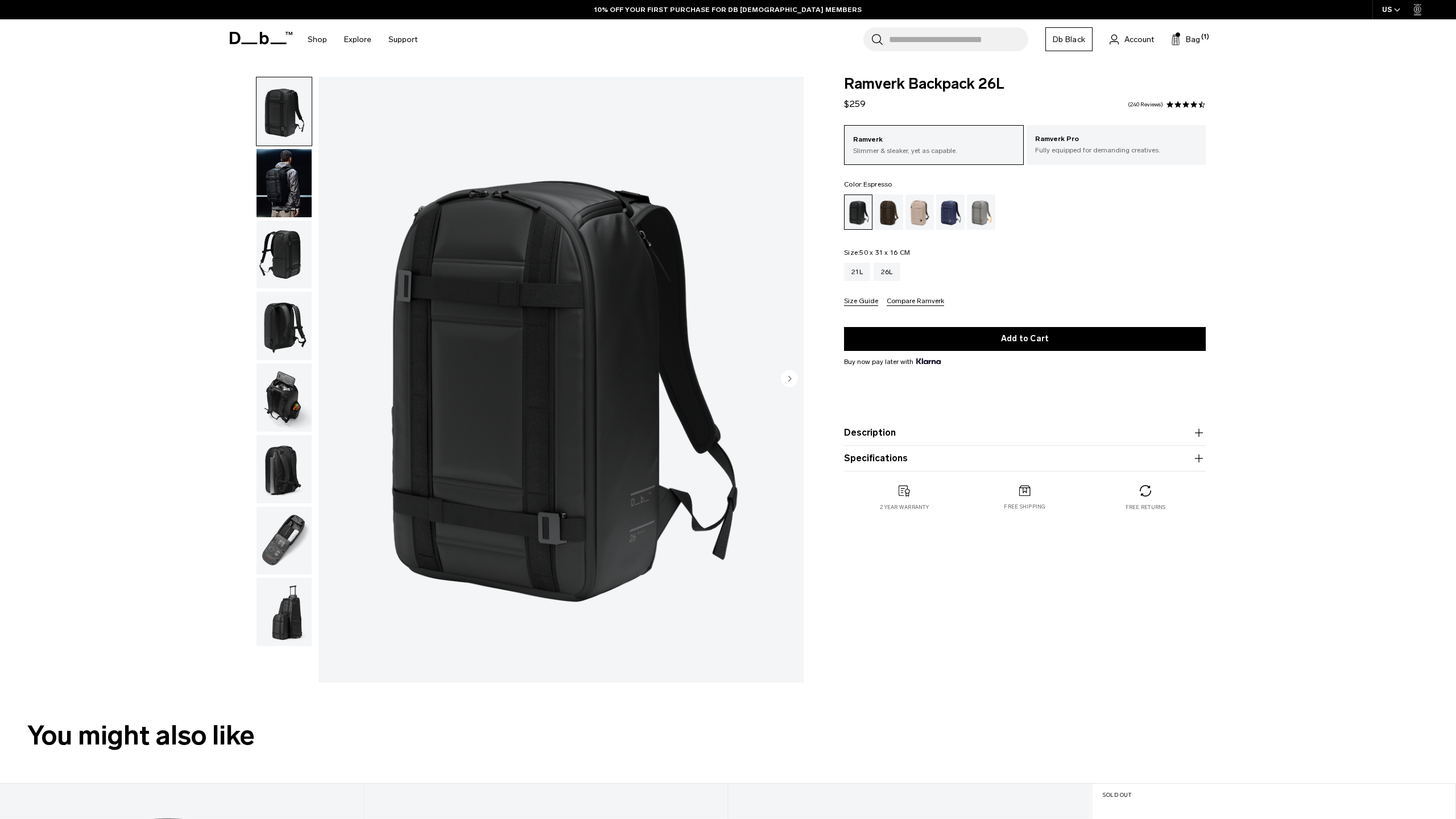
click at [891, 215] on div "Espresso" at bounding box center [889, 212] width 29 height 35
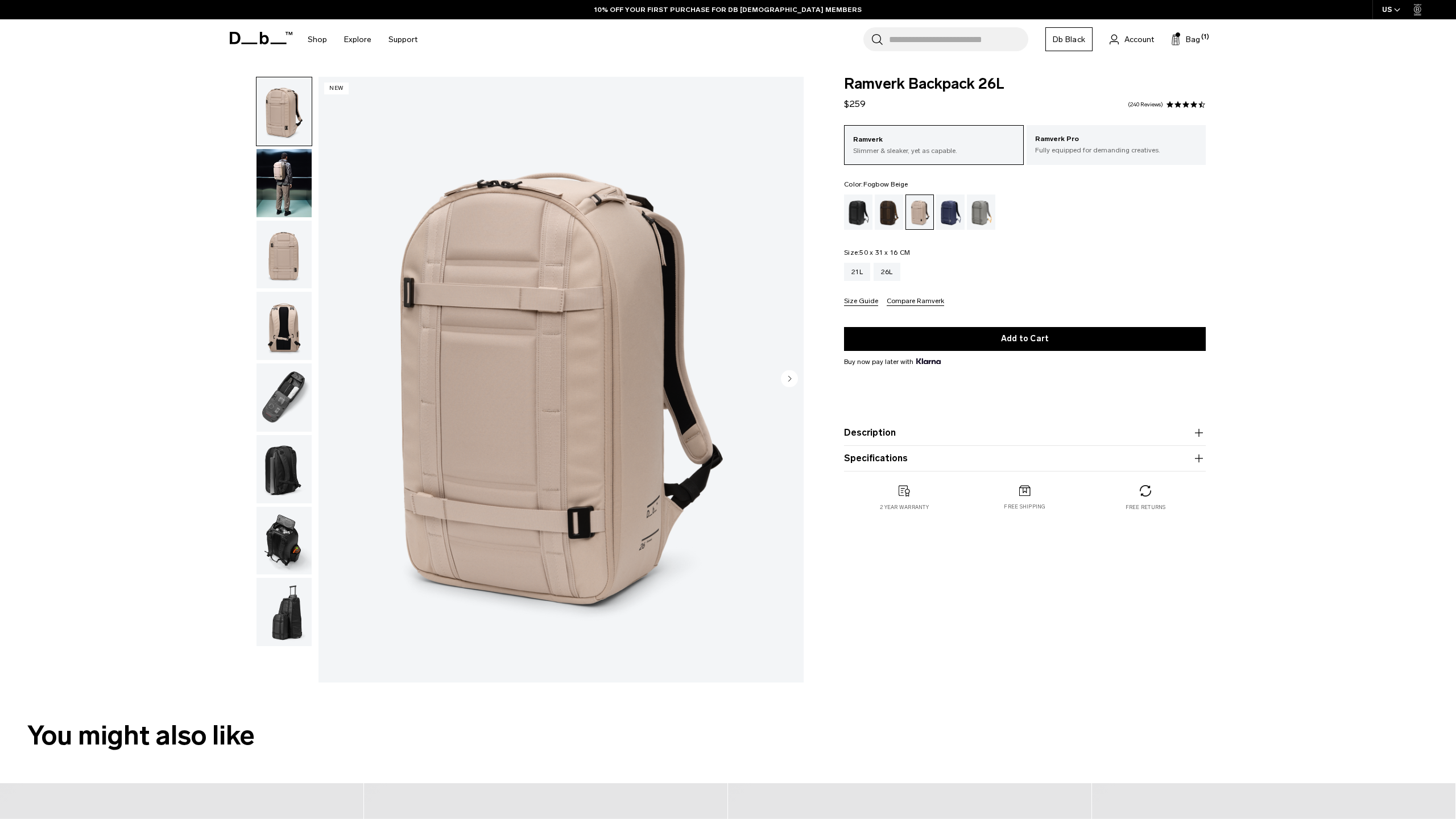
click at [947, 214] on div "Blue Hour" at bounding box center [950, 212] width 29 height 35
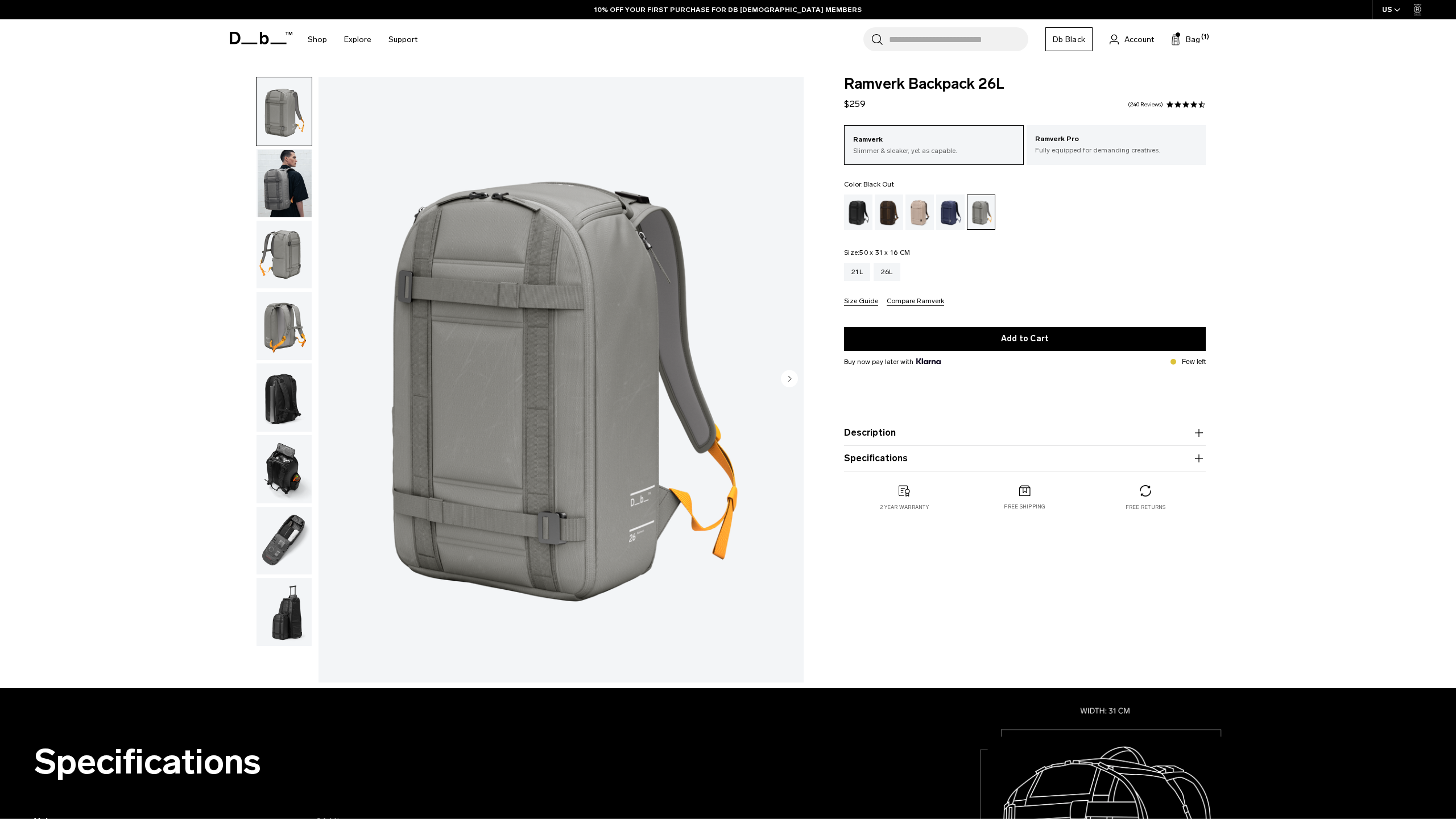
click at [860, 214] on div "Black Out" at bounding box center [858, 212] width 29 height 35
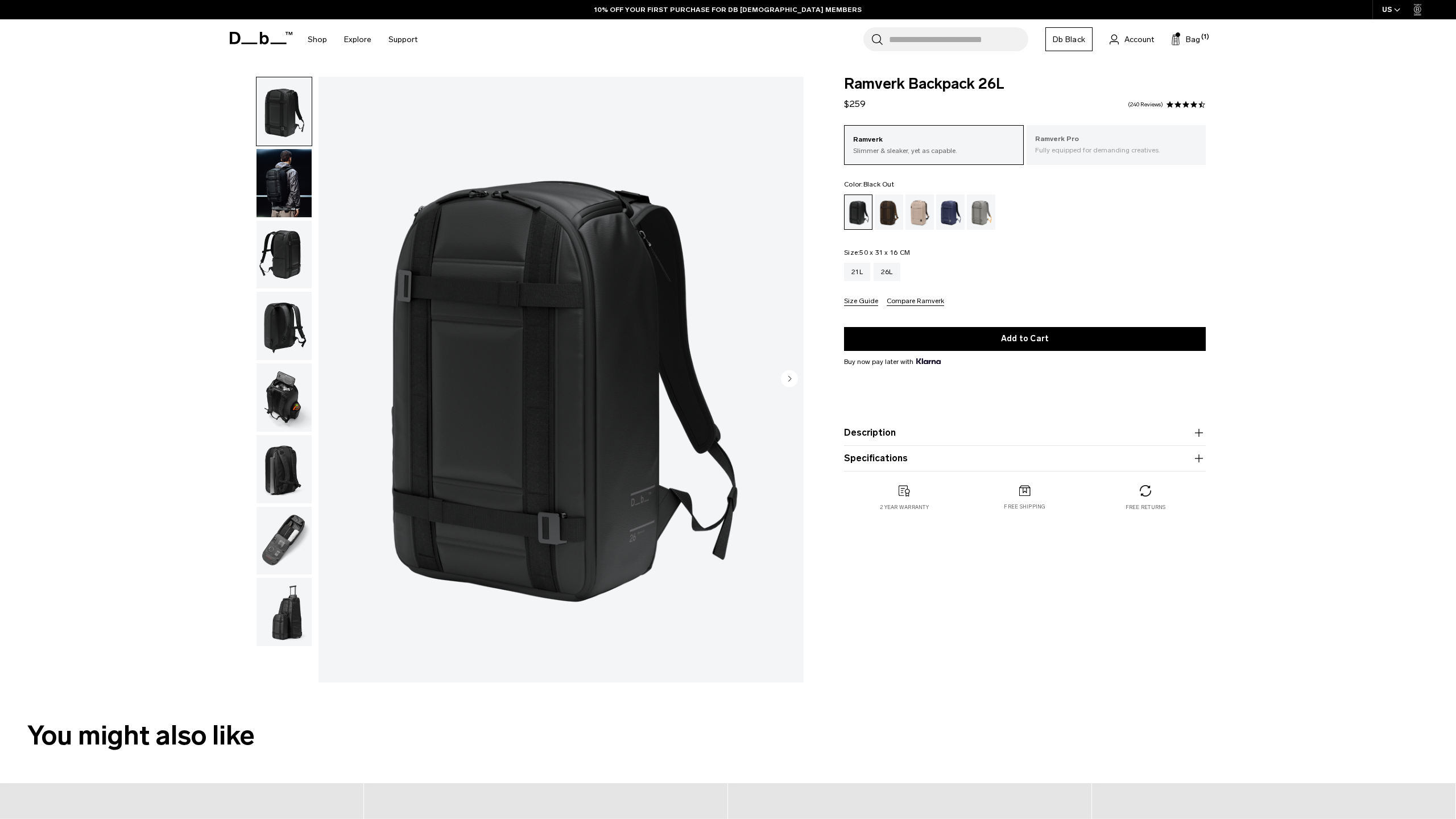
click at [1062, 157] on div "Ramverk Pro Fully equipped for demanding creatives." at bounding box center [1117, 145] width 180 height 38
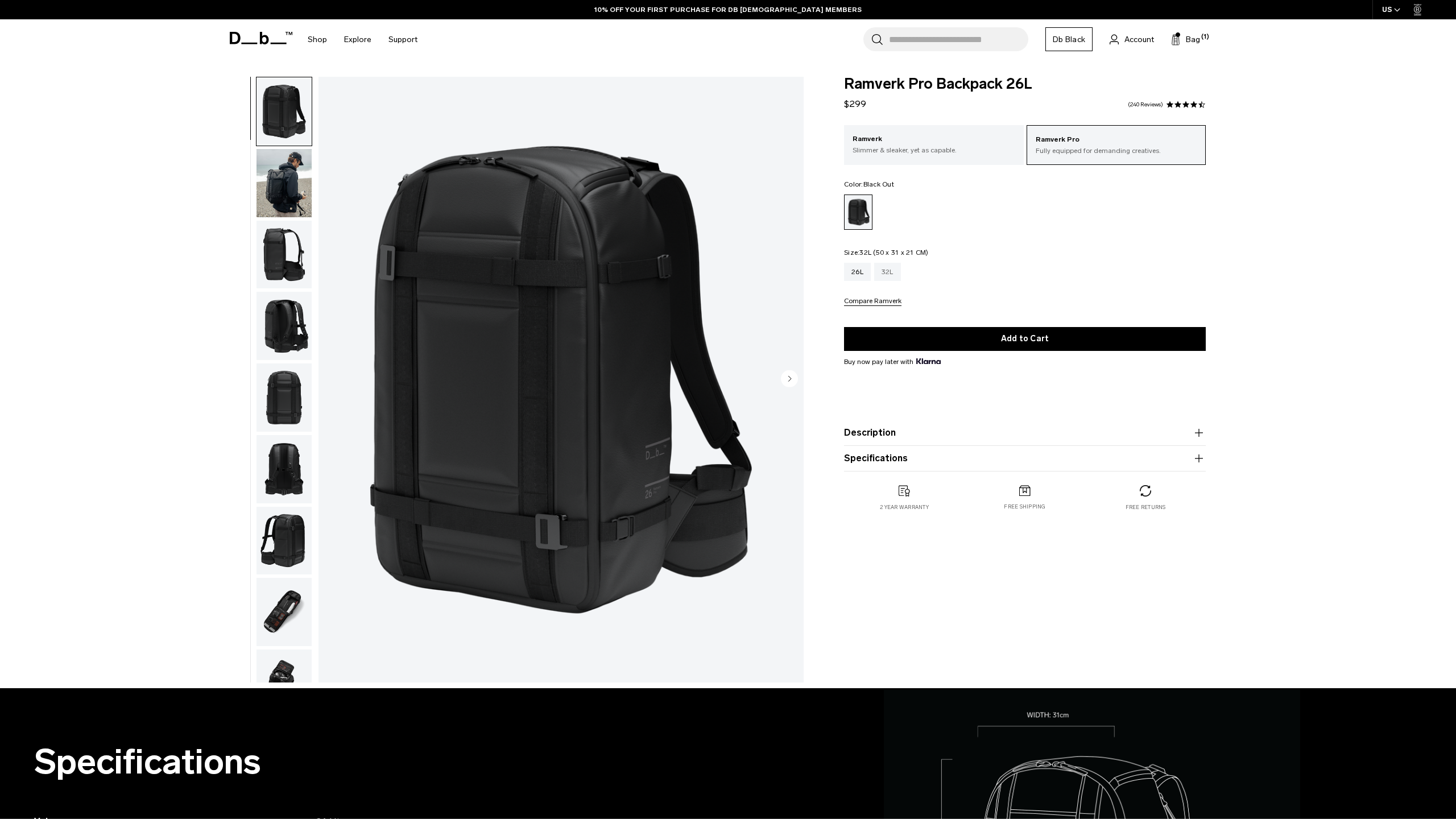
click at [889, 270] on div "32L" at bounding box center [887, 272] width 27 height 18
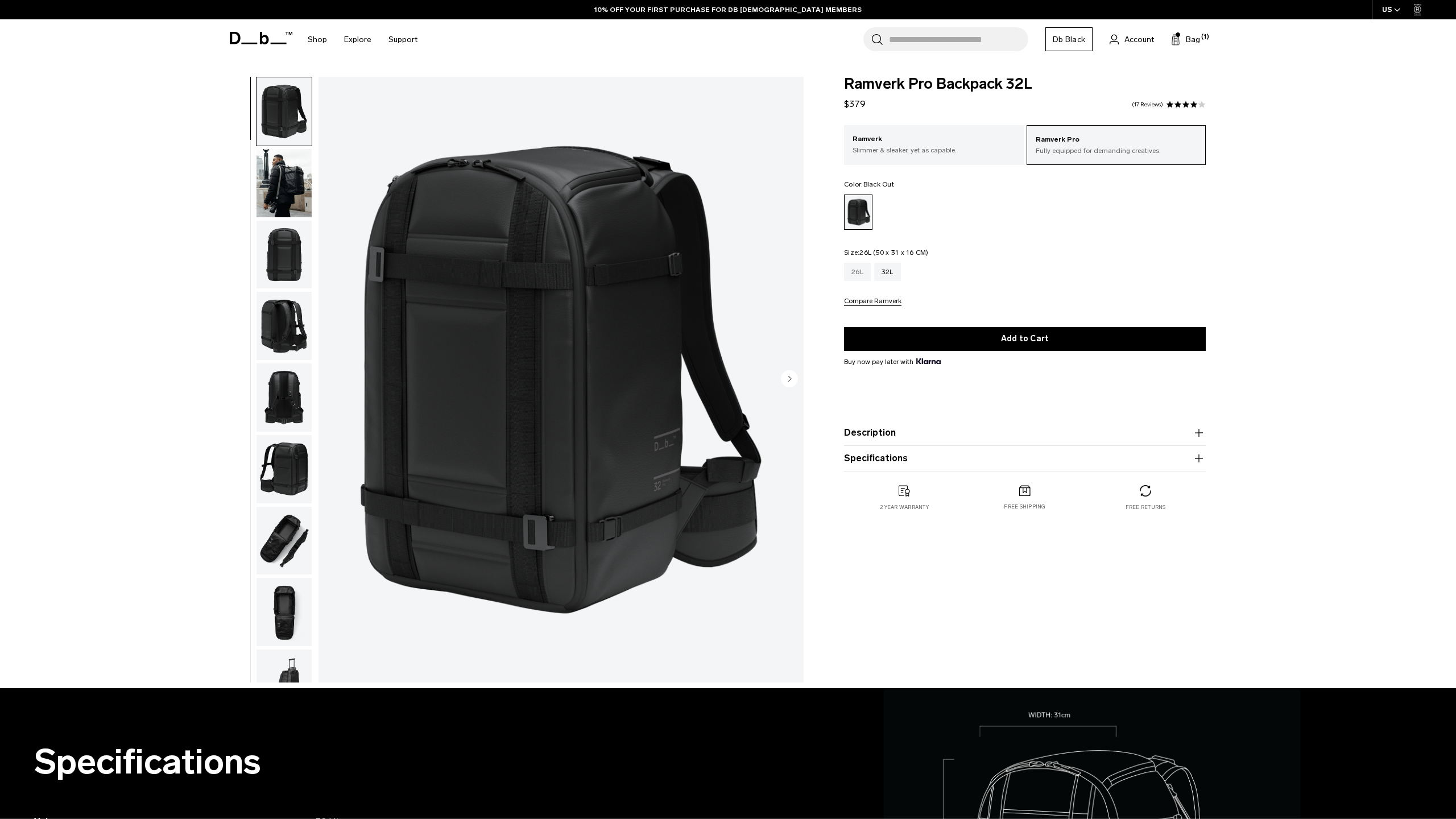
click at [861, 275] on div "26L" at bounding box center [857, 272] width 27 height 18
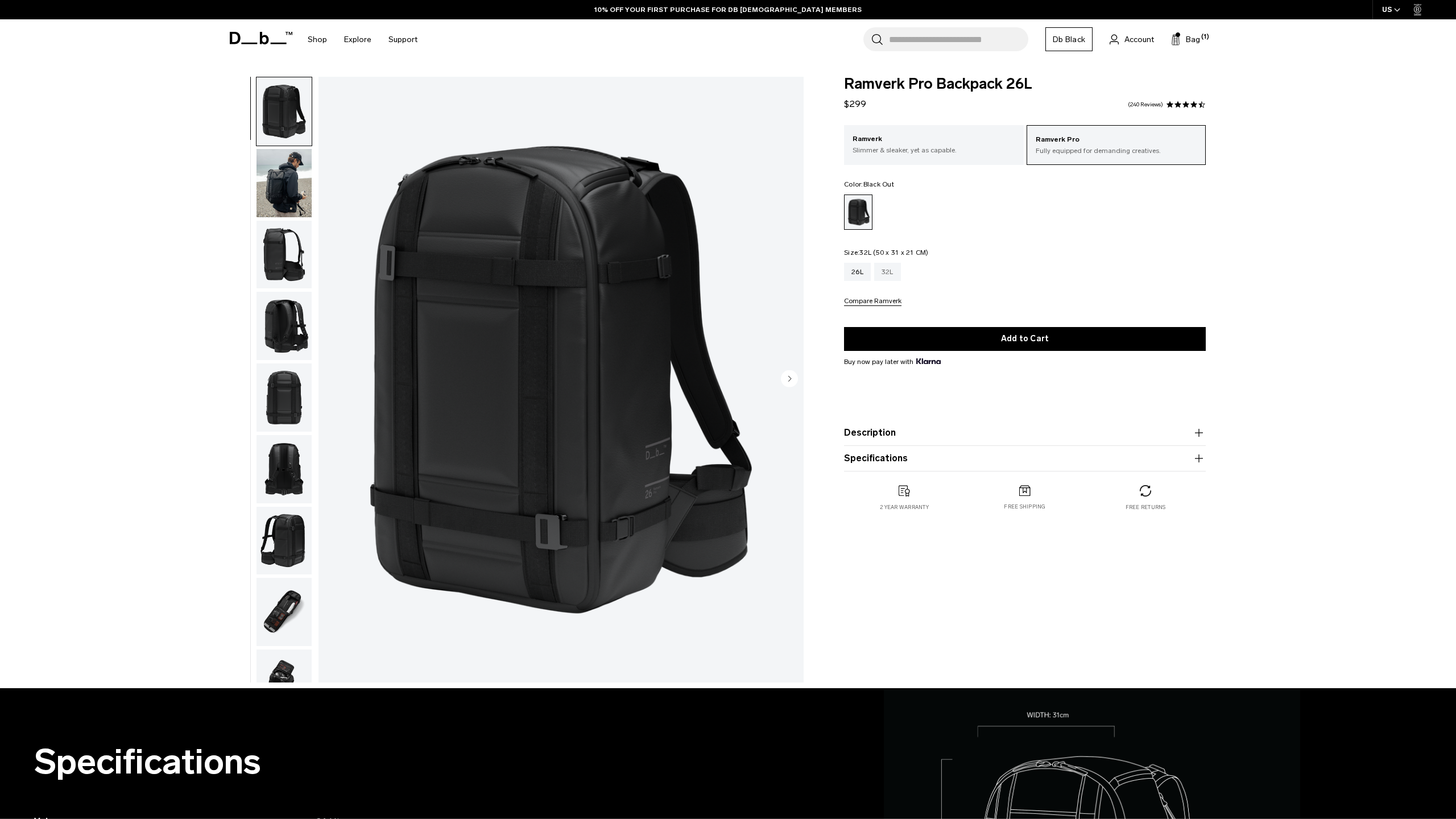
click at [886, 268] on div "32L" at bounding box center [887, 272] width 27 height 18
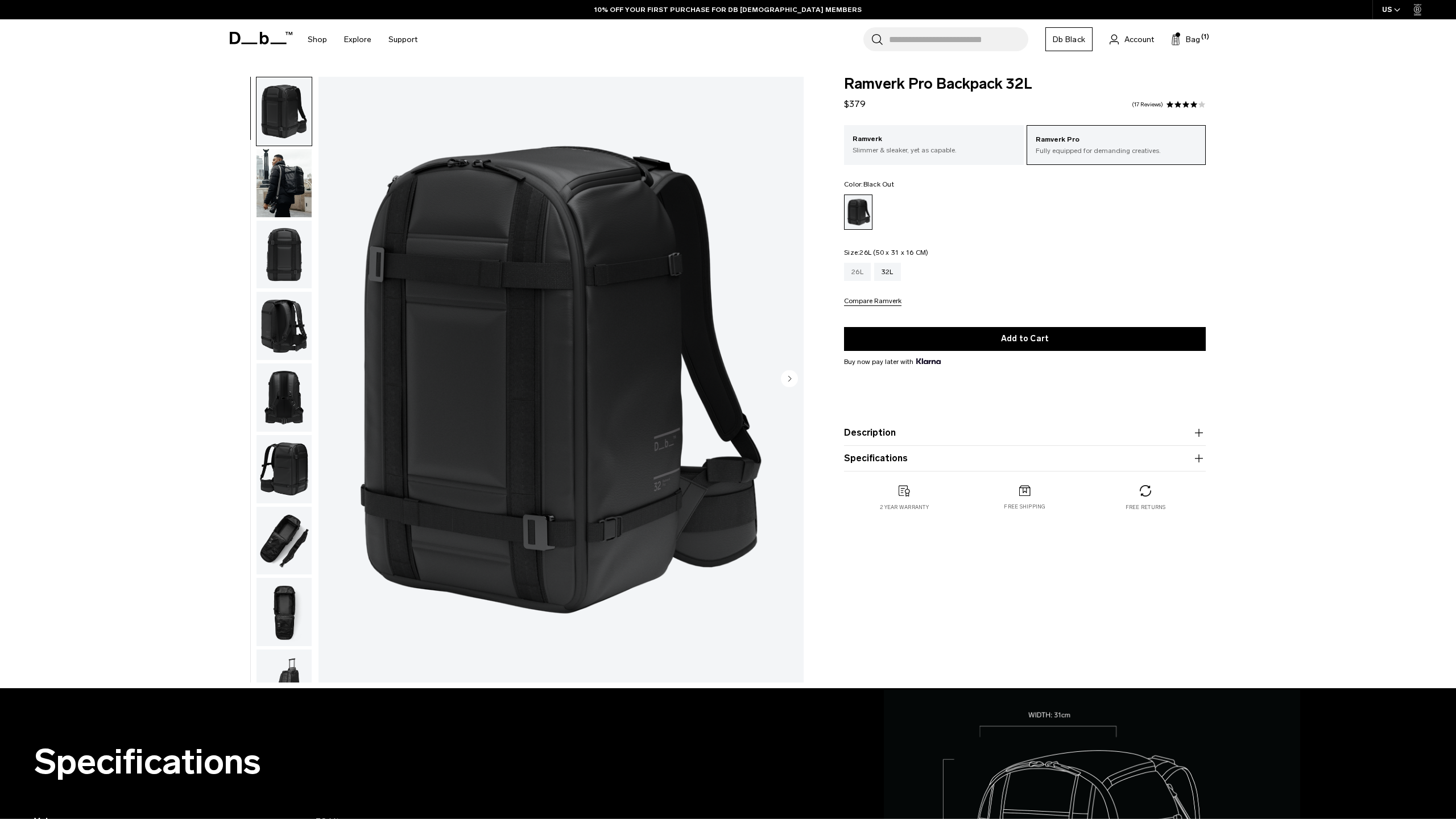
click at [860, 271] on div "26L" at bounding box center [857, 272] width 27 height 18
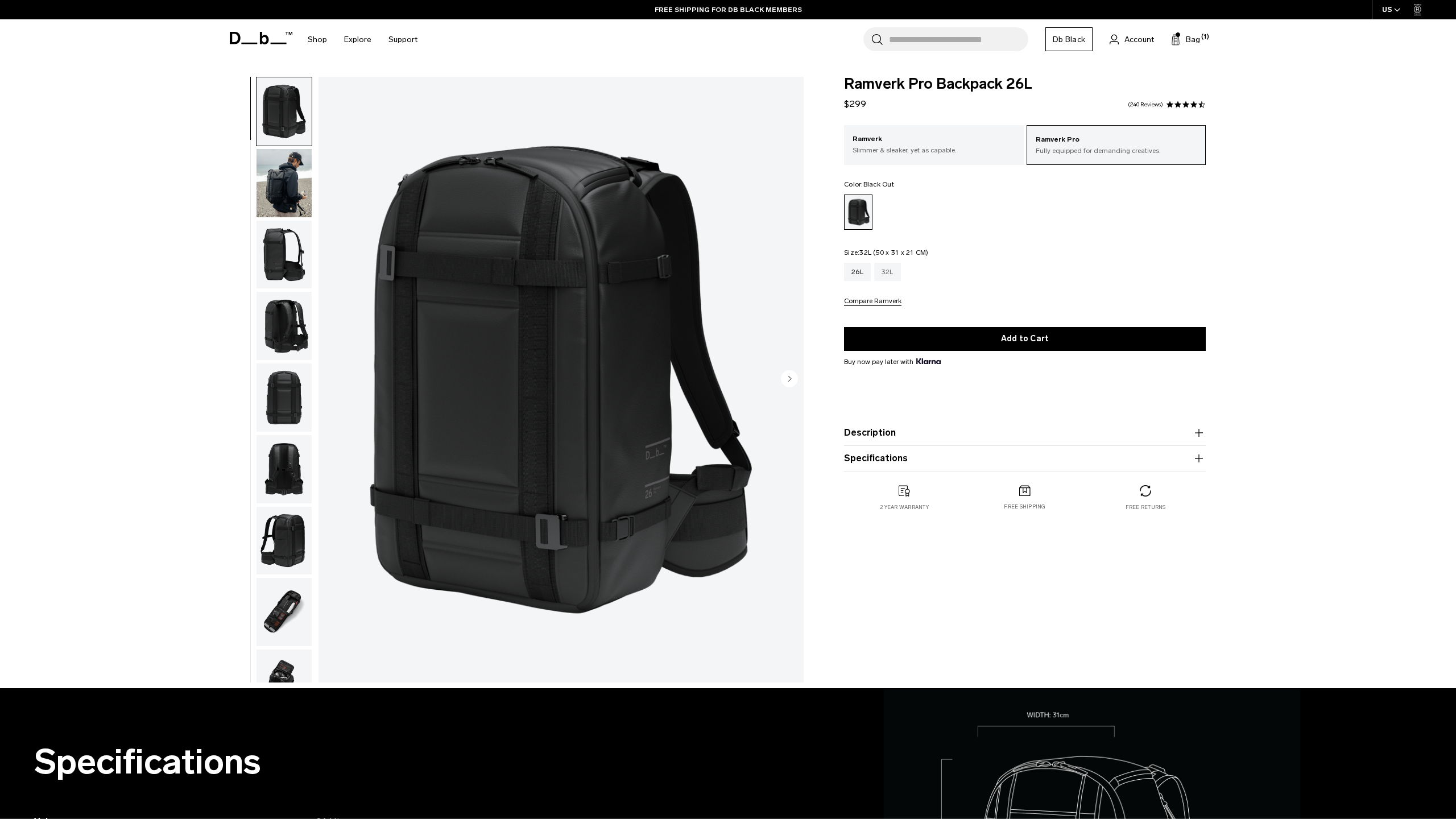
click at [888, 275] on div "32L" at bounding box center [887, 272] width 27 height 18
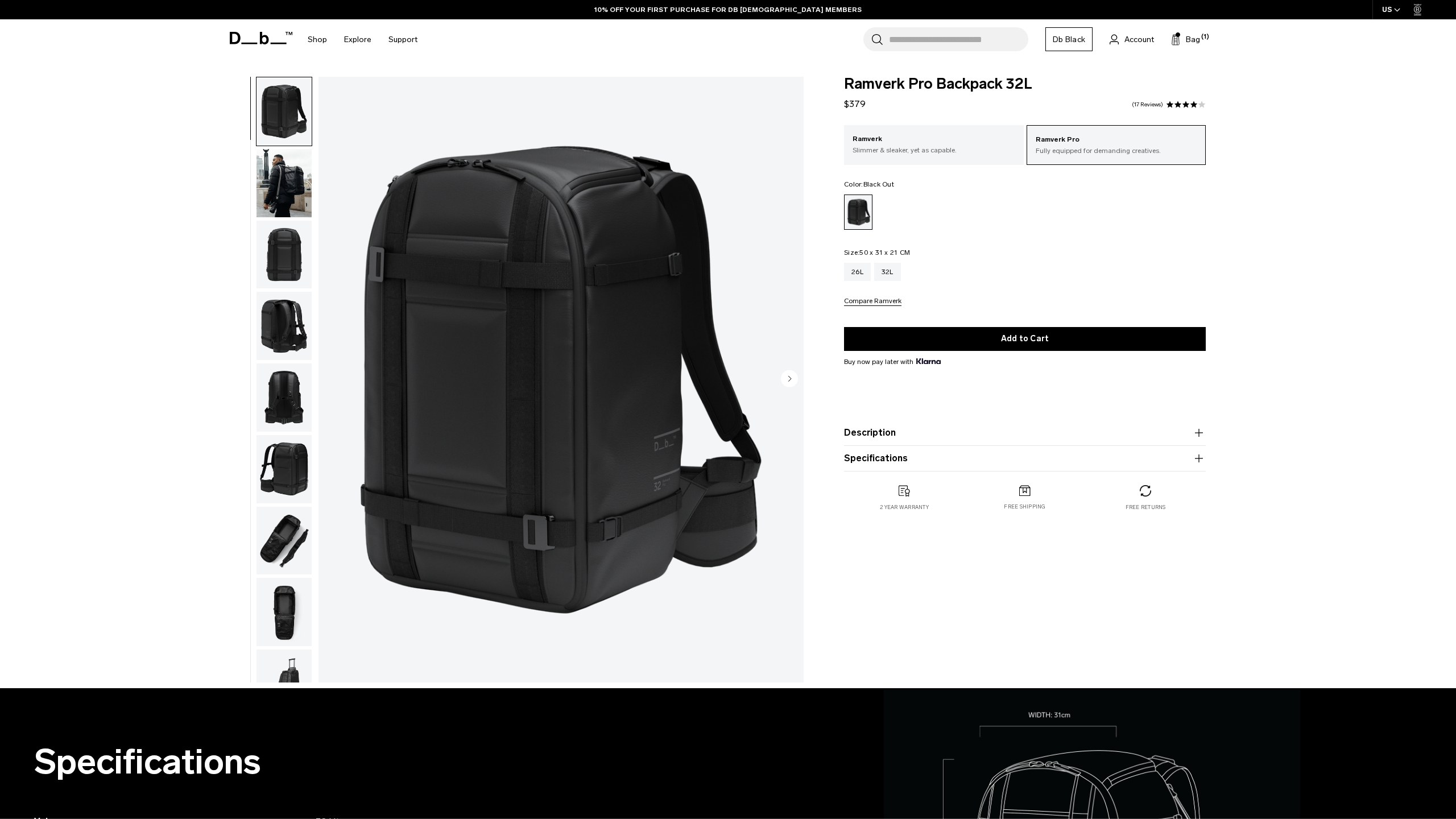
click at [292, 400] on img "button" at bounding box center [284, 398] width 55 height 68
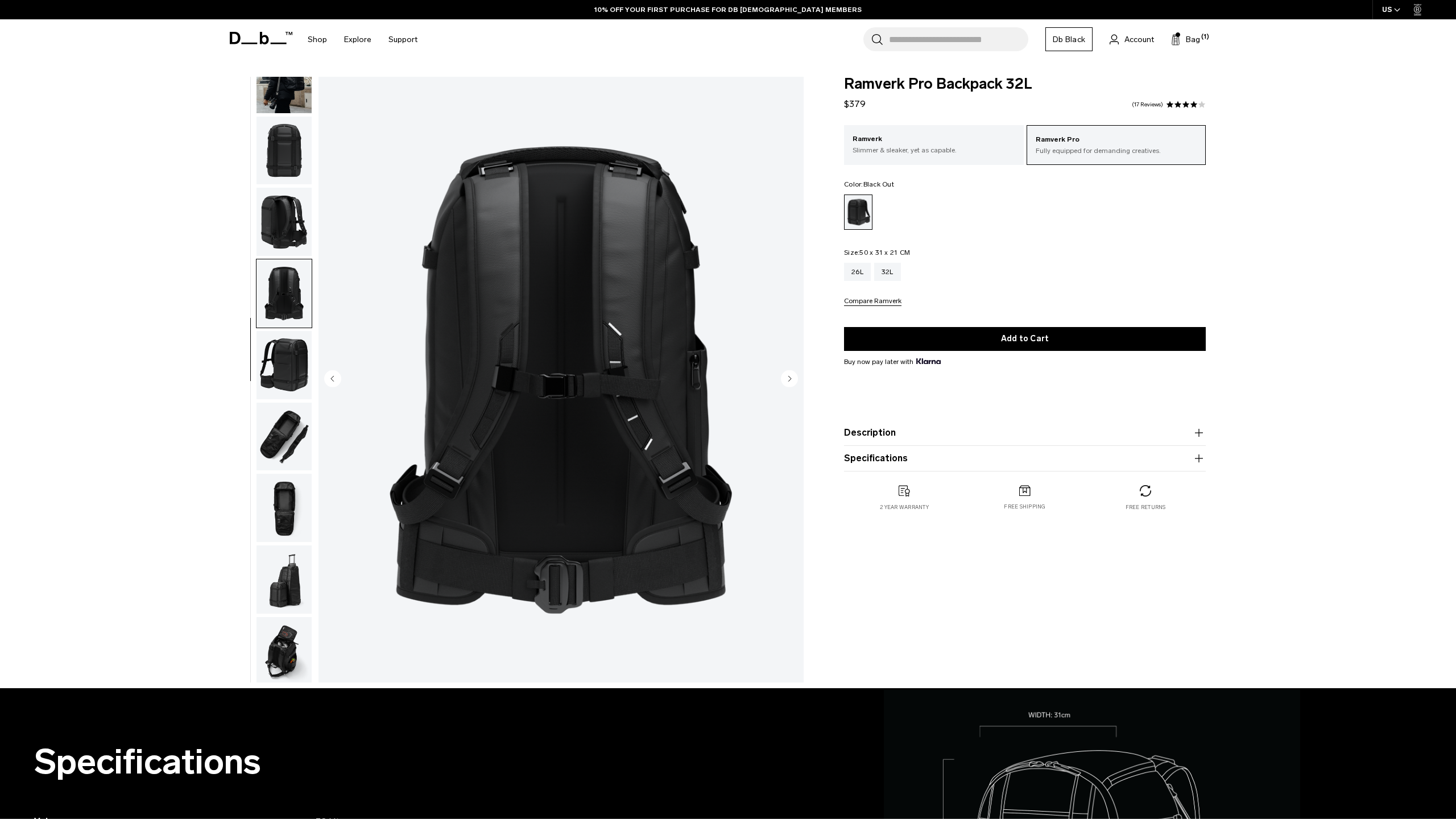
scroll to position [107, 0]
click at [290, 224] on img "button" at bounding box center [284, 218] width 55 height 68
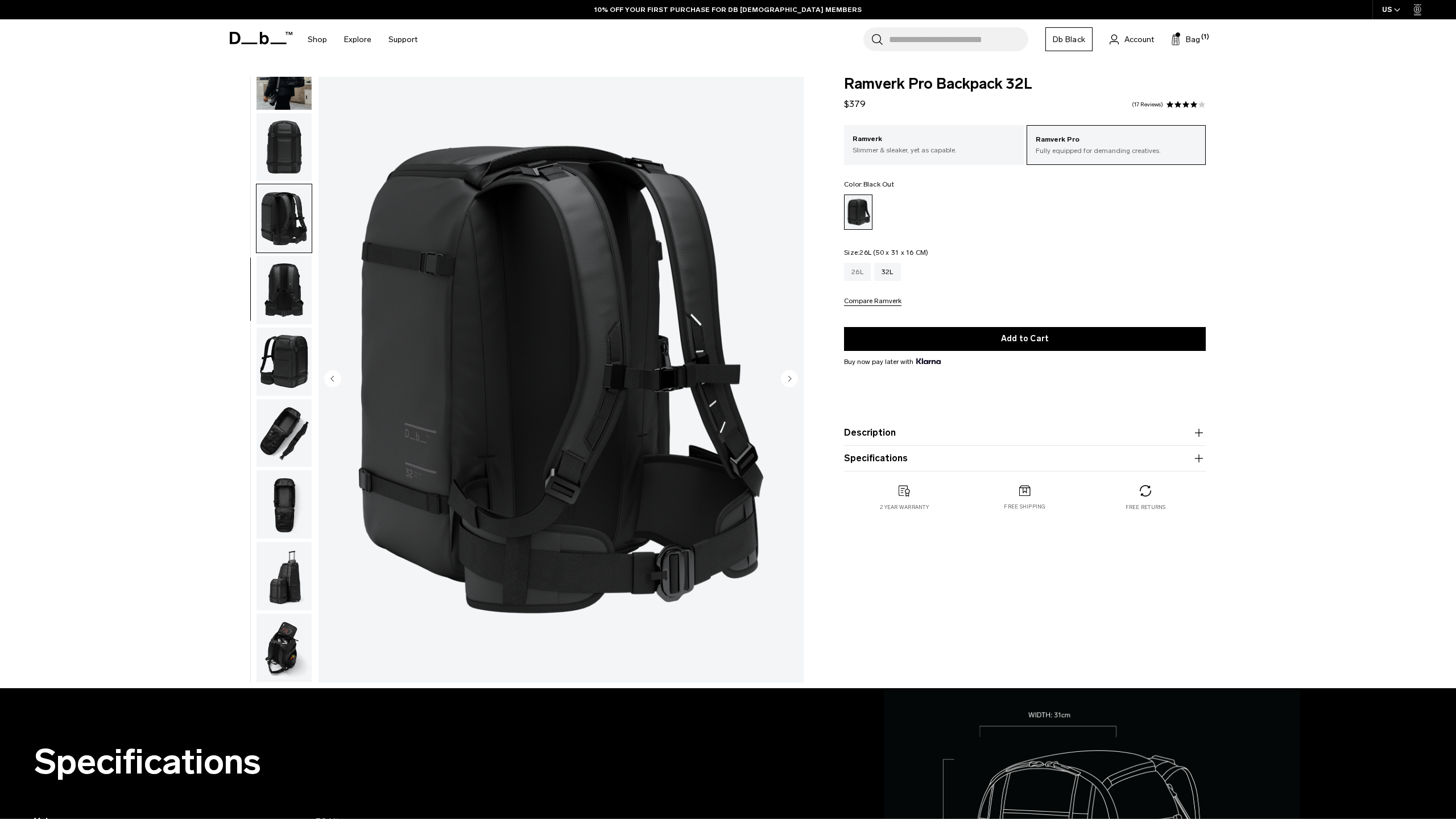
click at [863, 278] on div "26L" at bounding box center [857, 272] width 27 height 18
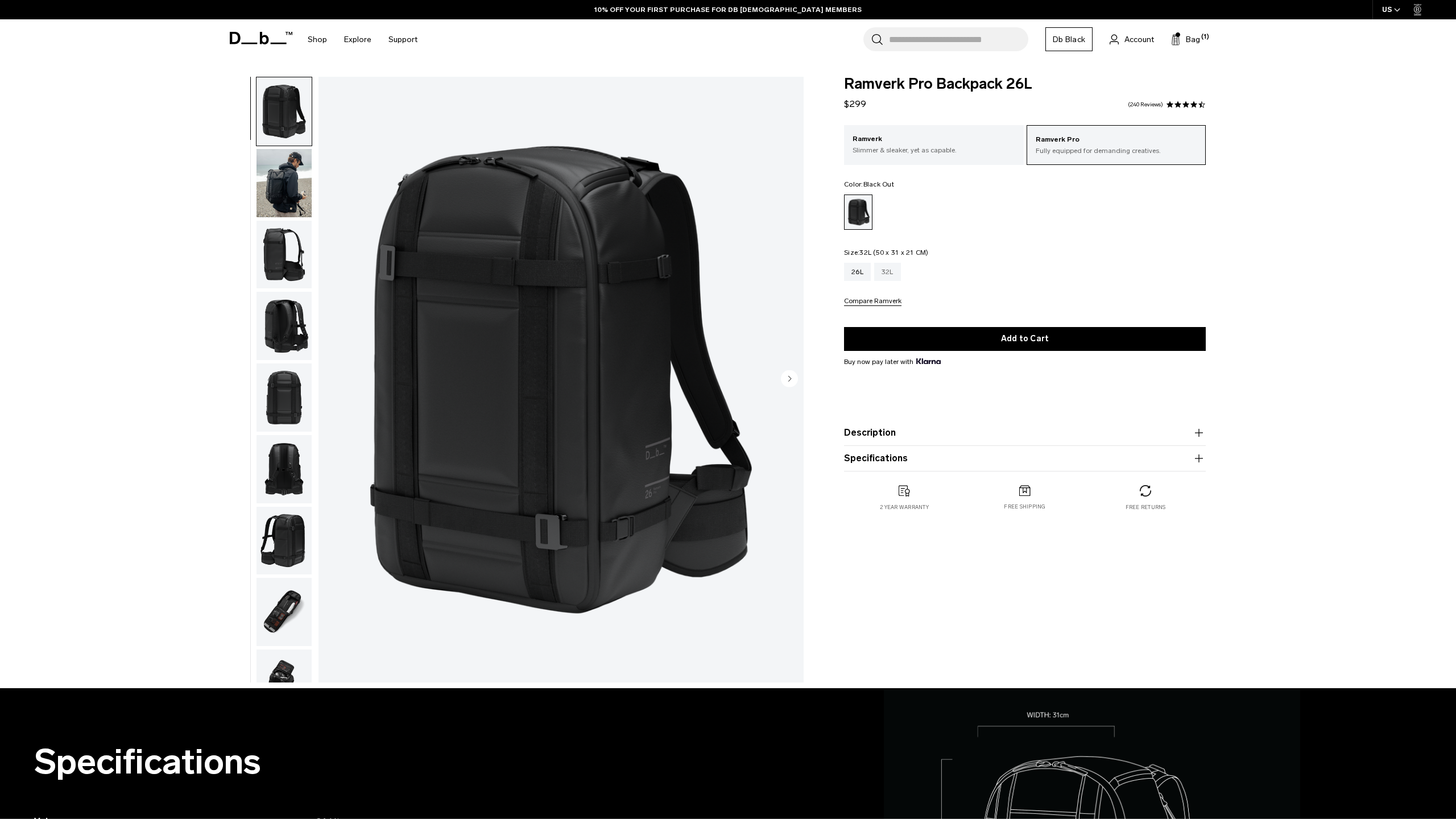
click at [887, 275] on div "32L" at bounding box center [887, 272] width 27 height 18
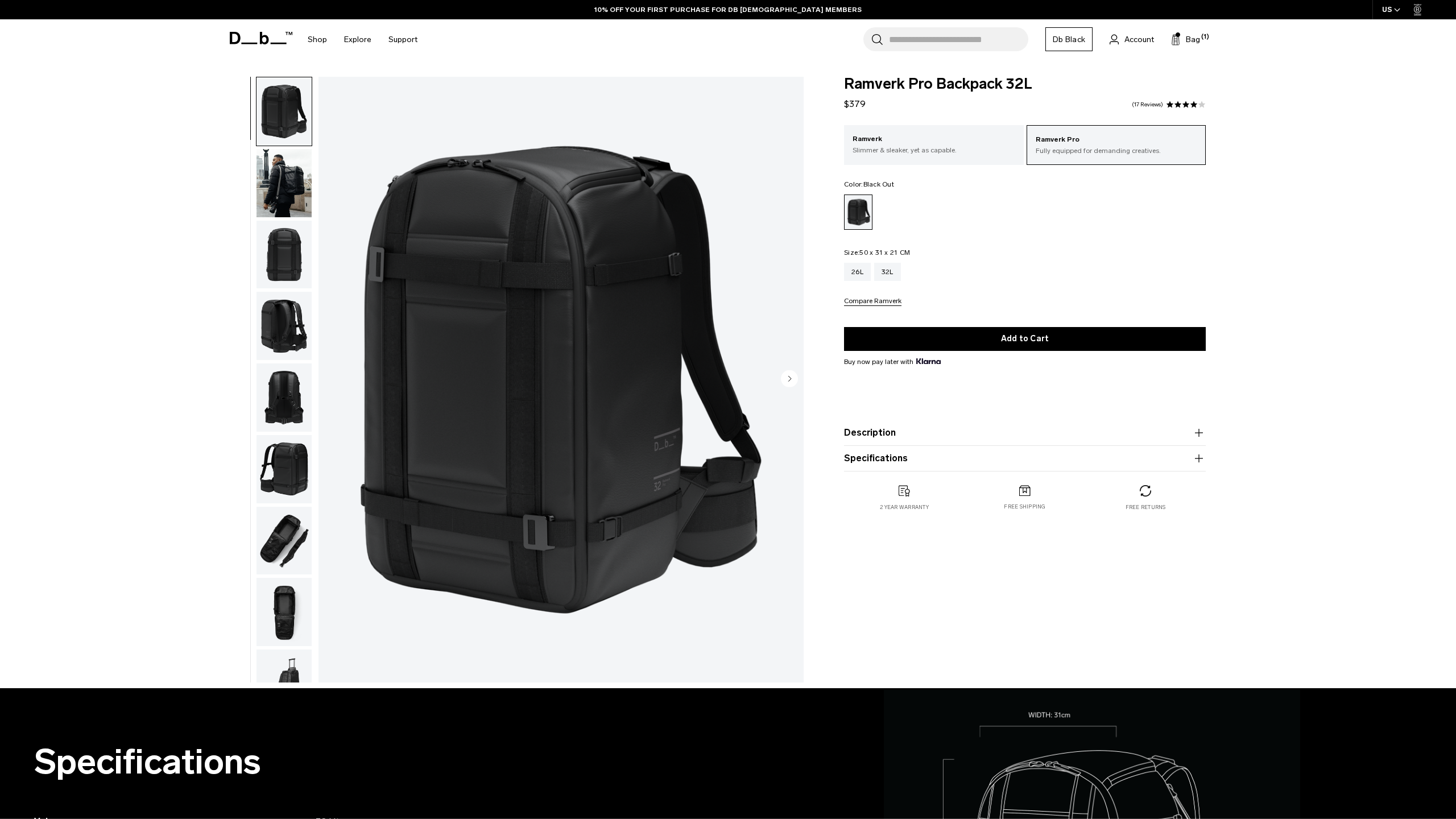
scroll to position [107, 0]
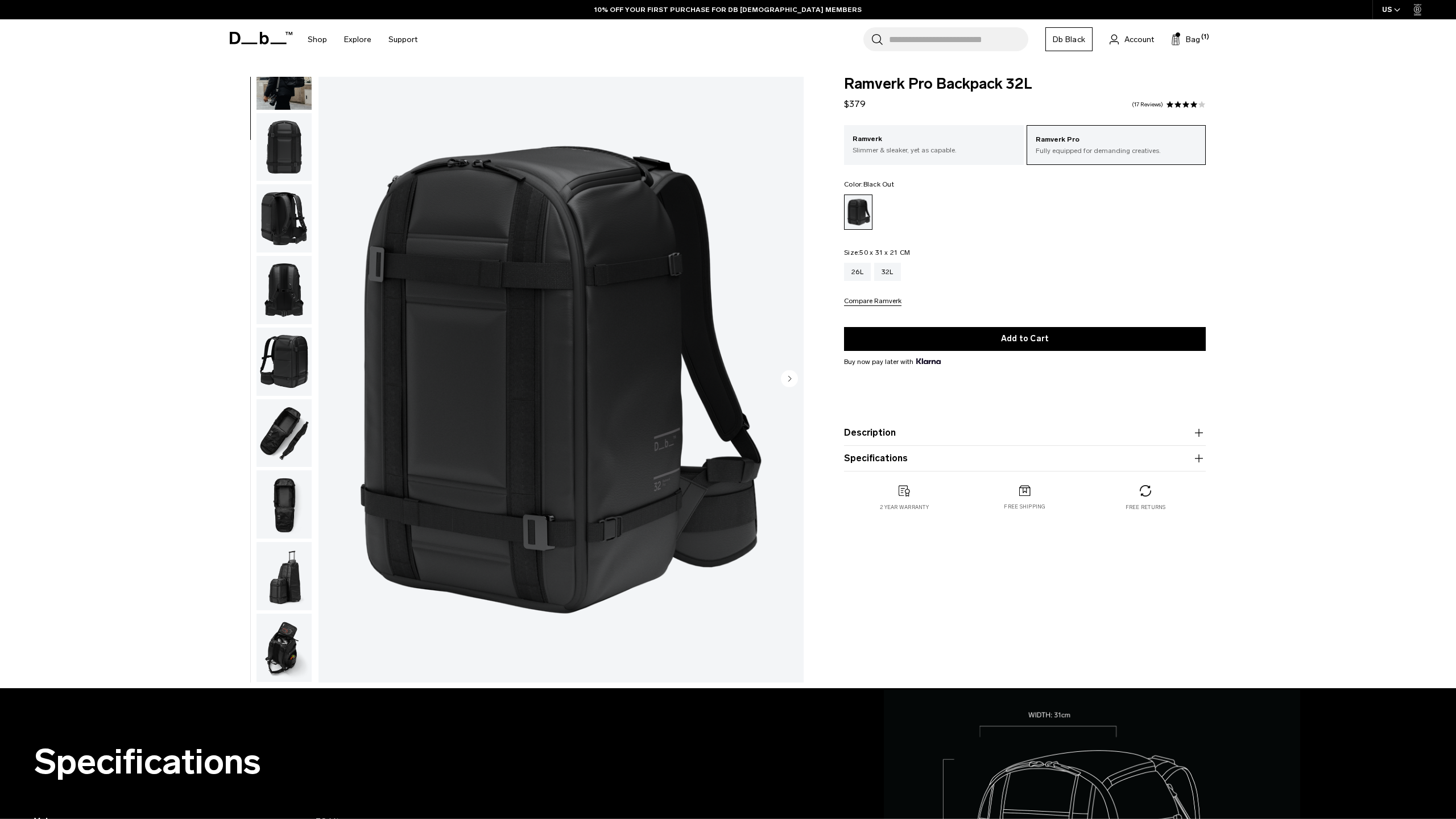
click at [287, 509] on img "button" at bounding box center [284, 505] width 55 height 68
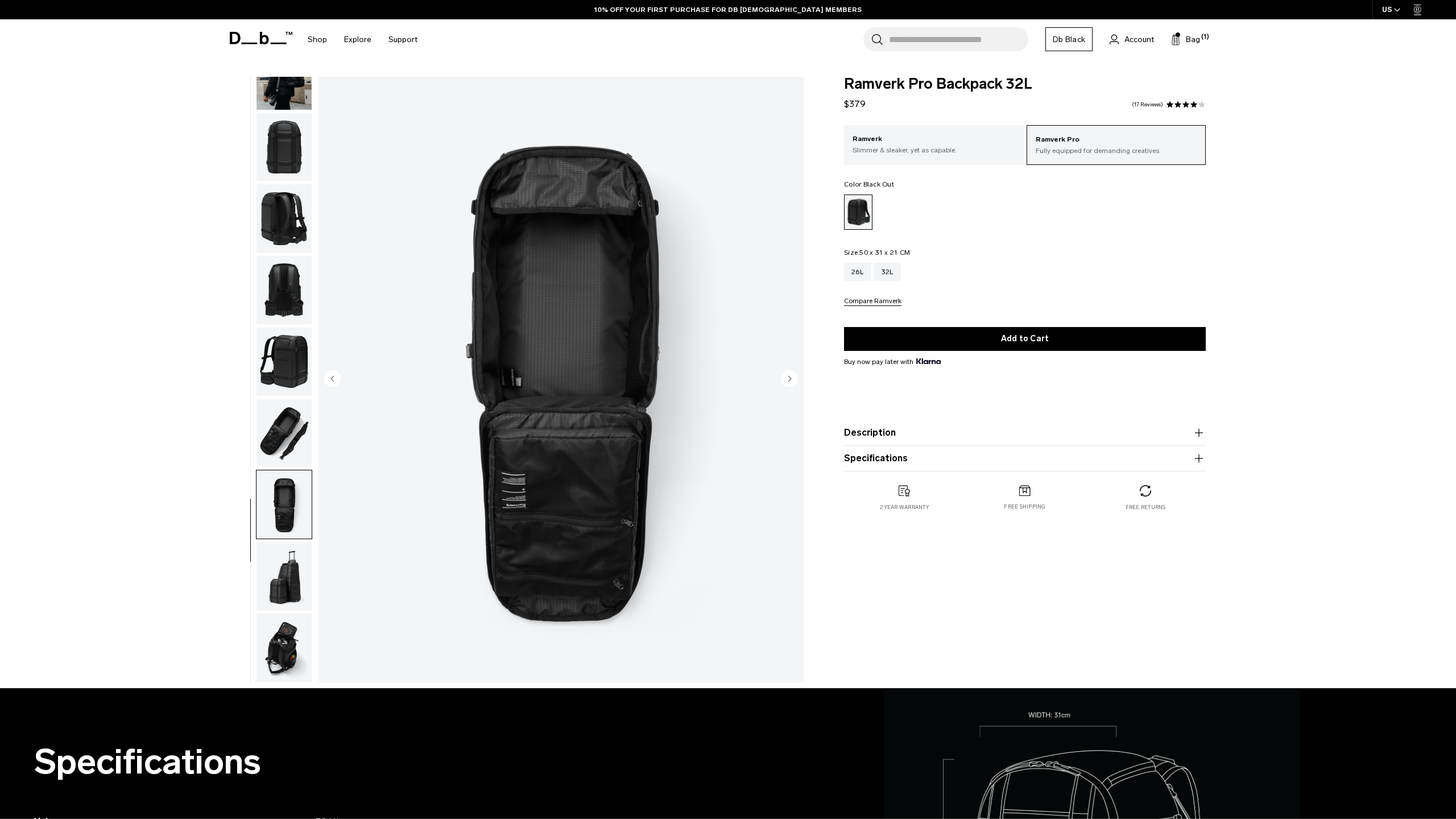
click at [283, 579] on img "button" at bounding box center [284, 577] width 55 height 68
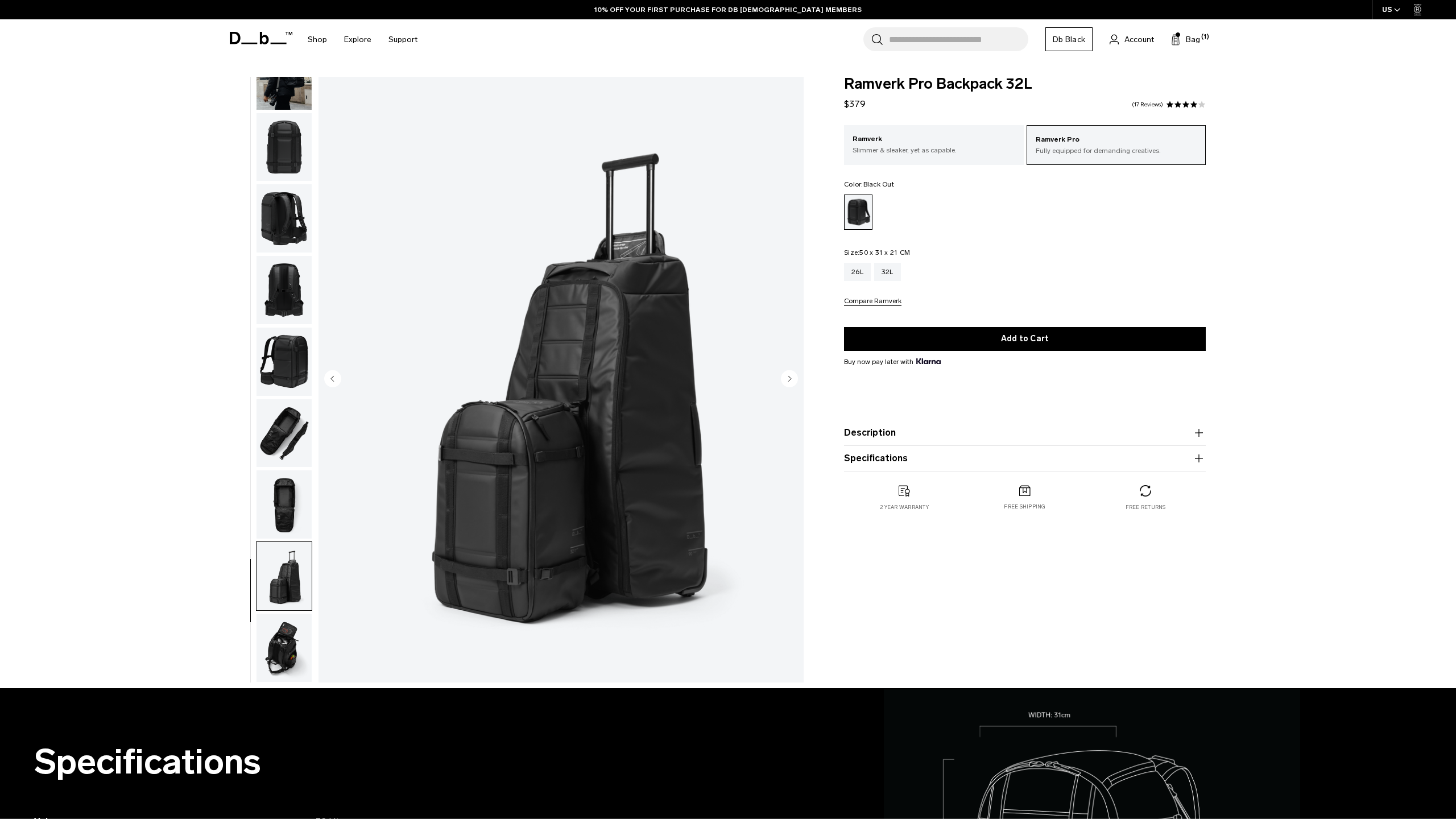
click at [282, 639] on img "button" at bounding box center [284, 648] width 55 height 68
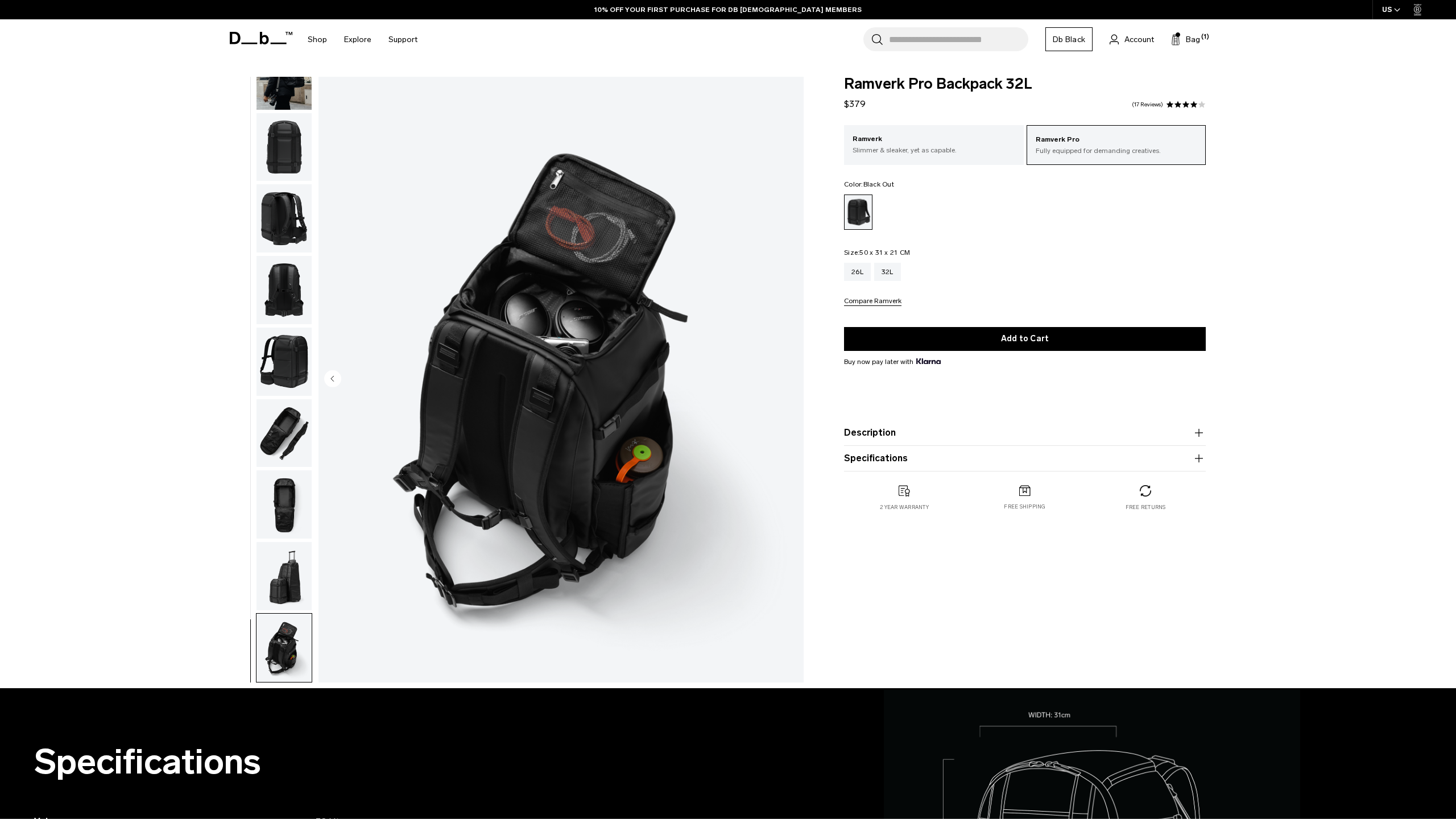
click at [950, 435] on button "Description" at bounding box center [1024, 433] width 362 height 14
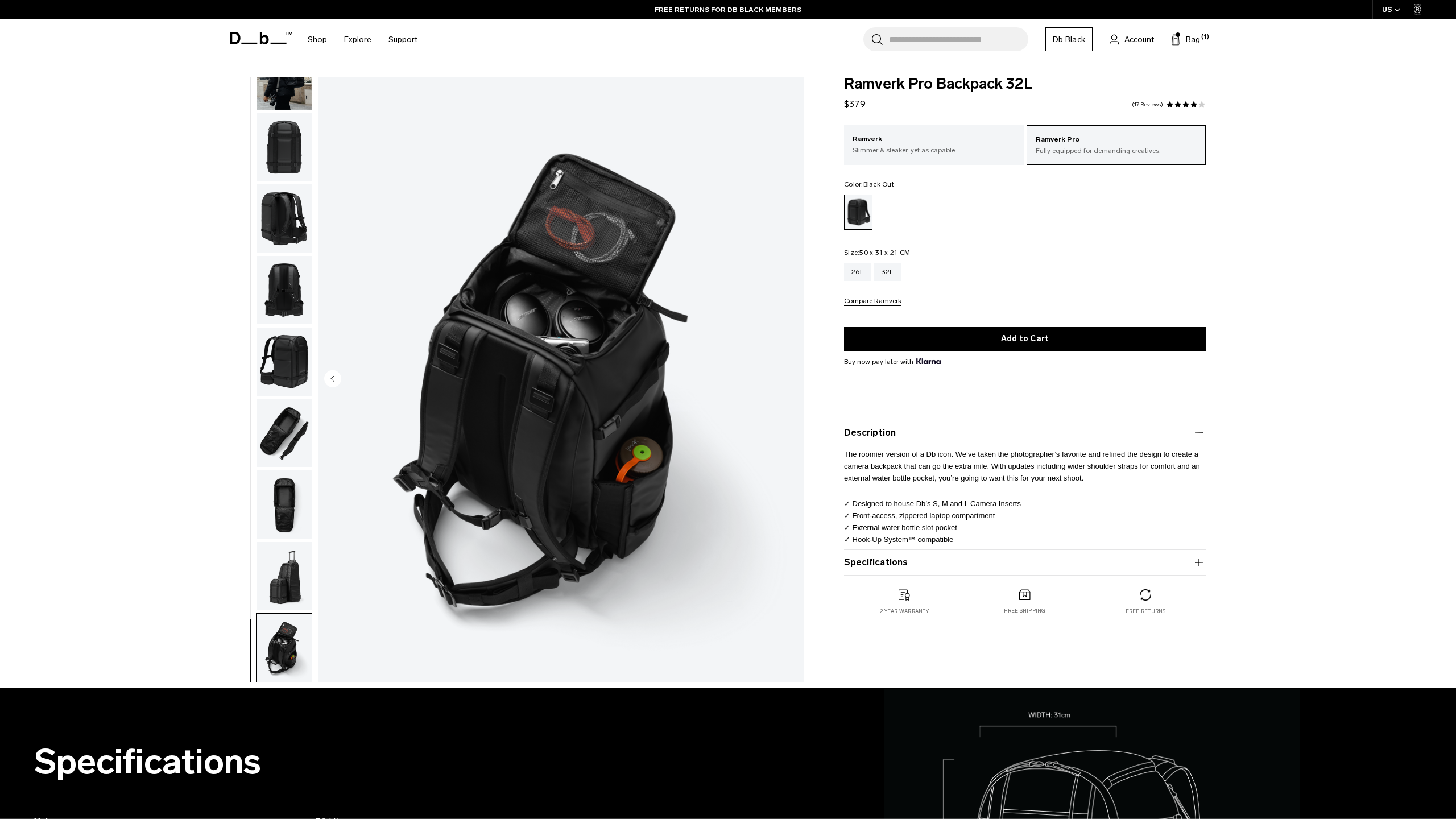
scroll to position [0, 0]
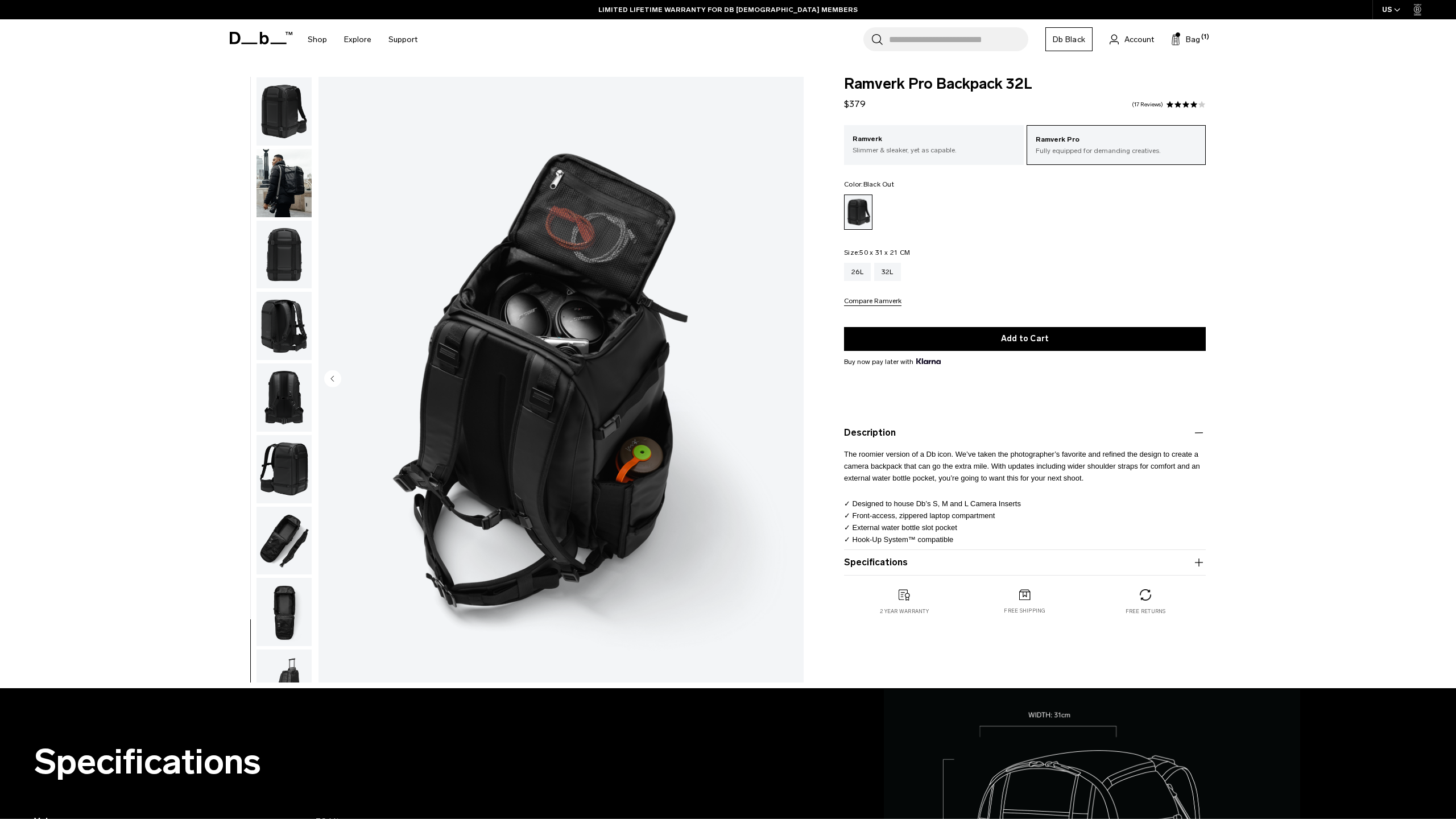
click at [276, 37] on icon at bounding box center [261, 38] width 62 height 13
